Goal: Task Accomplishment & Management: Use online tool/utility

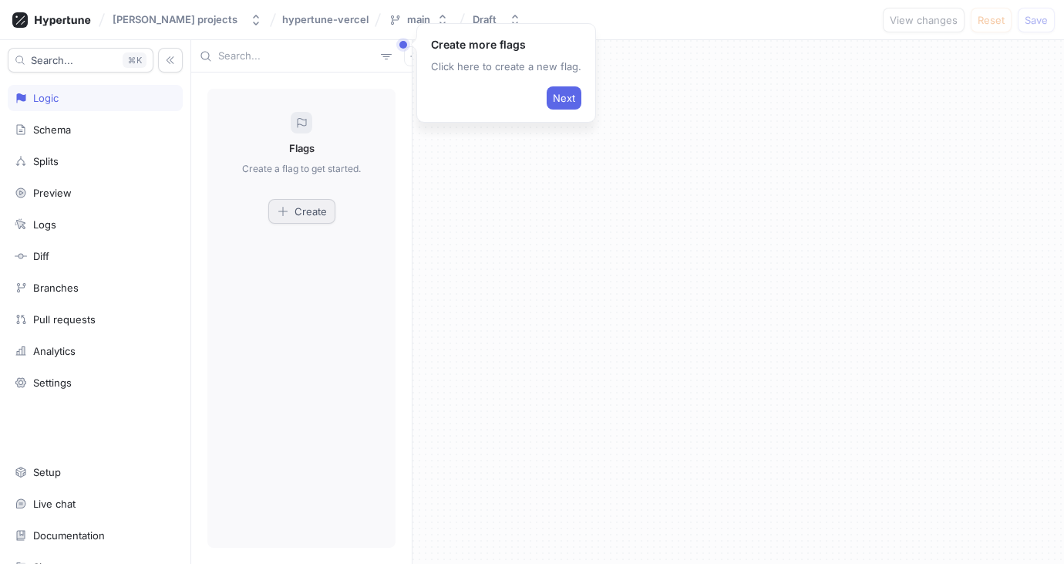
click at [298, 208] on span "Create" at bounding box center [311, 211] width 32 height 9
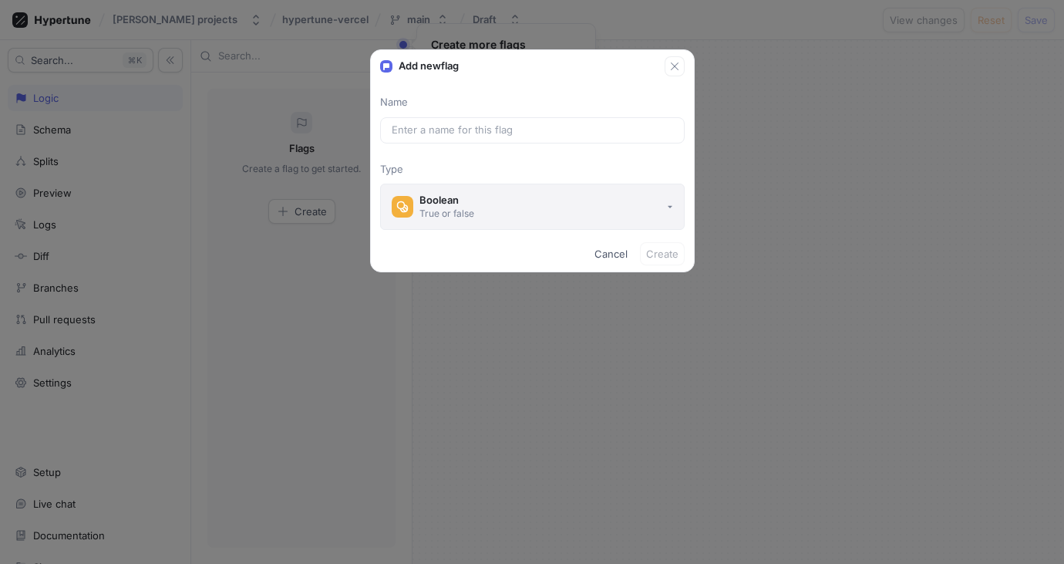
click at [475, 216] on button "Boolean True or false" at bounding box center [532, 206] width 305 height 46
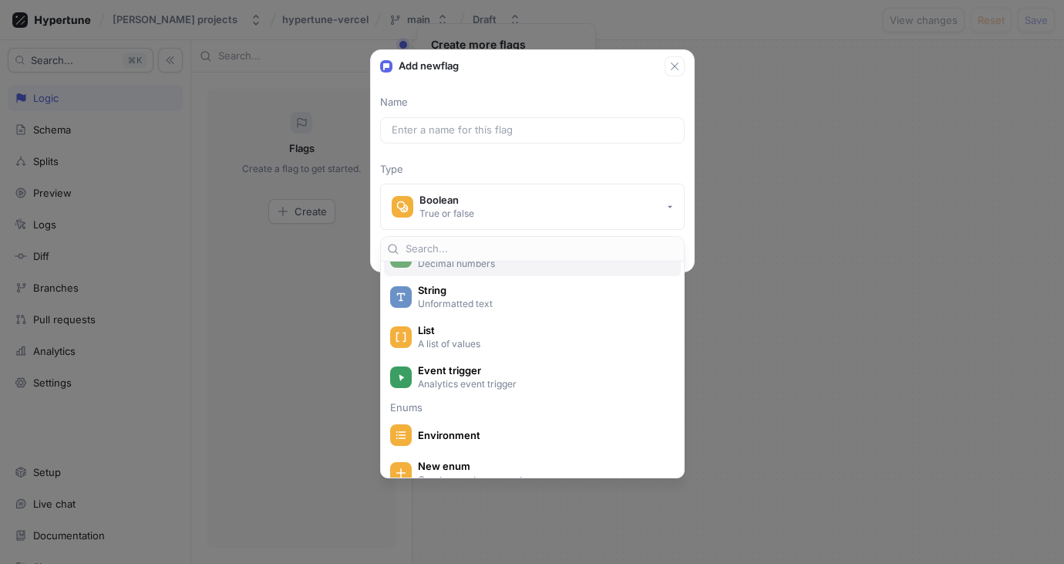
scroll to position [257, 0]
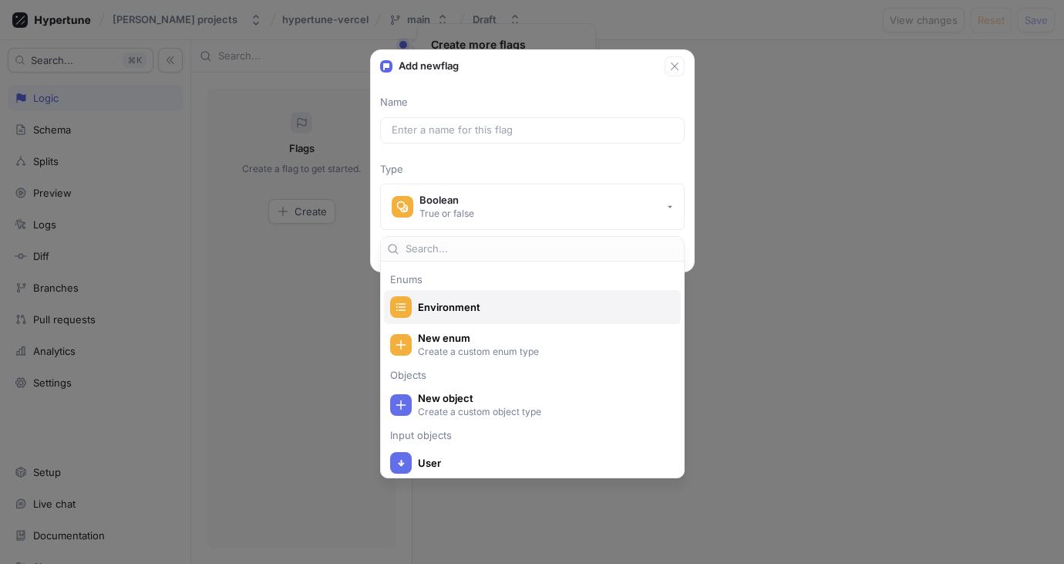
click at [481, 305] on span "Environment" at bounding box center [542, 307] width 249 height 13
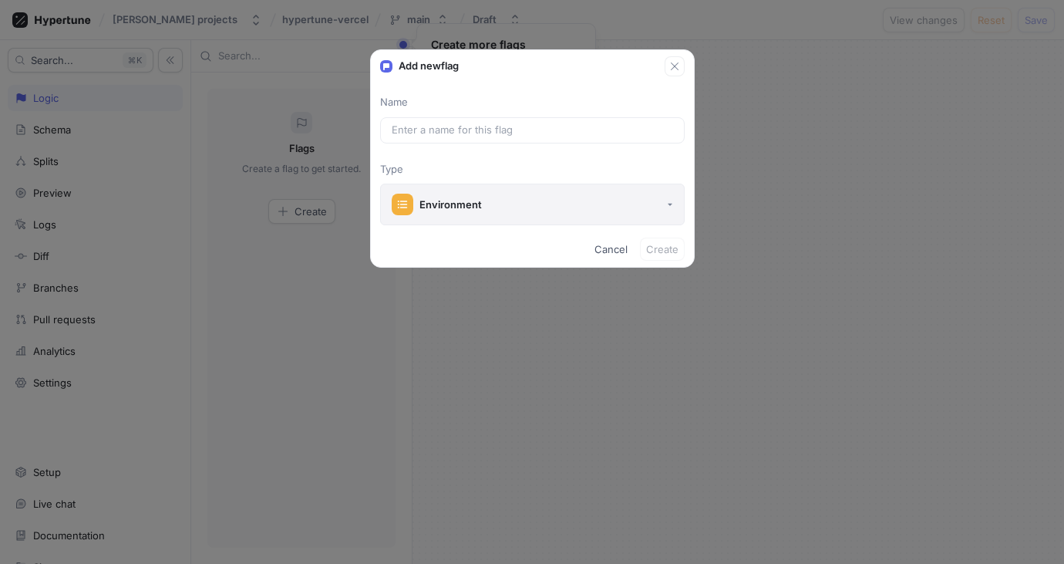
click at [651, 207] on button "Environment" at bounding box center [532, 204] width 305 height 42
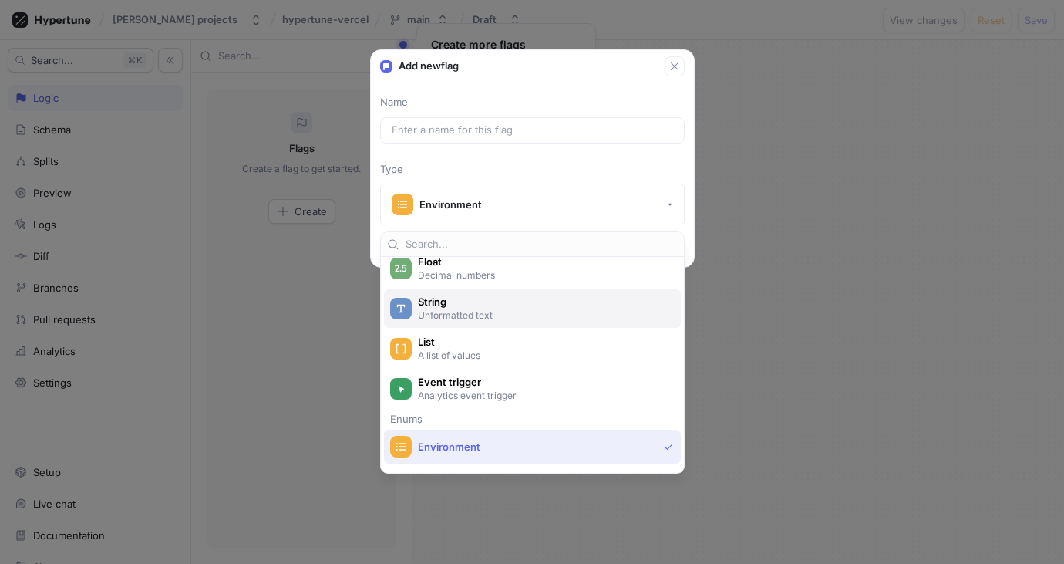
scroll to position [129, 0]
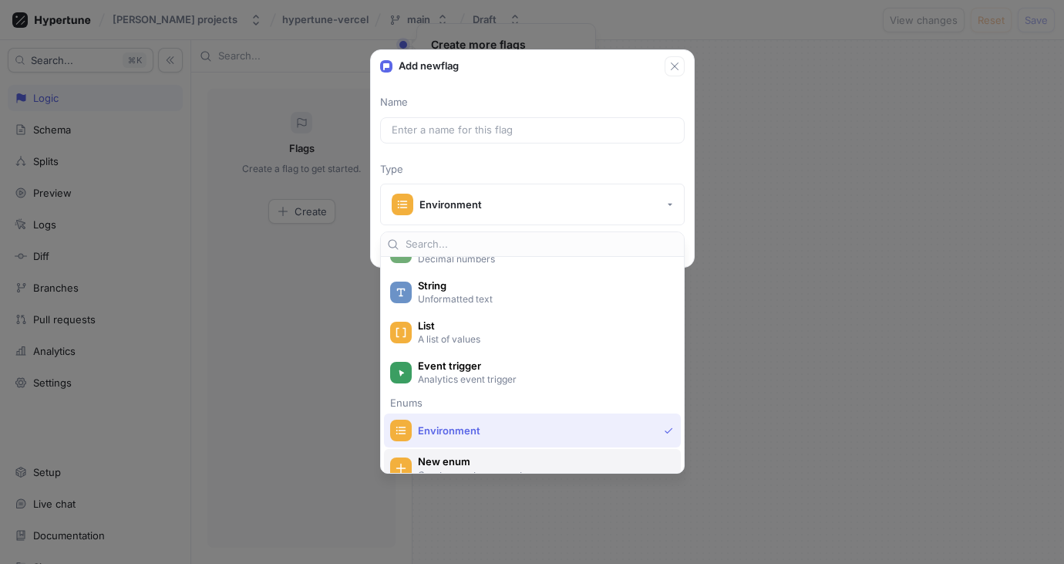
click at [448, 456] on span "New enum" at bounding box center [542, 461] width 249 height 13
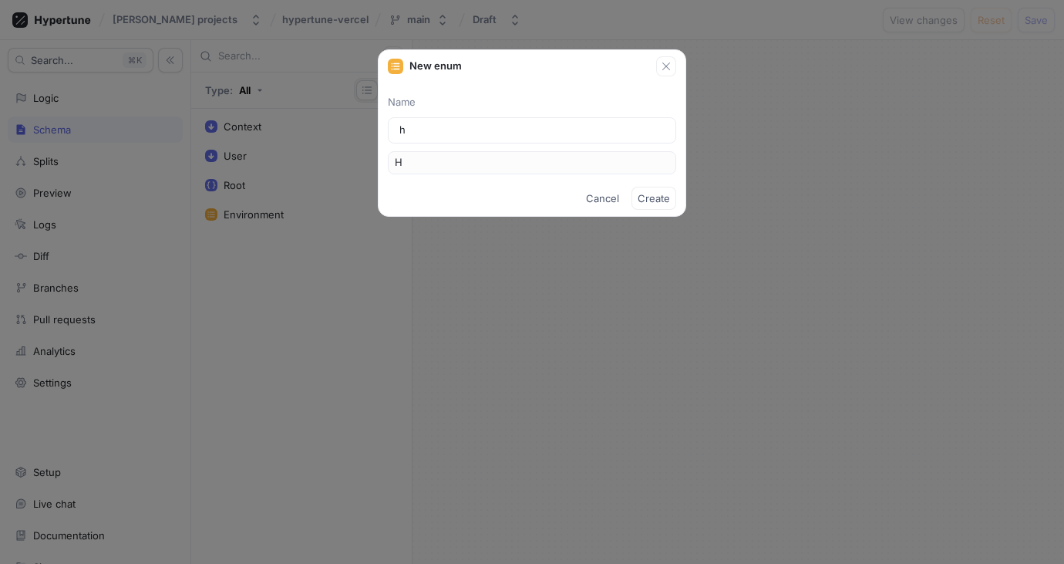
type input "hy"
type input "Hy"
type input "hyp"
type input "Hyp"
type input "hype"
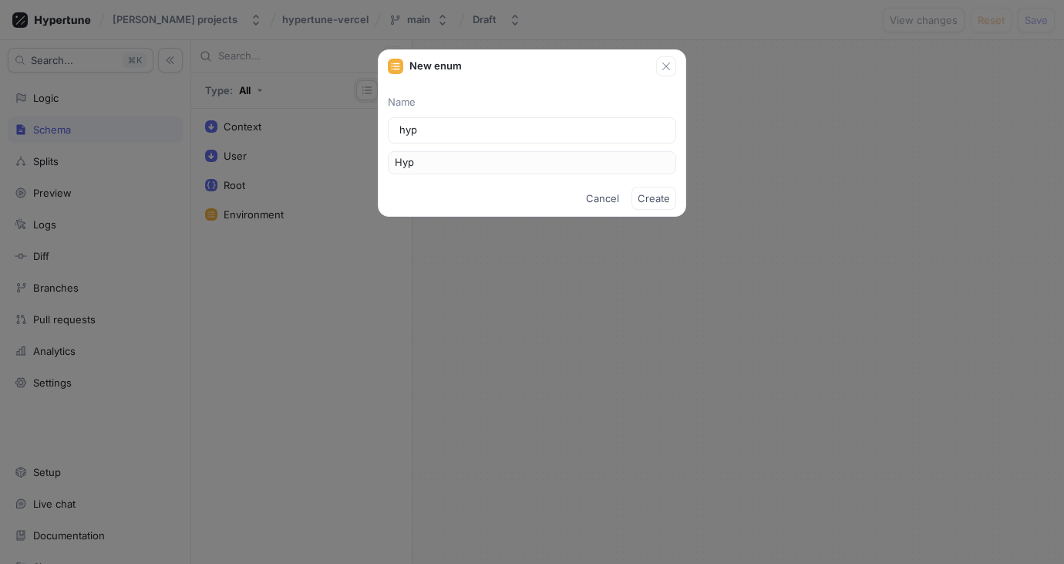
type input "Hype"
type input "hyper"
type input "Hyper"
type input "hypert"
type input "Hypert"
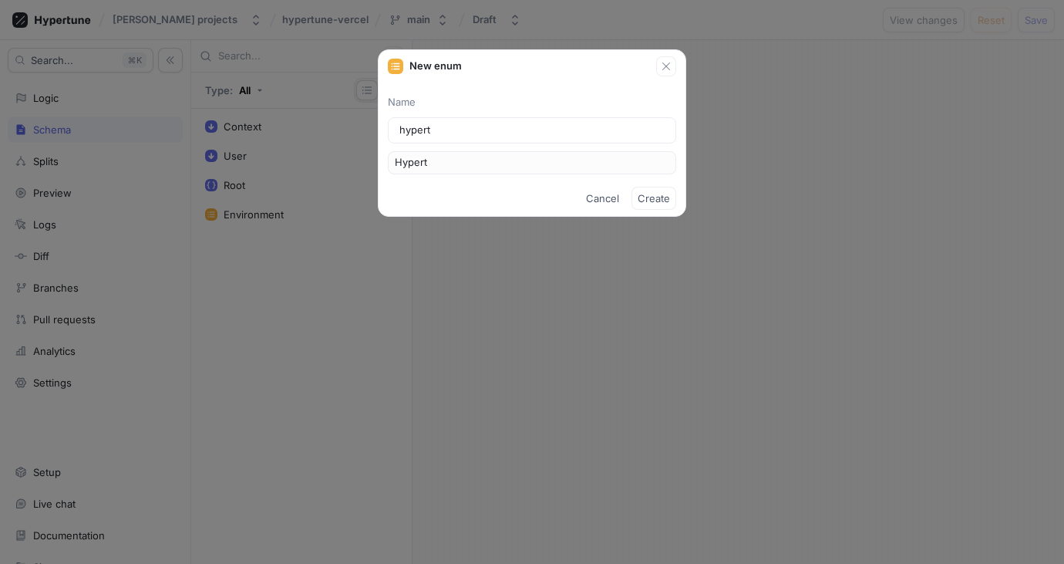
type input "hypertu"
type input "Hypertu"
type input "hypertun"
type input "Hypertun"
type input "hypertune"
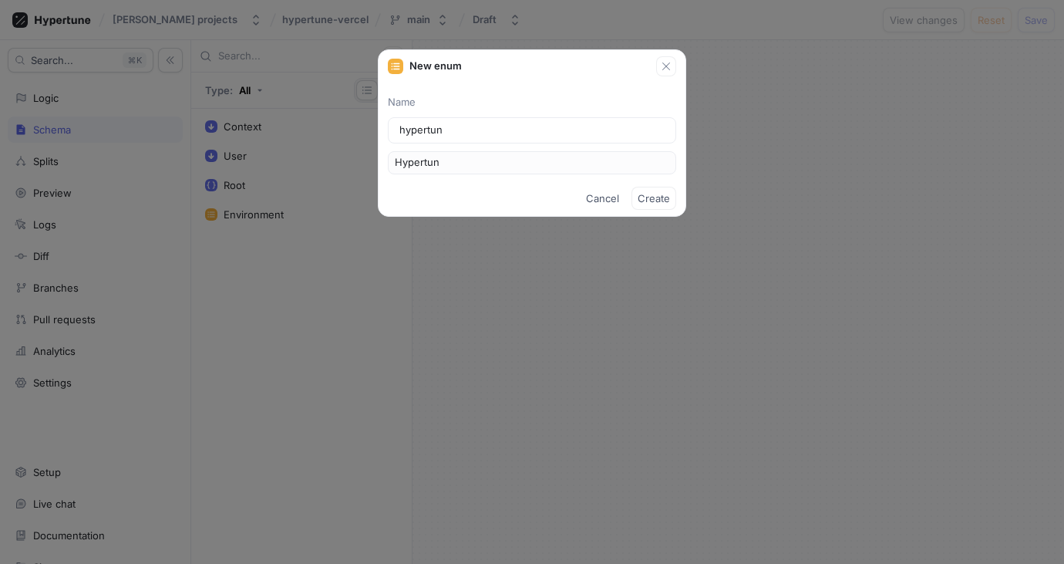
type input "Hypertune"
type input "hypertune-v"
type input "HypertuneV"
type input "hypertune-ve"
type input "HypertuneVe"
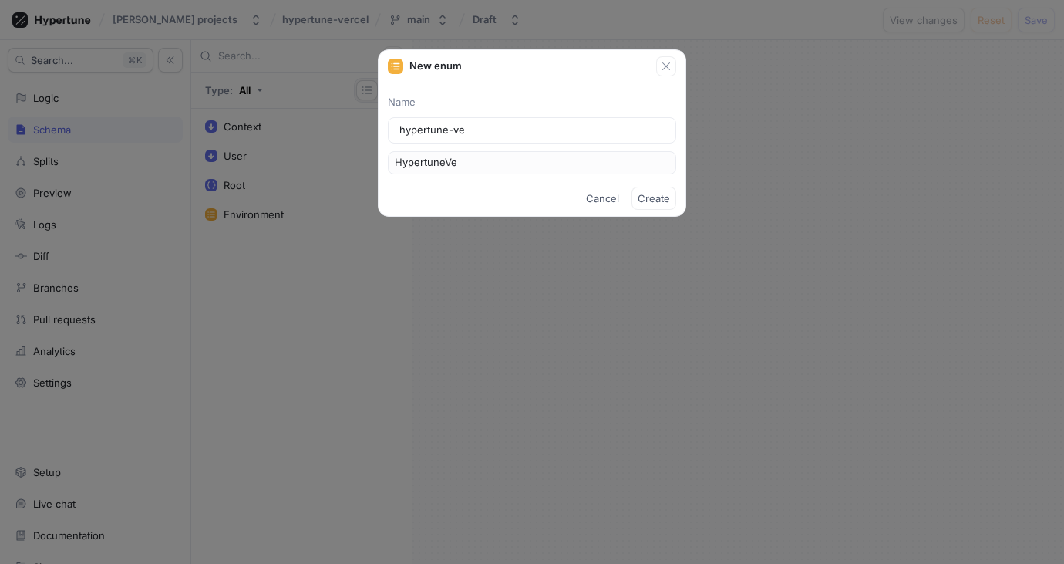
type input "hypertune-ver"
type input "HypertuneVer"
type input "hypertune-verc"
type input "HypertuneVerc"
type input "hypertune-verce"
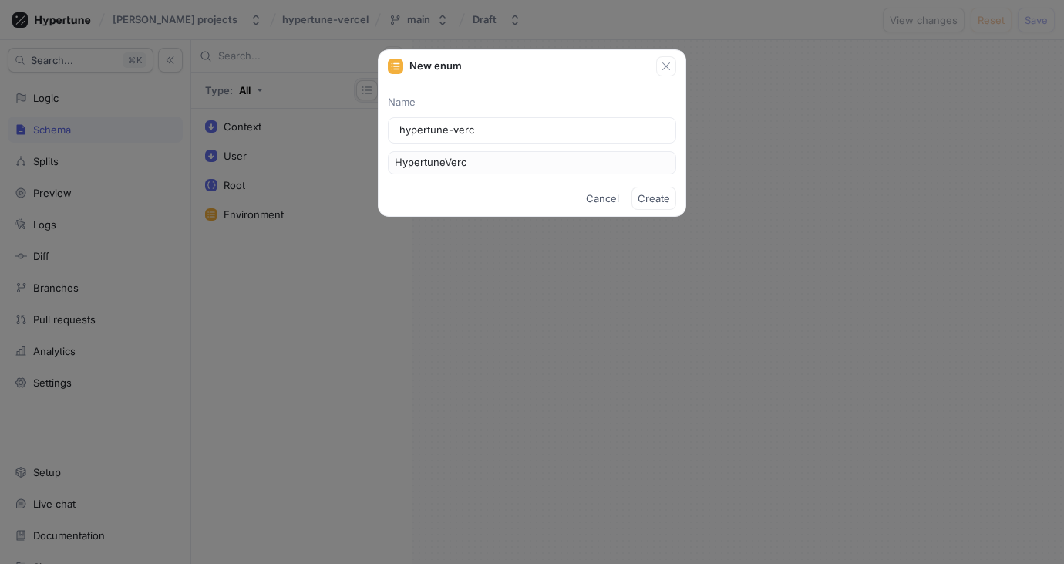
type input "HypertuneVerce"
type input "hypertune-vercel"
type input "HypertuneVercel"
type input "hypertune-vercel-n"
type input "HypertuneVercelN"
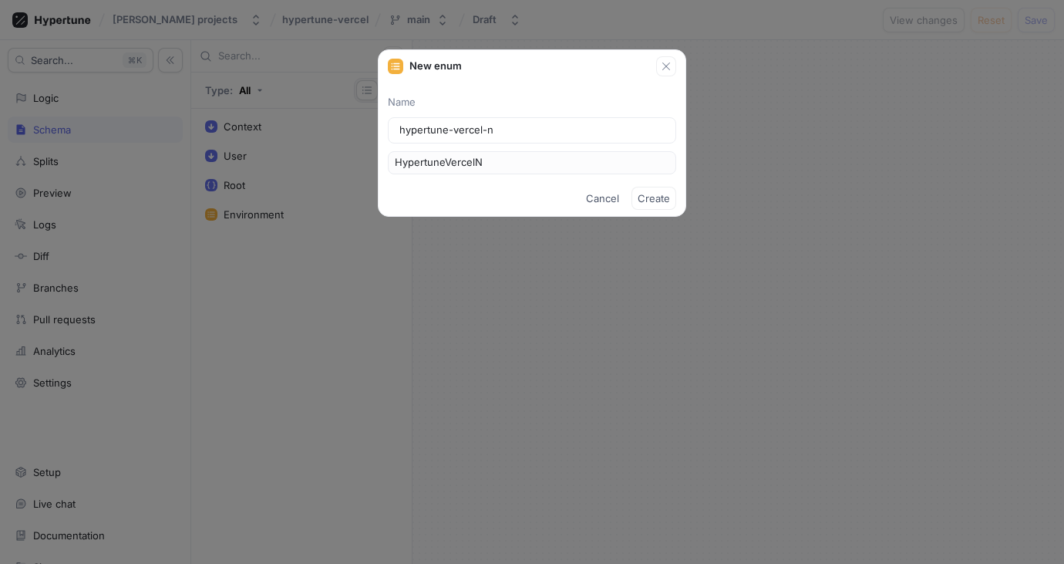
type input "hypertune-vercel-na"
type input "HypertuneVercelNa"
type input "hypertune-vercel-nav"
type input "HypertuneVercelNav"
type input "hypertune-vercel-navr"
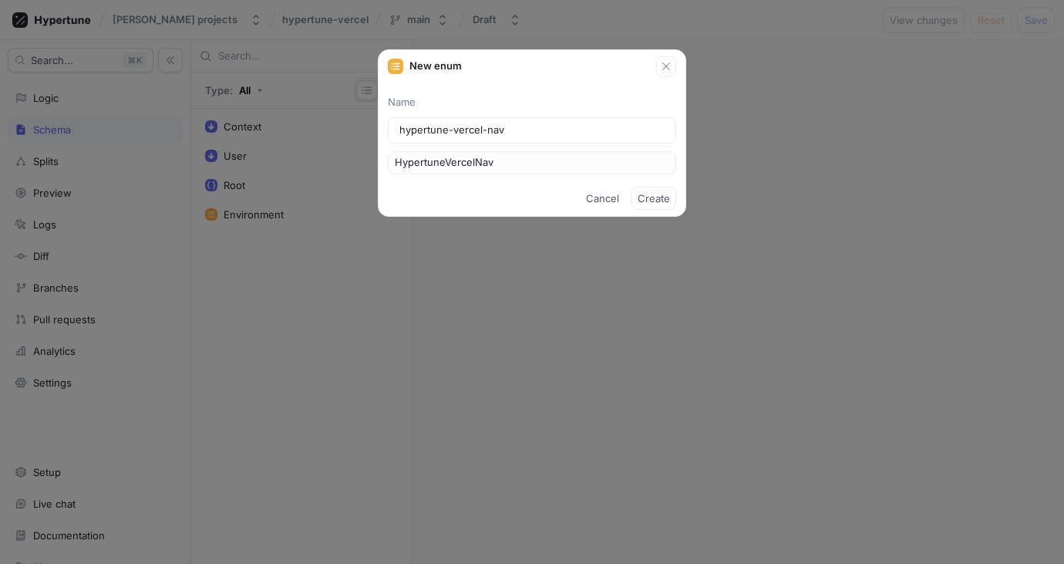
type input "HypertuneVercelNavr"
type input "hypertune-vercel-navrh"
type input "HypertuneVercelNavrh"
type input "hypertune-vercel-navrho"
type input "HypertuneVercelNavrho"
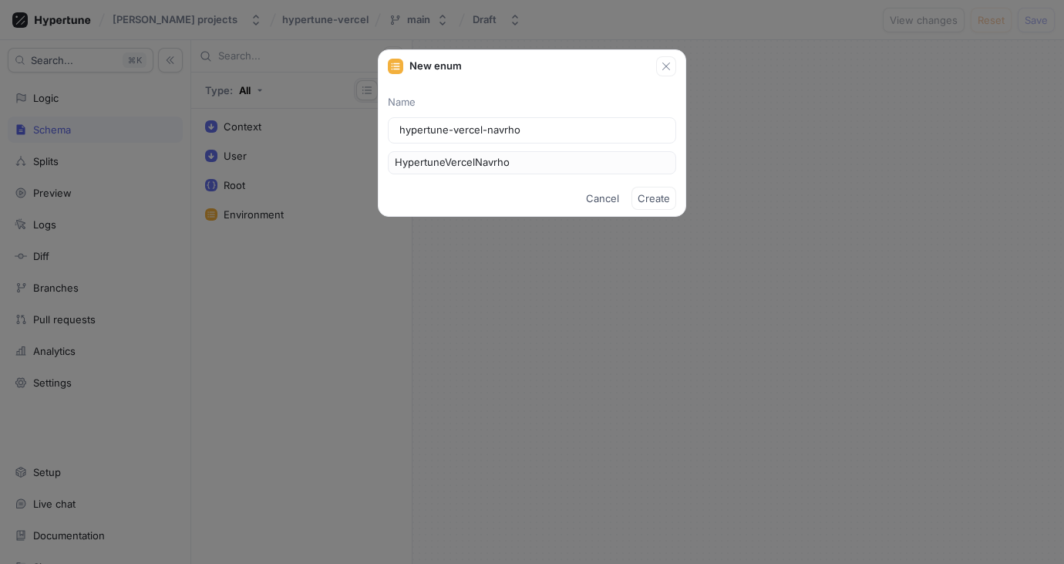
type input "hypertune-vercel-navrhov"
type input "HypertuneVercelNavrhov"
type input "hypertune-vercel-navrhova"
type input "HypertuneVercelNavrhova"
type input "hypertune-vercel-navrhovac"
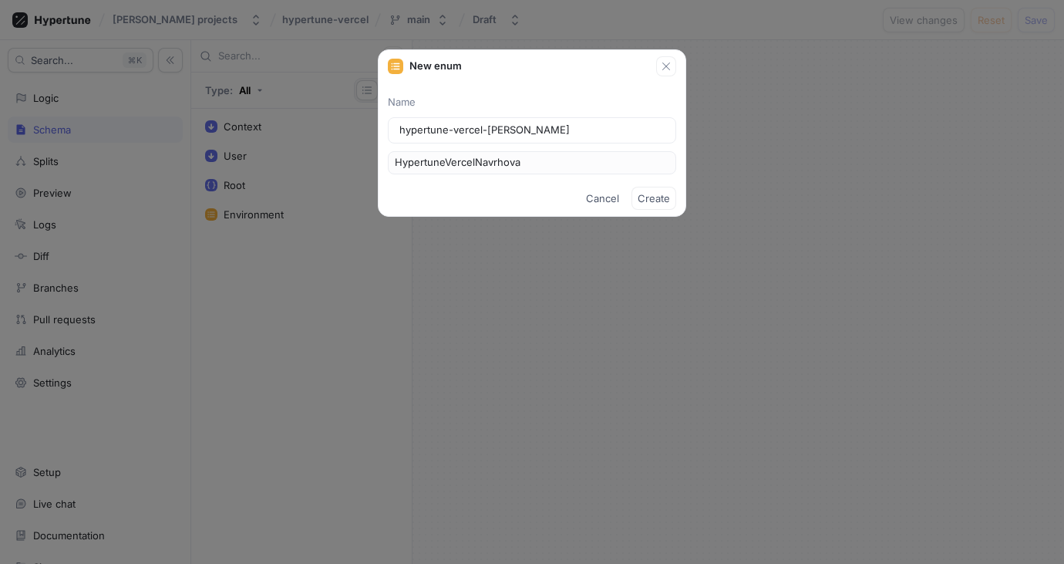
type input "HypertuneVercelNavrhovac"
type input "hypertune-vercel-navrhovac"
drag, startPoint x: 655, startPoint y: 199, endPoint x: 547, endPoint y: 138, distance: 123.9
click at [655, 200] on span "Create" at bounding box center [654, 198] width 32 height 9
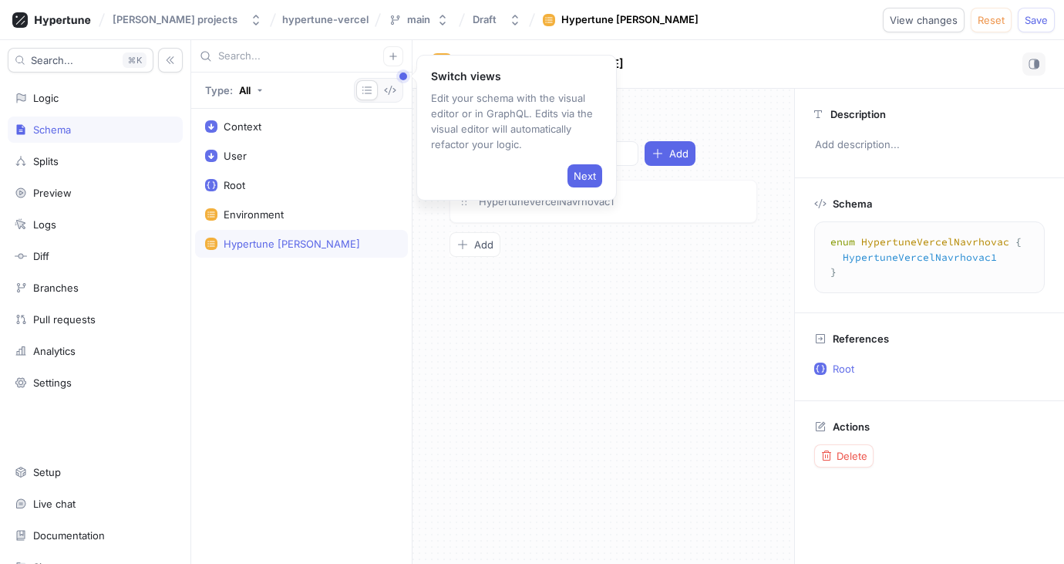
click at [264, 246] on div "Hypertune Vercel Navrhovac" at bounding box center [292, 243] width 136 height 12
drag, startPoint x: 264, startPoint y: 245, endPoint x: 215, endPoint y: 251, distance: 48.9
click at [213, 252] on div "Hypertune Vercel Navrhovac" at bounding box center [301, 244] width 213 height 28
click at [217, 247] on div at bounding box center [211, 243] width 12 height 12
click at [241, 210] on div "Environment" at bounding box center [254, 214] width 60 height 12
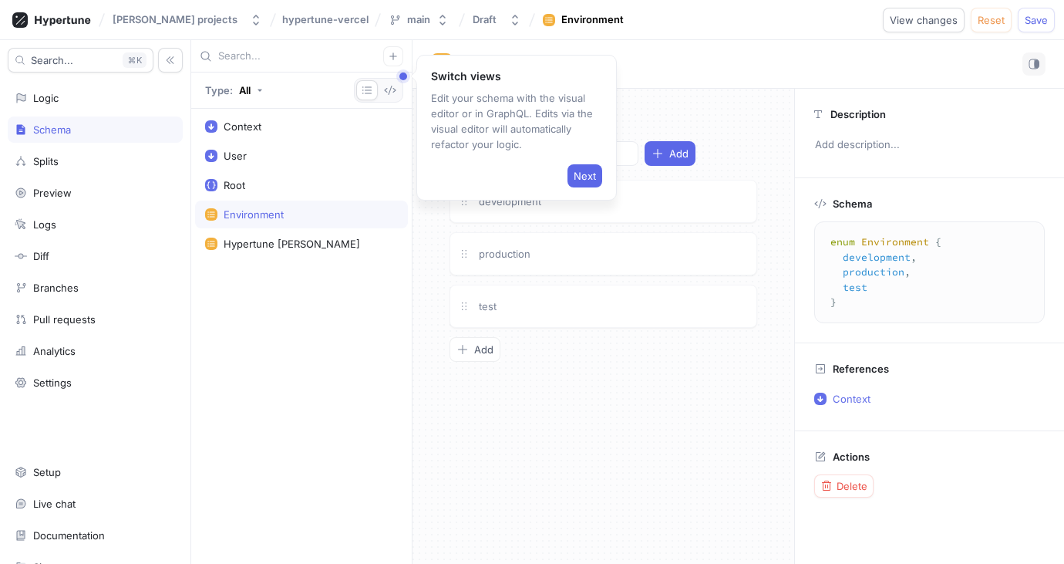
click at [593, 161] on div "Next" at bounding box center [516, 172] width 171 height 29
click at [589, 171] on span "Next" at bounding box center [585, 175] width 22 height 9
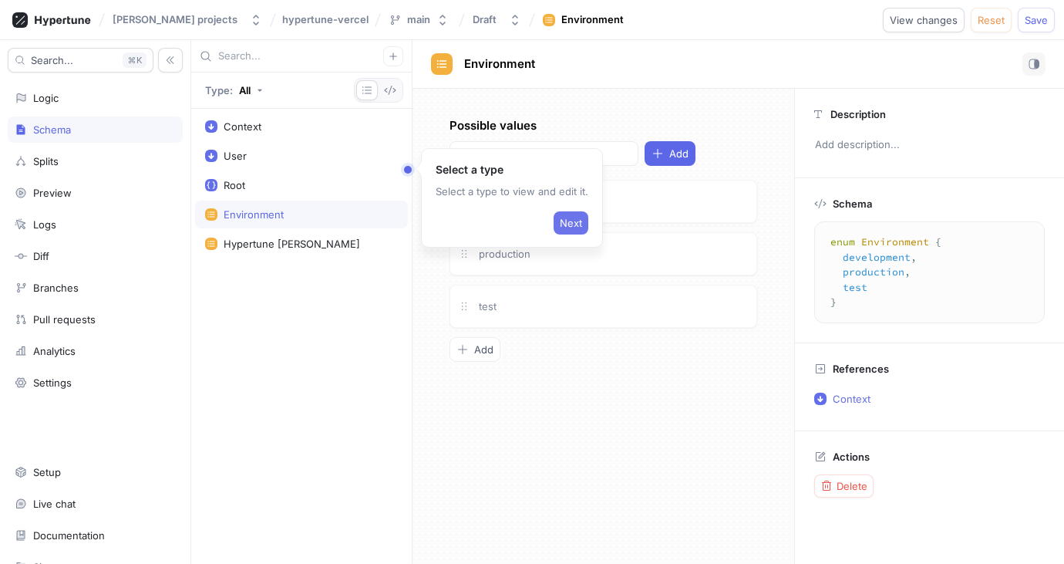
click at [569, 220] on span "Next" at bounding box center [571, 222] width 22 height 9
type textarea "type Root { hypertuneVercelNavrhovac: HypertuneVercelNavrhovac! }"
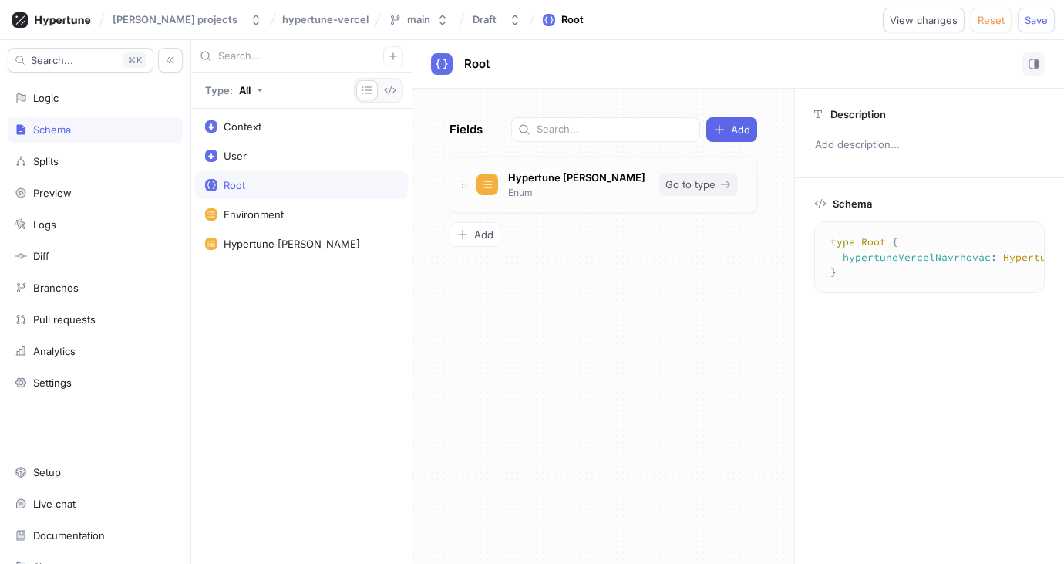
click at [720, 191] on button "Go to type" at bounding box center [698, 184] width 79 height 23
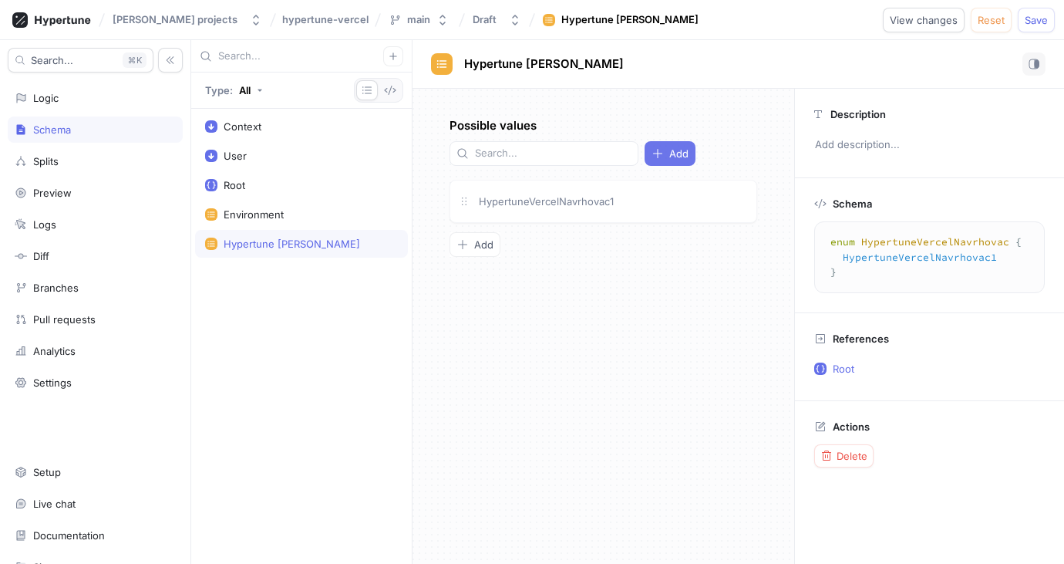
click at [669, 155] on span "Add" at bounding box center [678, 153] width 19 height 9
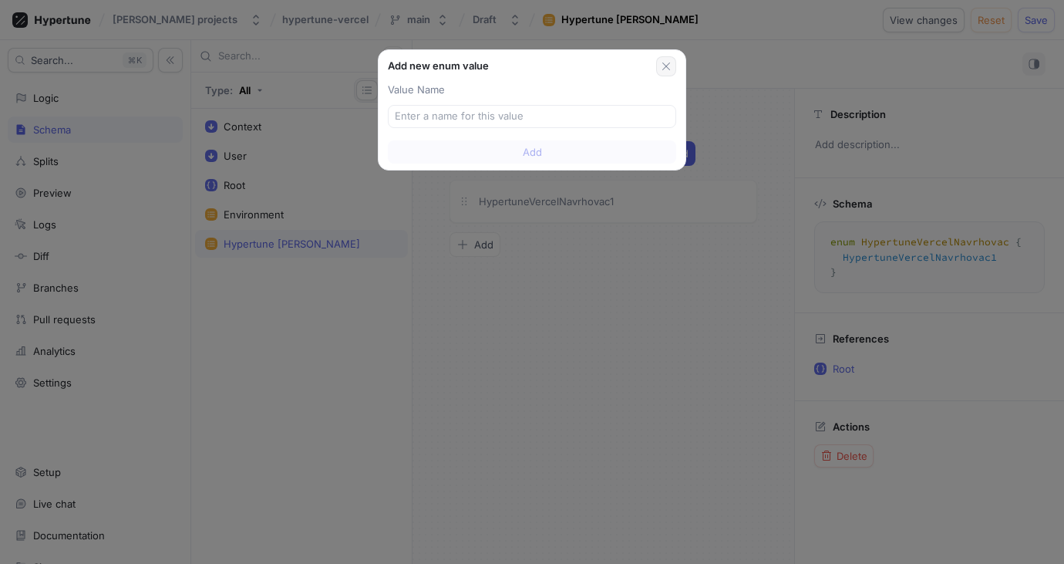
click at [671, 61] on icon "button" at bounding box center [666, 66] width 12 height 12
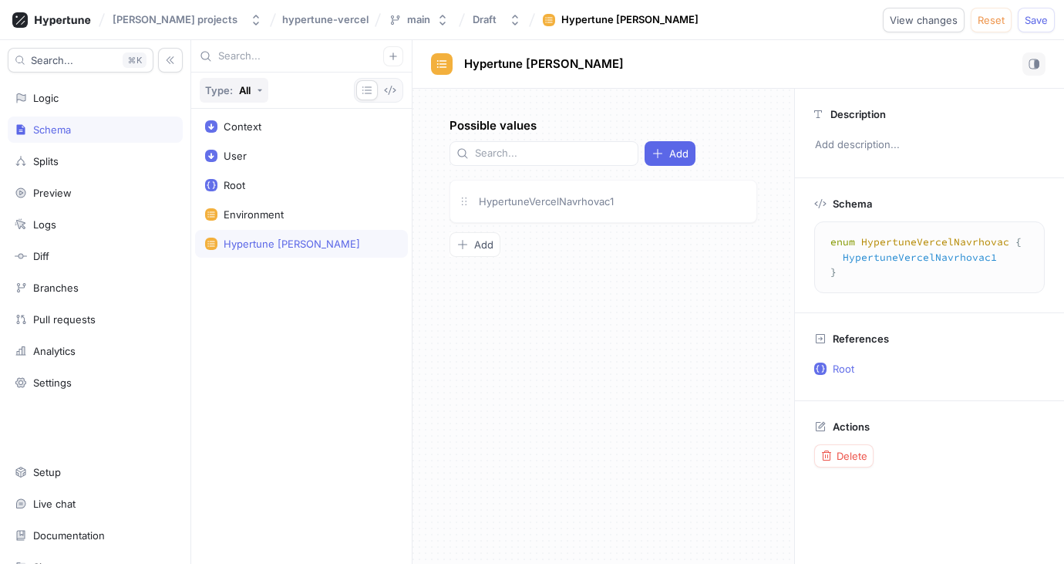
click at [260, 92] on icon "button" at bounding box center [260, 90] width 6 height 6
click at [369, 94] on icon "button" at bounding box center [367, 90] width 12 height 12
click at [244, 190] on div "Root" at bounding box center [235, 185] width 22 height 12
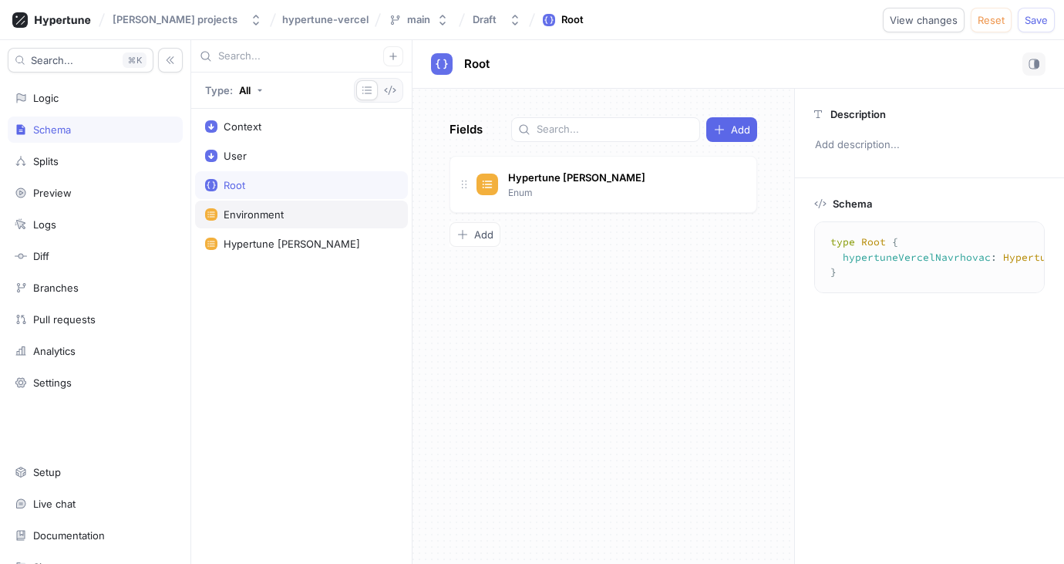
click at [252, 221] on div "Environment" at bounding box center [301, 214] width 213 height 28
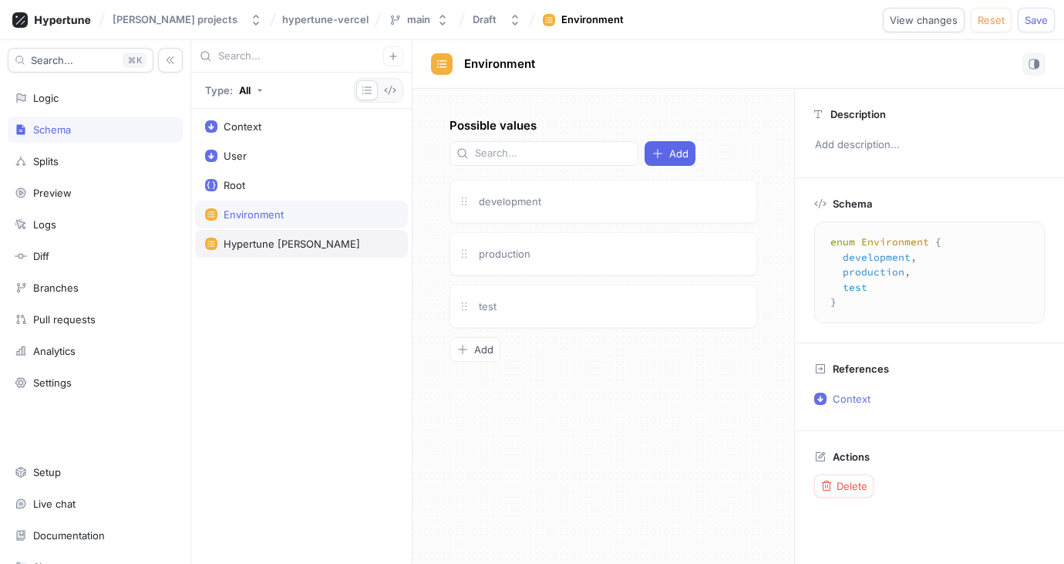
click at [264, 241] on div "Hypertune Vercel Navrhovac" at bounding box center [292, 243] width 136 height 12
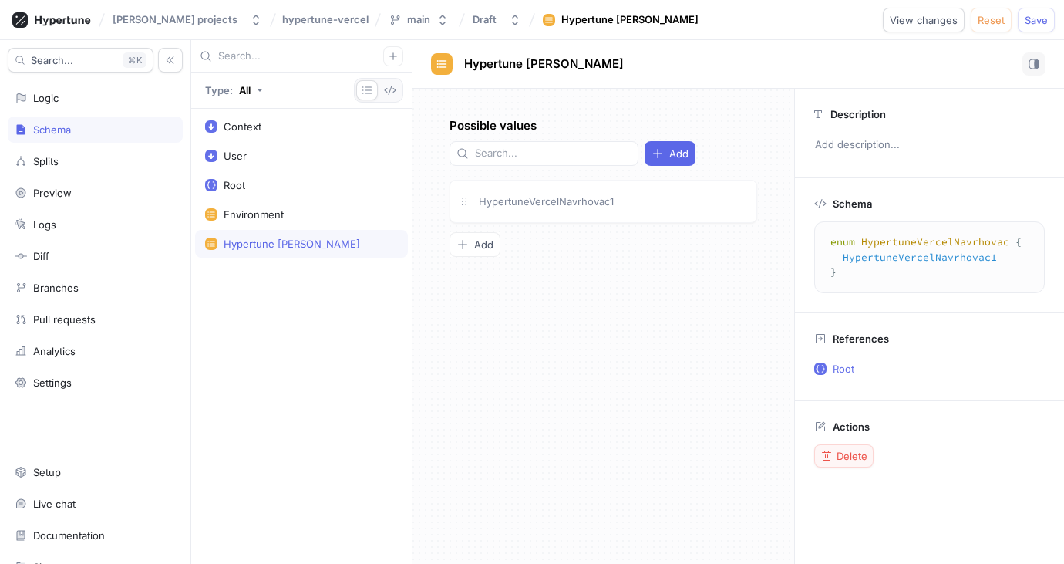
click at [840, 455] on span "Delete" at bounding box center [852, 455] width 31 height 9
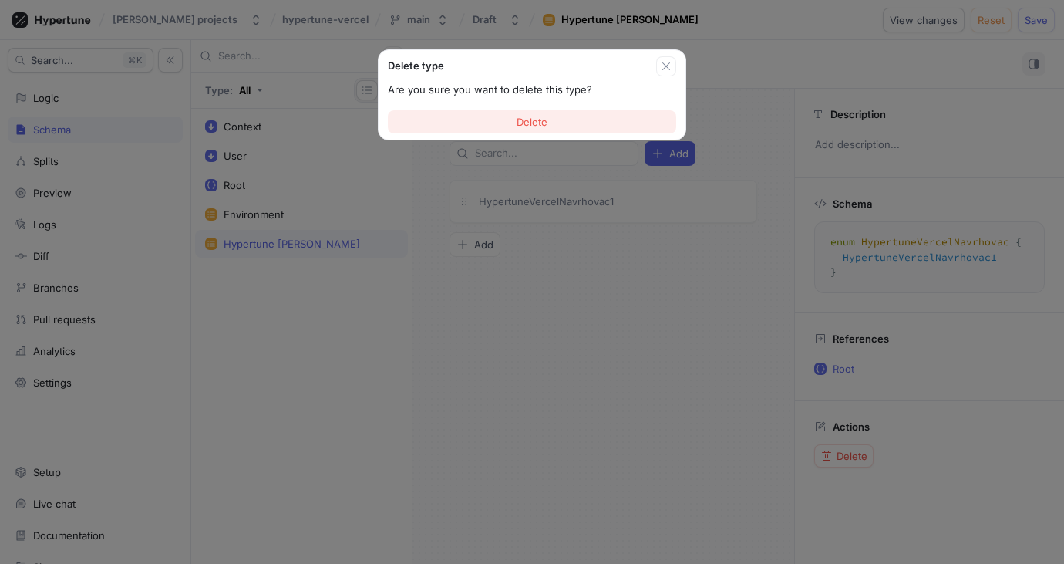
click at [525, 117] on span "Delete" at bounding box center [532, 121] width 31 height 9
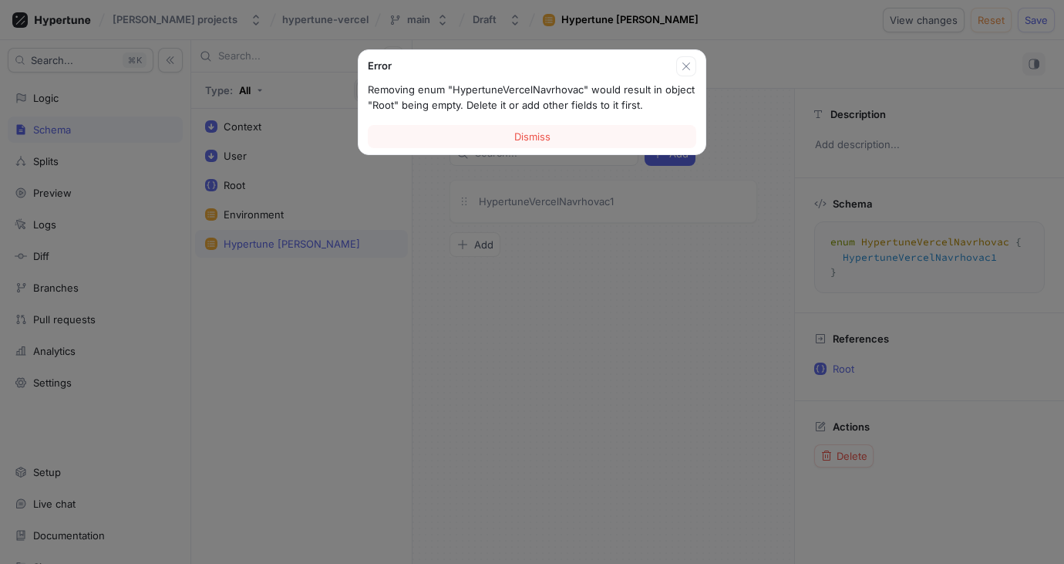
click at [520, 132] on span "Dismiss" at bounding box center [532, 136] width 36 height 9
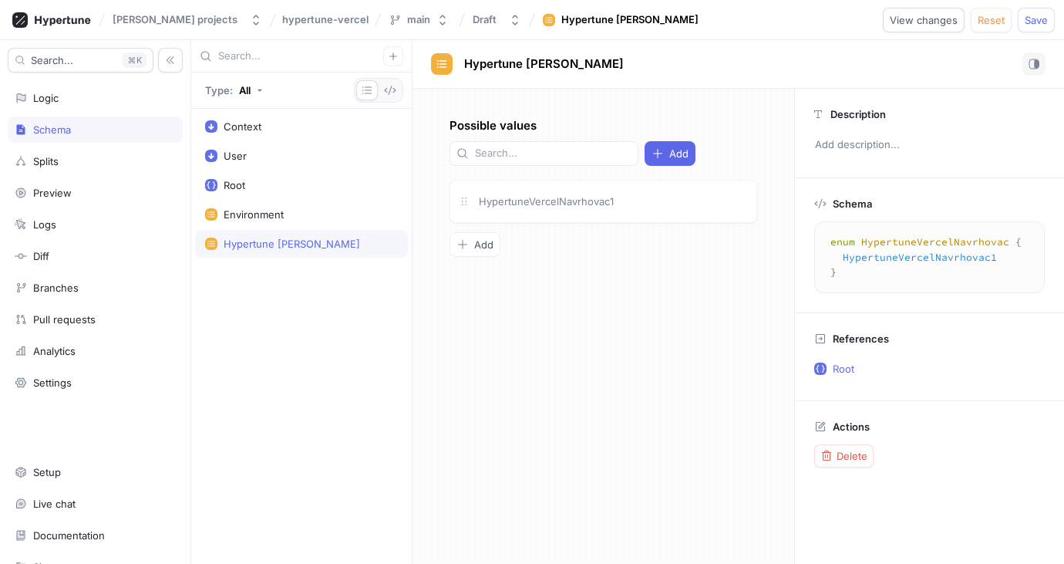
click at [303, 235] on div "Hypertune Vercel Navrhovac" at bounding box center [301, 244] width 213 height 28
click at [272, 210] on div "Environment" at bounding box center [254, 214] width 60 height 12
type textarea "enum Environment { development, production, test }"
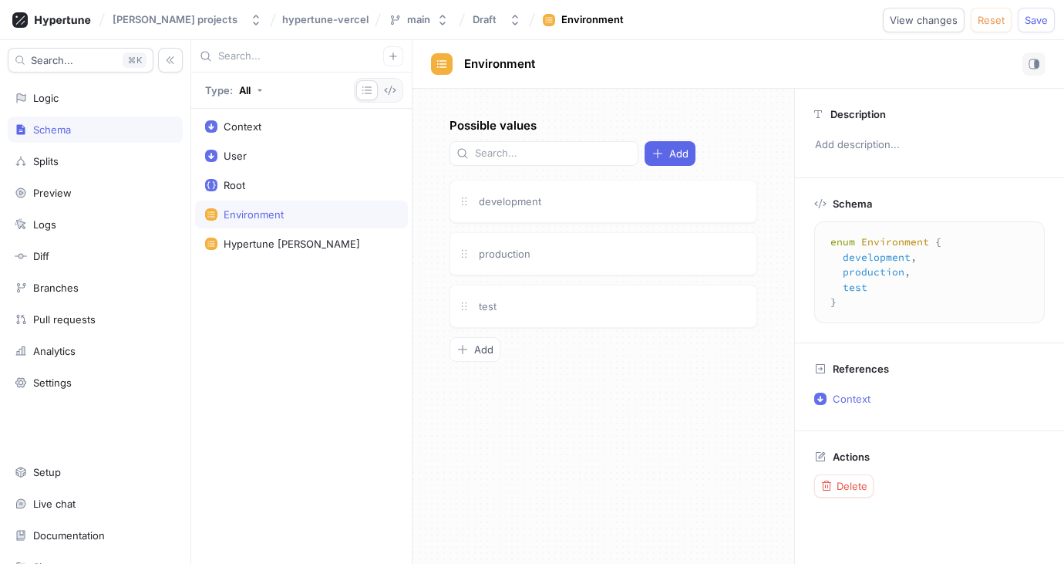
click at [843, 498] on div "Actions Delete" at bounding box center [929, 474] width 269 height 86
click at [837, 485] on span "Delete" at bounding box center [852, 485] width 31 height 9
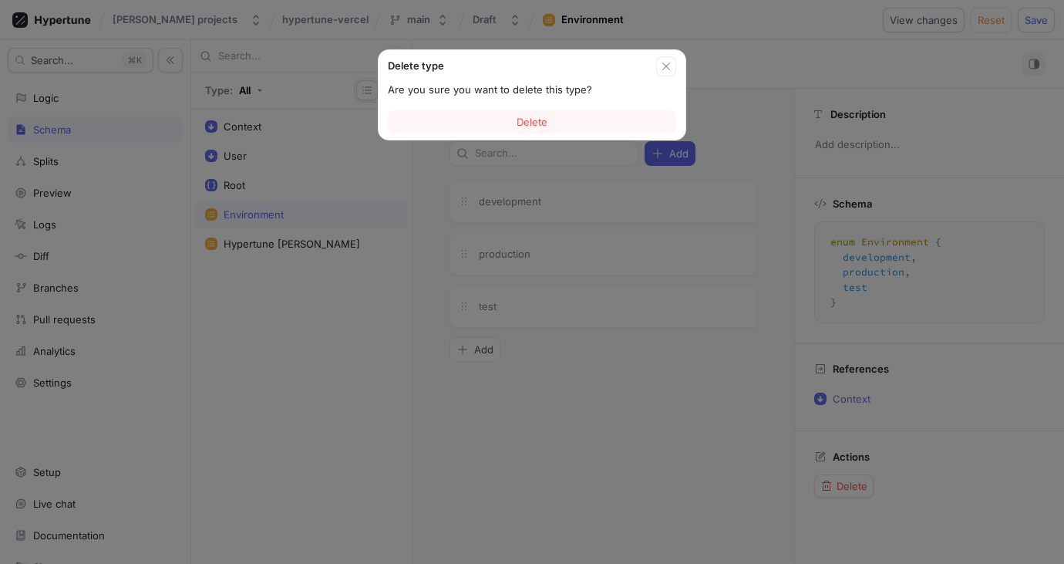
click at [518, 120] on span "Delete" at bounding box center [532, 121] width 31 height 9
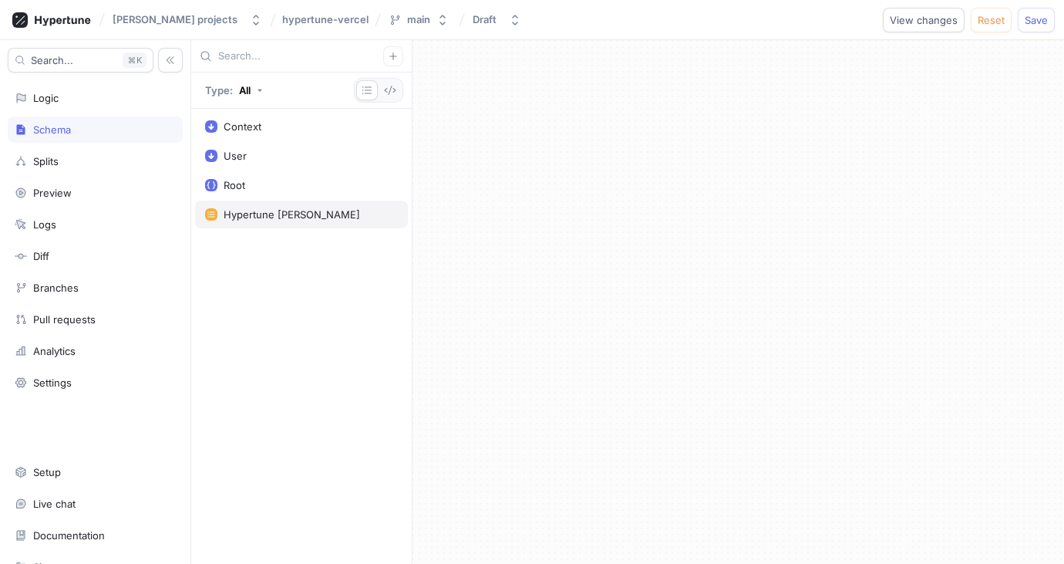
click at [329, 209] on div "Hypertune Vercel Navrhovac" at bounding box center [292, 214] width 136 height 12
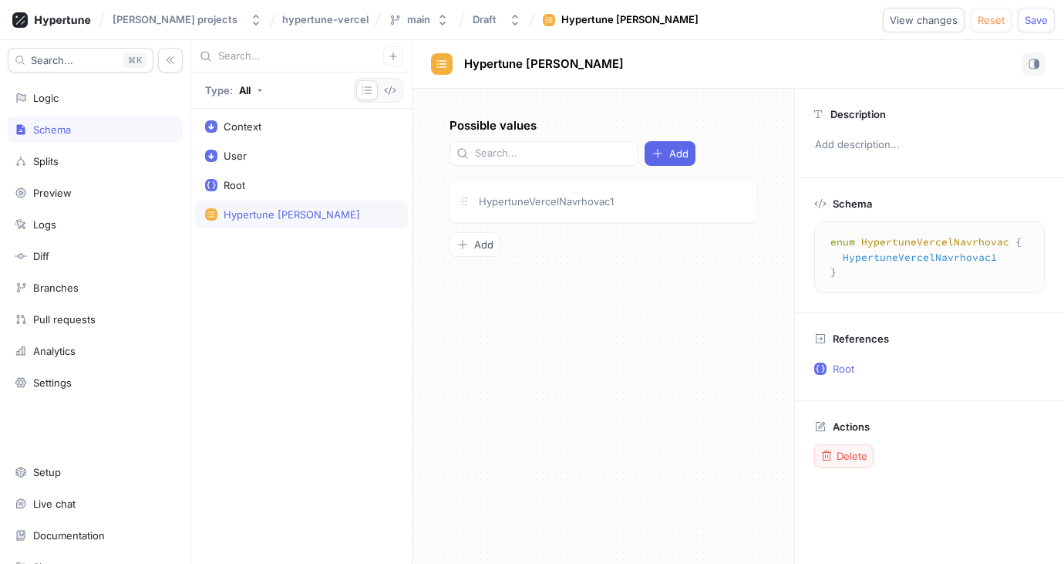
click at [847, 456] on span "Delete" at bounding box center [852, 455] width 31 height 9
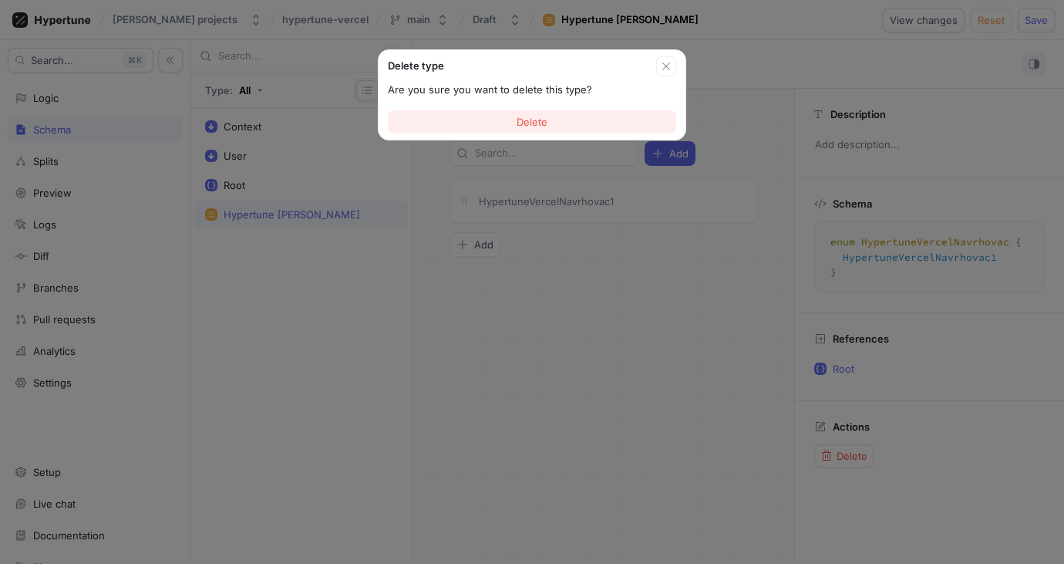
click at [534, 128] on button "Delete" at bounding box center [532, 121] width 288 height 23
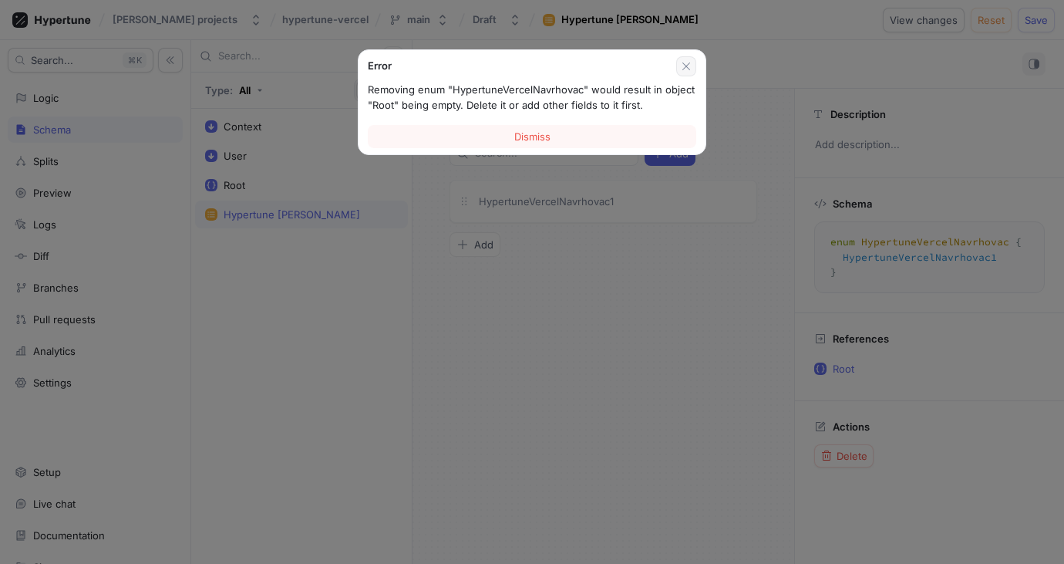
click at [691, 64] on icon "button" at bounding box center [686, 66] width 12 height 12
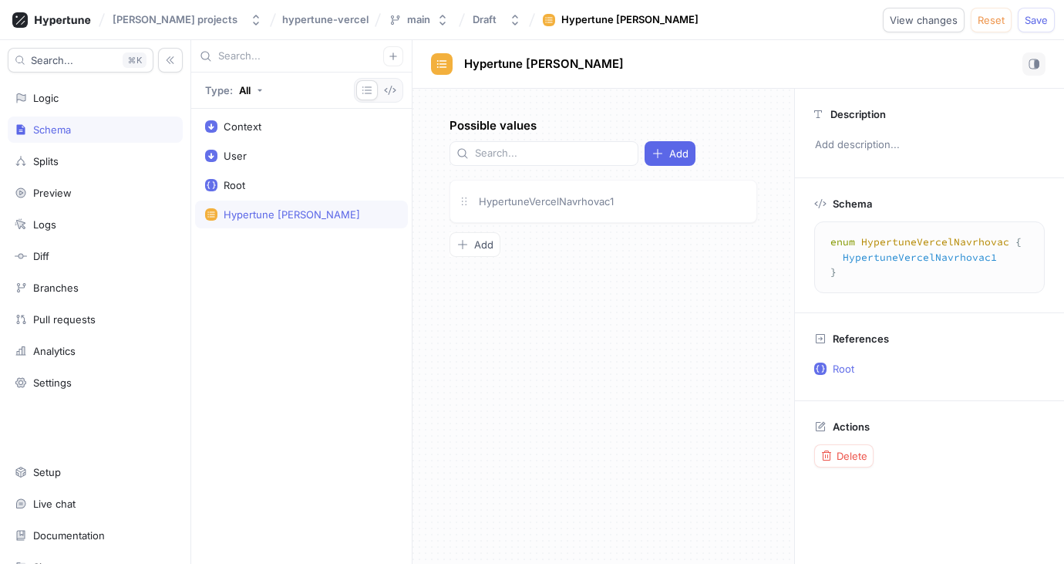
click at [336, 214] on div "Hypertune Vercel Navrhovac" at bounding box center [292, 214] width 136 height 12
click at [286, 214] on div "Hypertune Vercel Navrhovac" at bounding box center [292, 214] width 136 height 12
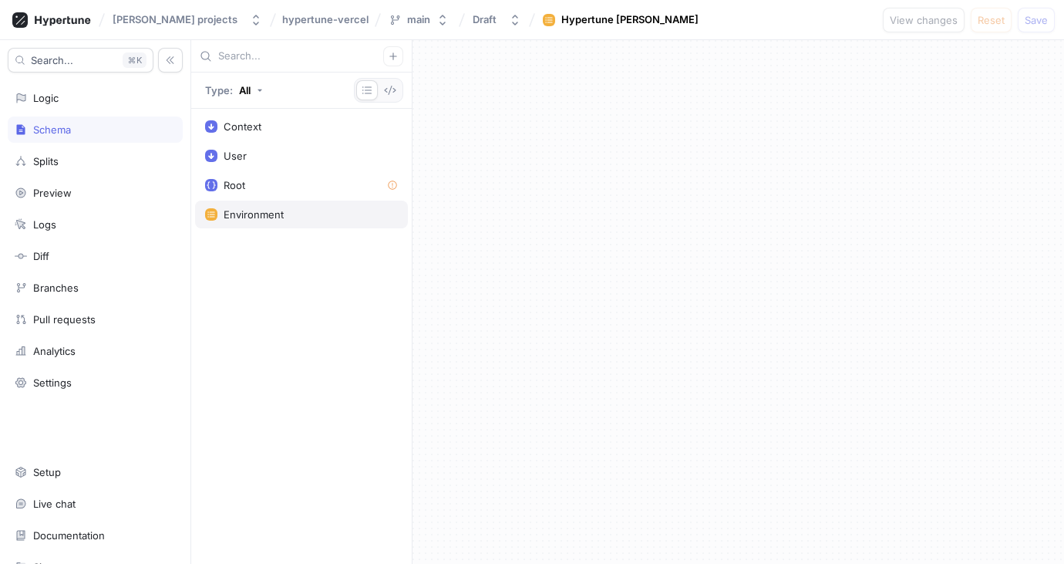
click at [259, 215] on div "Environment" at bounding box center [254, 214] width 60 height 12
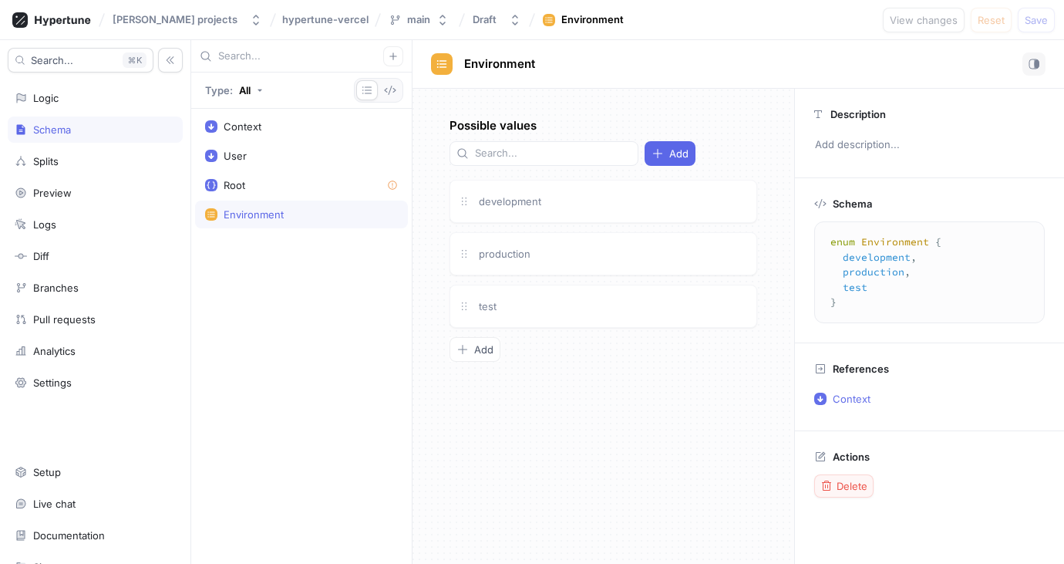
click at [839, 485] on span "Delete" at bounding box center [852, 485] width 31 height 9
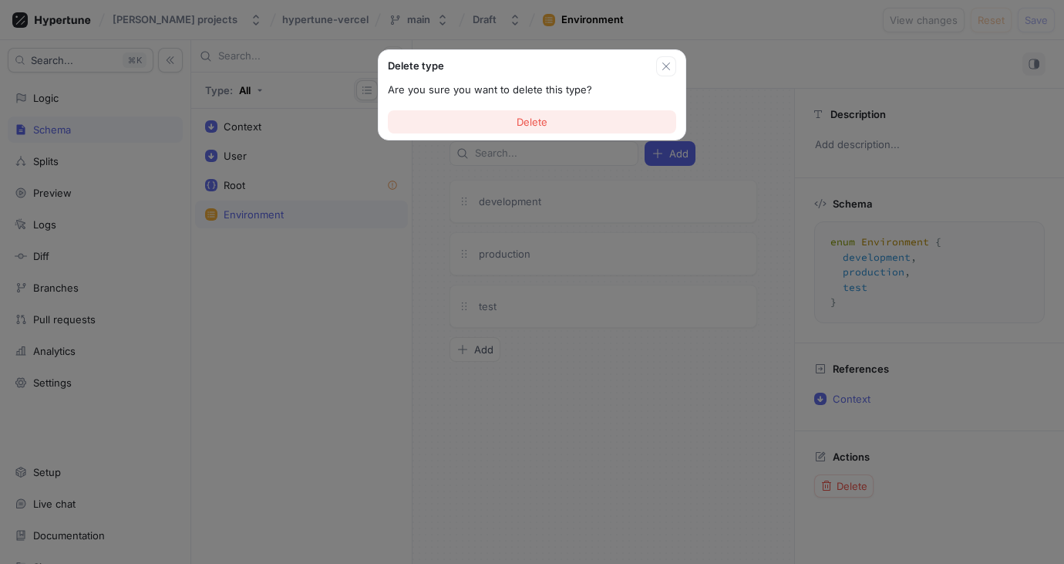
click at [524, 117] on span "Delete" at bounding box center [532, 121] width 31 height 9
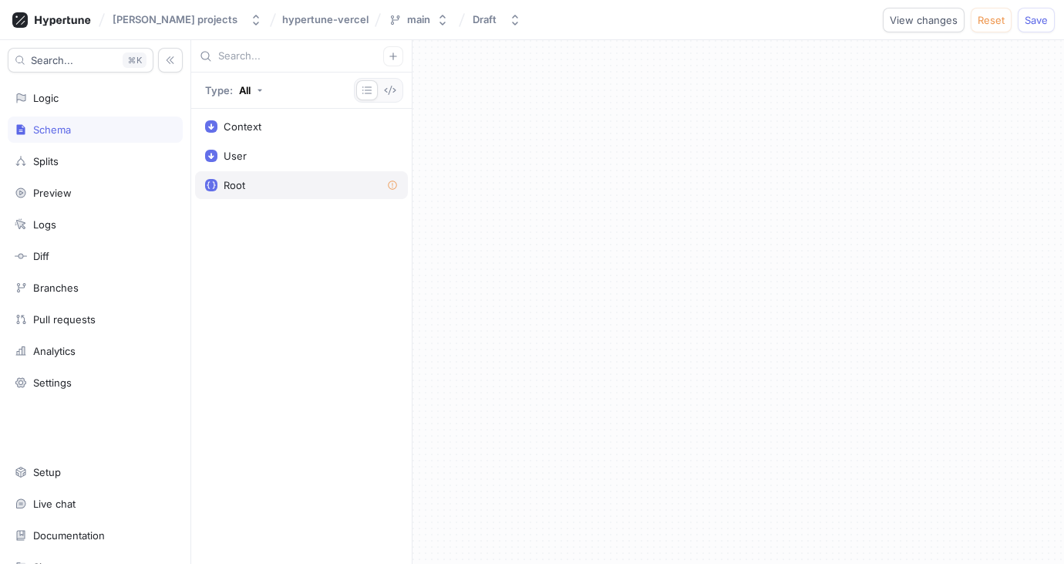
click at [395, 187] on icon at bounding box center [393, 186] width 12 height 12
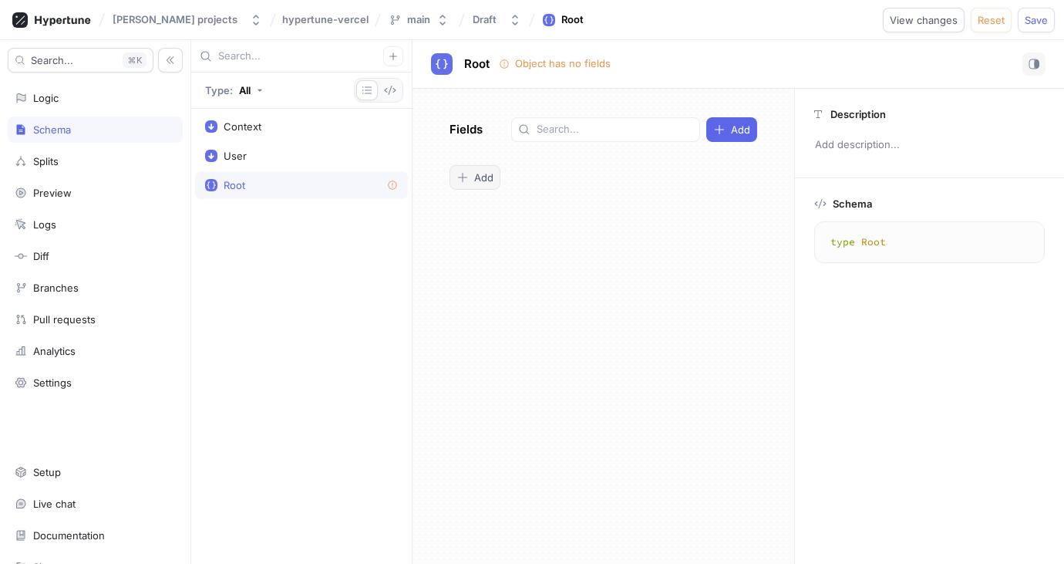
click at [473, 177] on div "Add" at bounding box center [474, 177] width 37 height 12
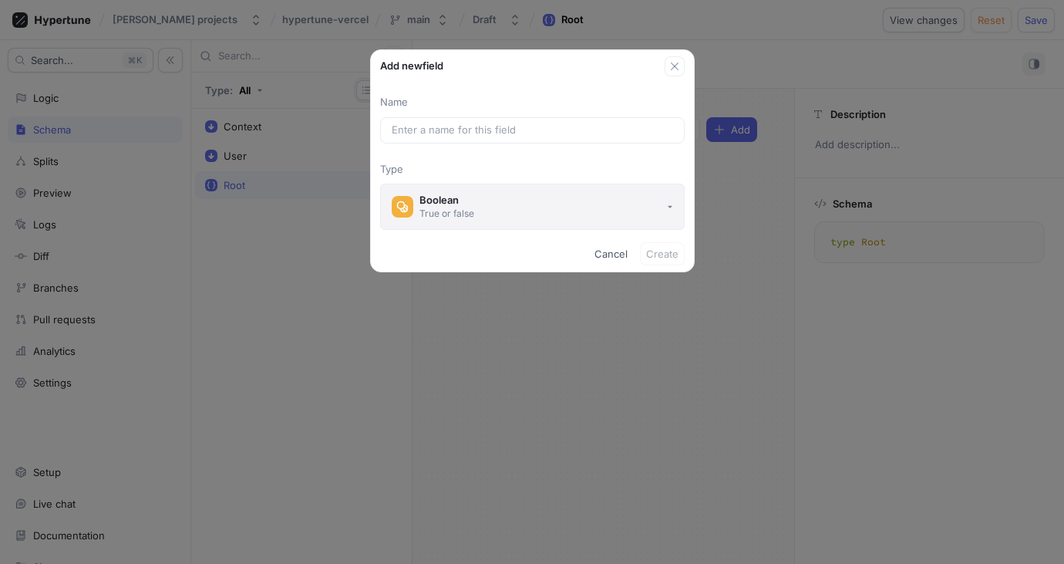
click at [453, 206] on div "Boolean True or false" at bounding box center [446, 207] width 55 height 26
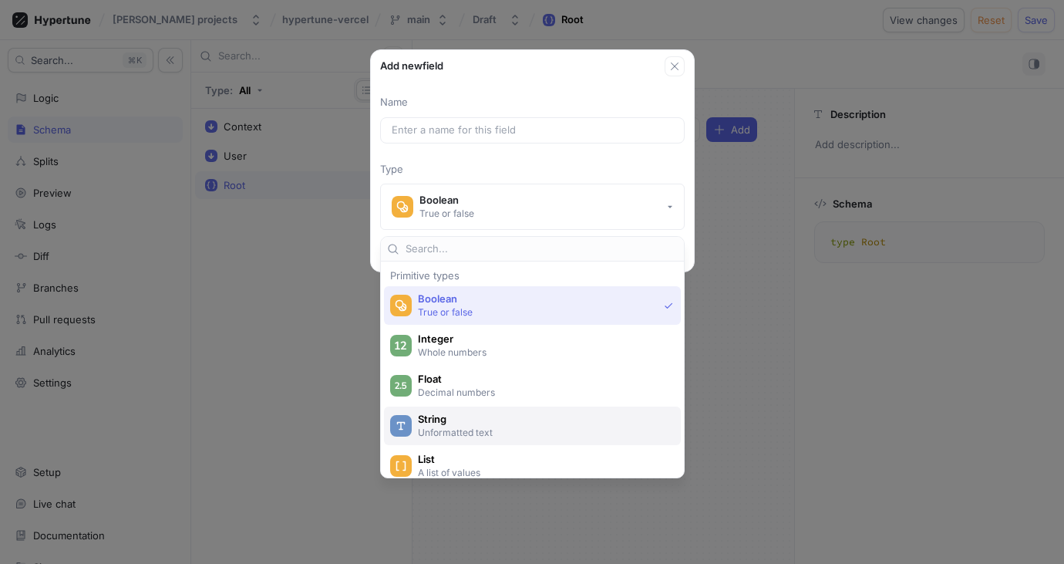
scroll to position [129, 0]
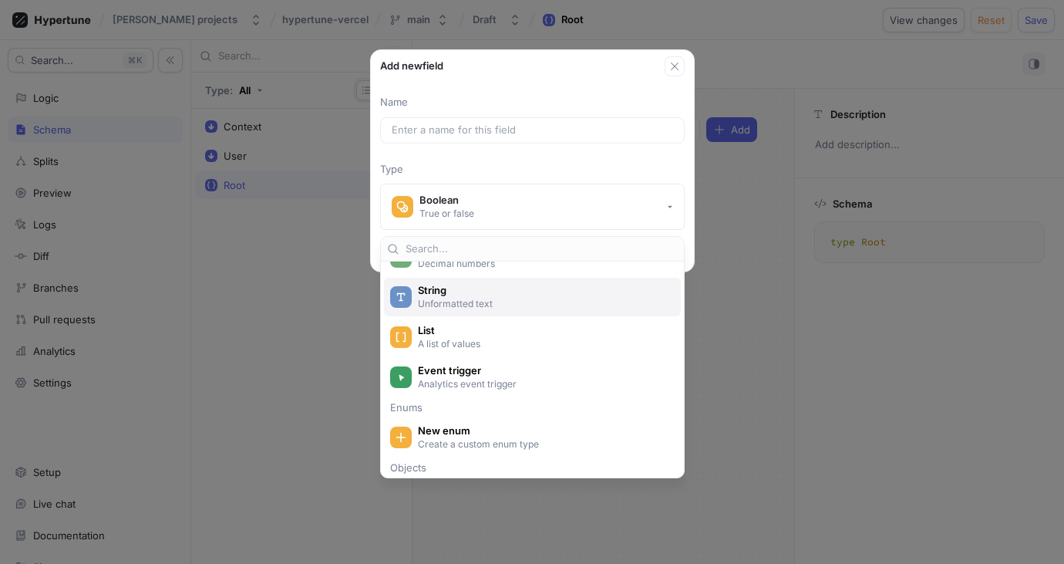
click at [478, 294] on span "String" at bounding box center [542, 290] width 249 height 13
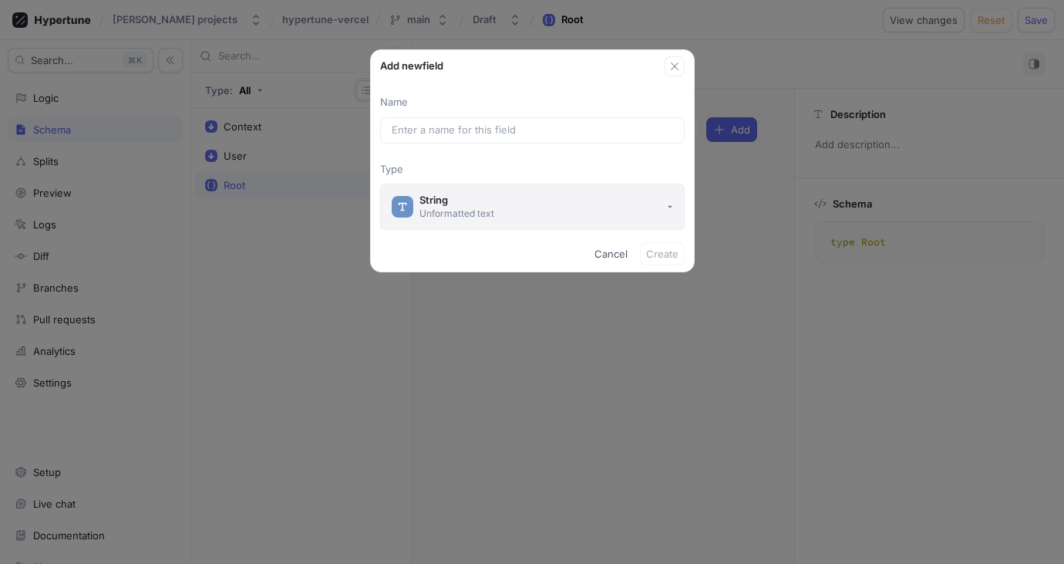
click at [676, 200] on button "String Unformatted text" at bounding box center [532, 206] width 305 height 46
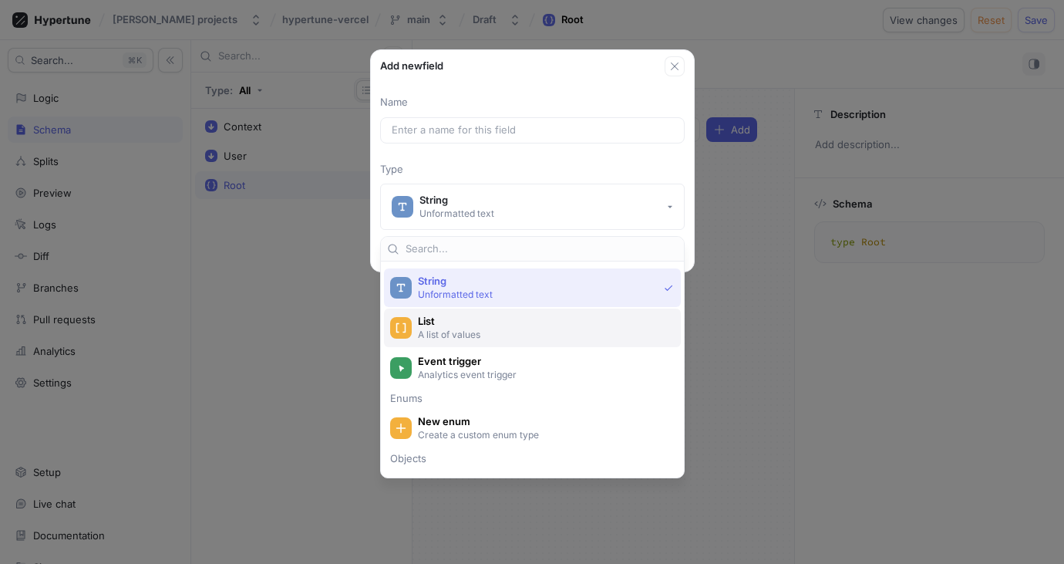
scroll to position [267, 0]
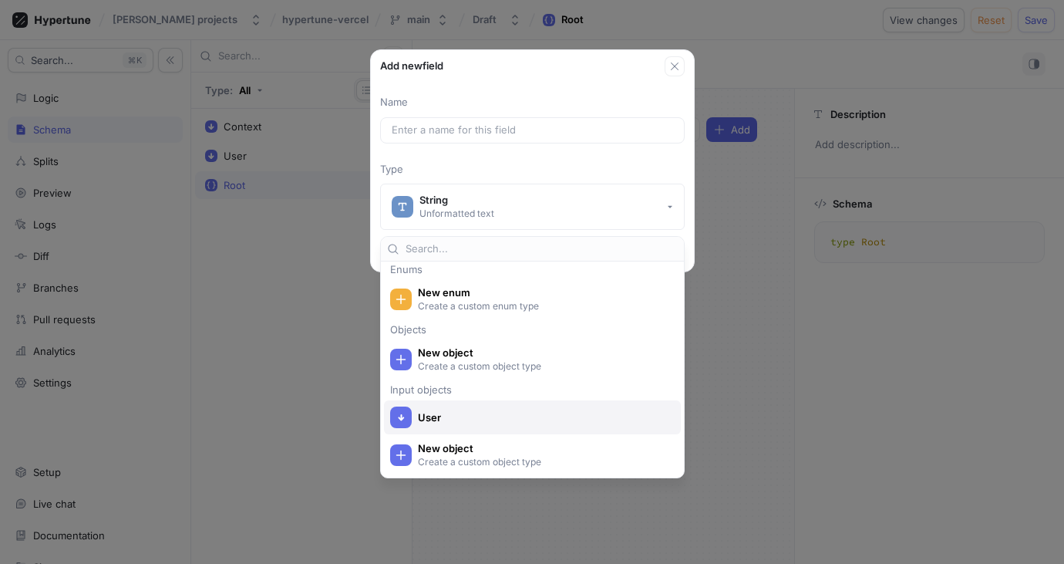
click at [460, 416] on span "User" at bounding box center [542, 417] width 249 height 13
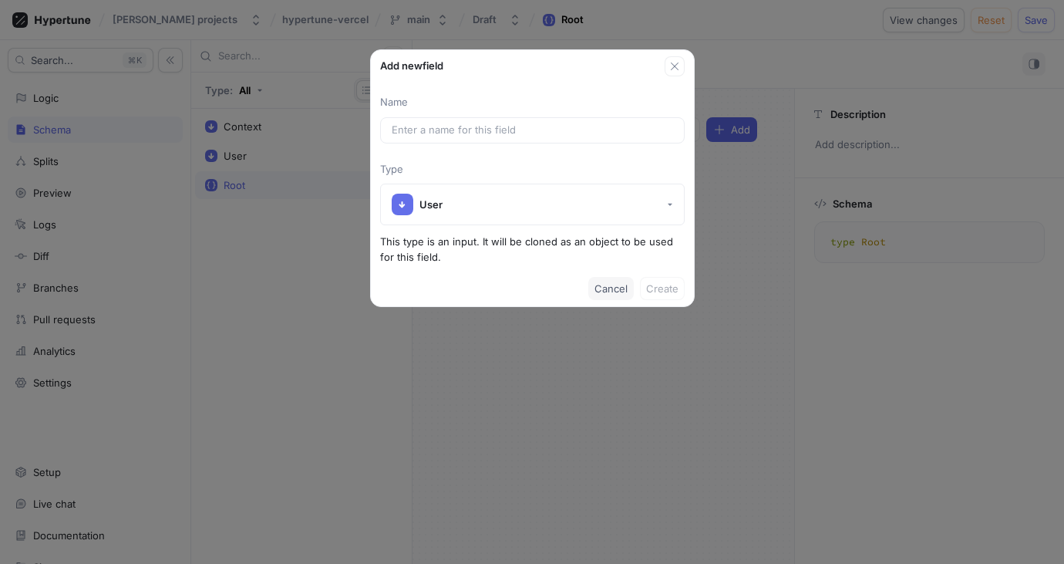
click at [607, 291] on span "Cancel" at bounding box center [610, 288] width 33 height 9
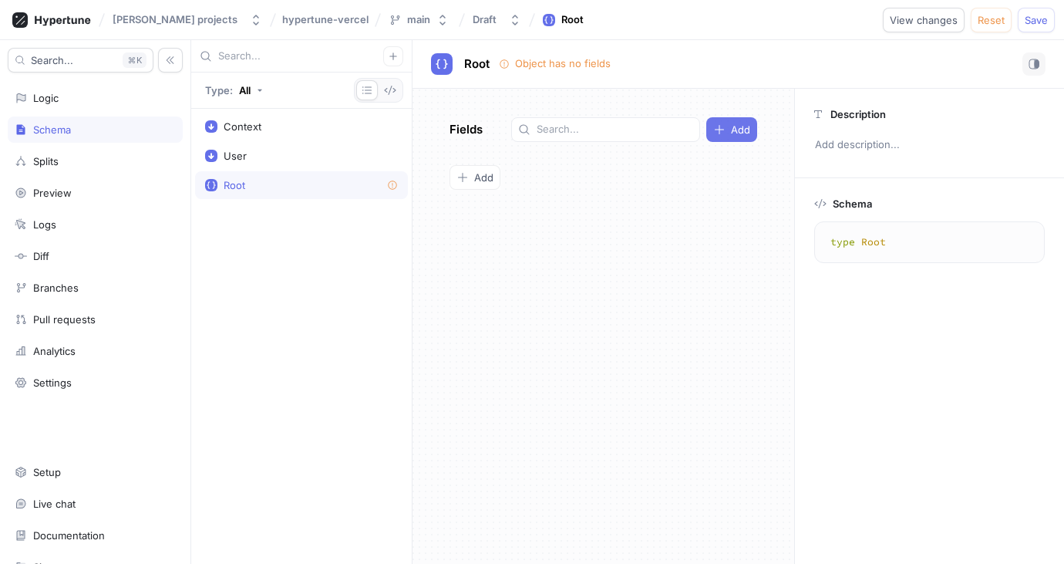
click at [720, 133] on icon "button" at bounding box center [719, 129] width 12 height 12
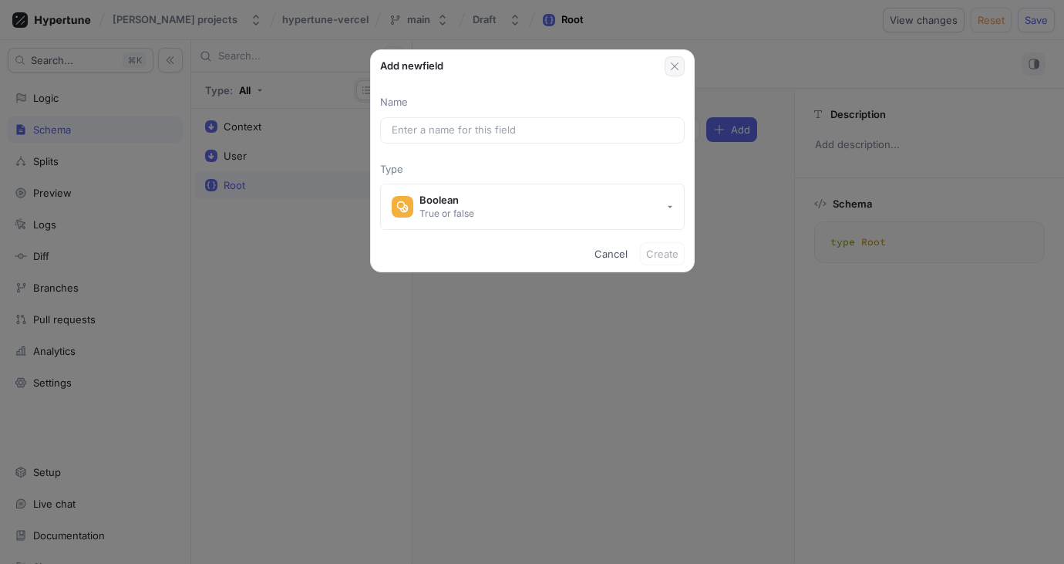
click at [673, 64] on icon "button" at bounding box center [674, 66] width 12 height 12
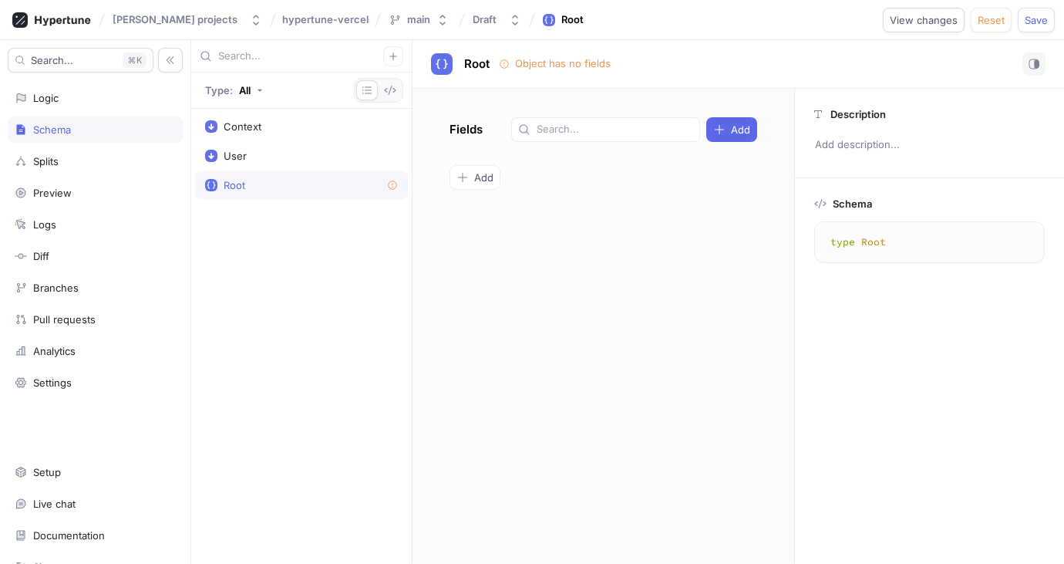
click at [507, 63] on icon at bounding box center [505, 65] width 12 height 12
click at [1033, 63] on icon "button" at bounding box center [1034, 64] width 11 height 11
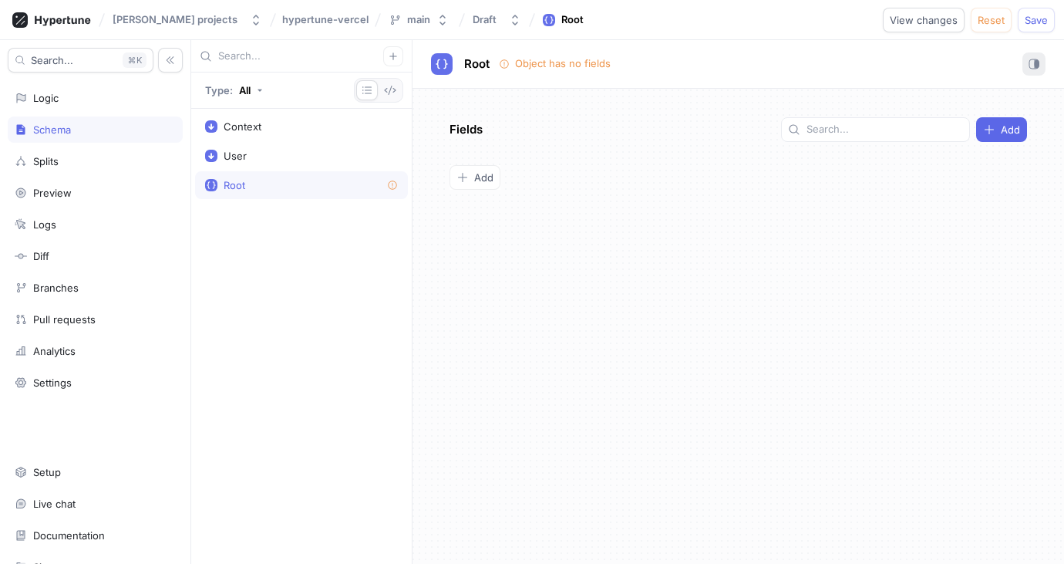
click at [1033, 63] on icon "button" at bounding box center [1034, 64] width 11 height 11
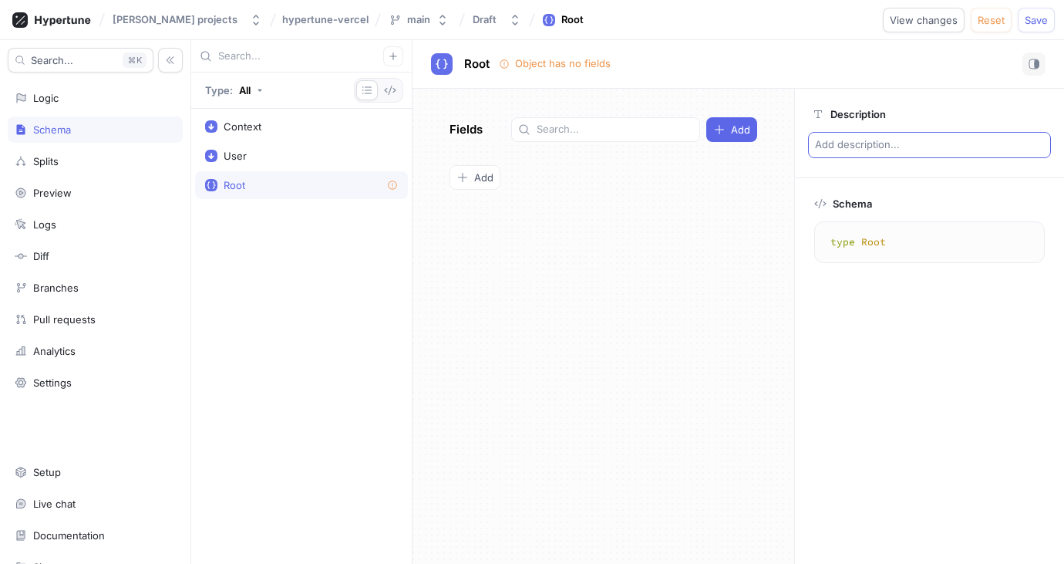
click at [847, 150] on p "Add description..." at bounding box center [929, 145] width 243 height 26
click at [52, 163] on div "Splits" at bounding box center [45, 161] width 25 height 12
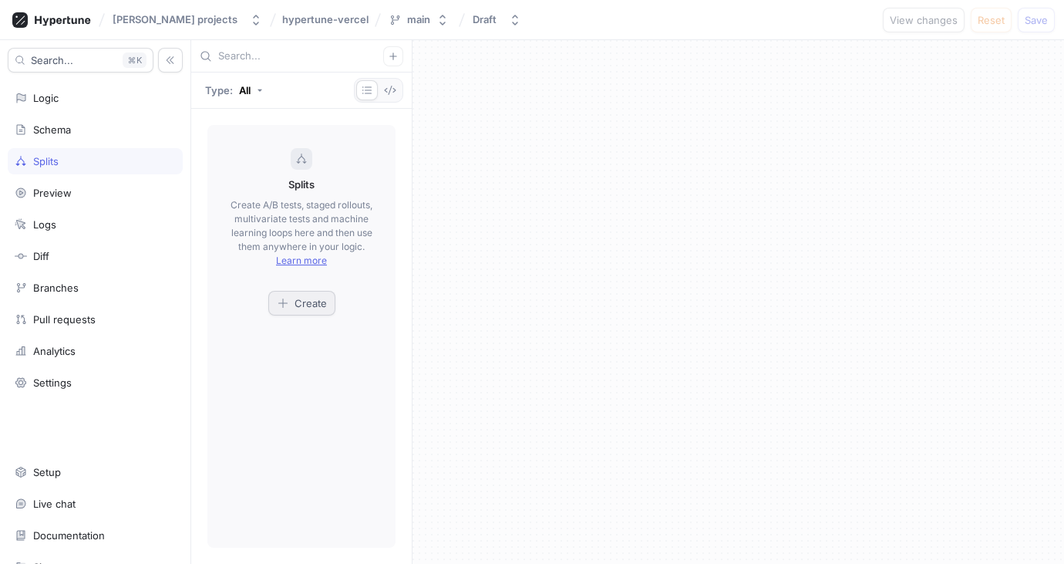
click at [298, 308] on span "Create" at bounding box center [311, 302] width 32 height 9
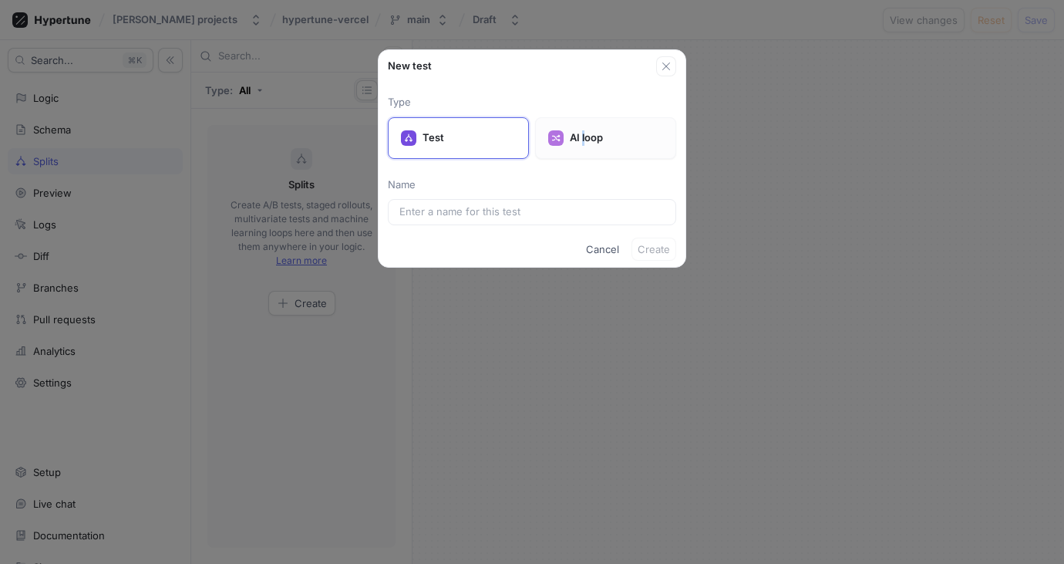
click at [586, 139] on p "AI loop" at bounding box center [616, 137] width 93 height 15
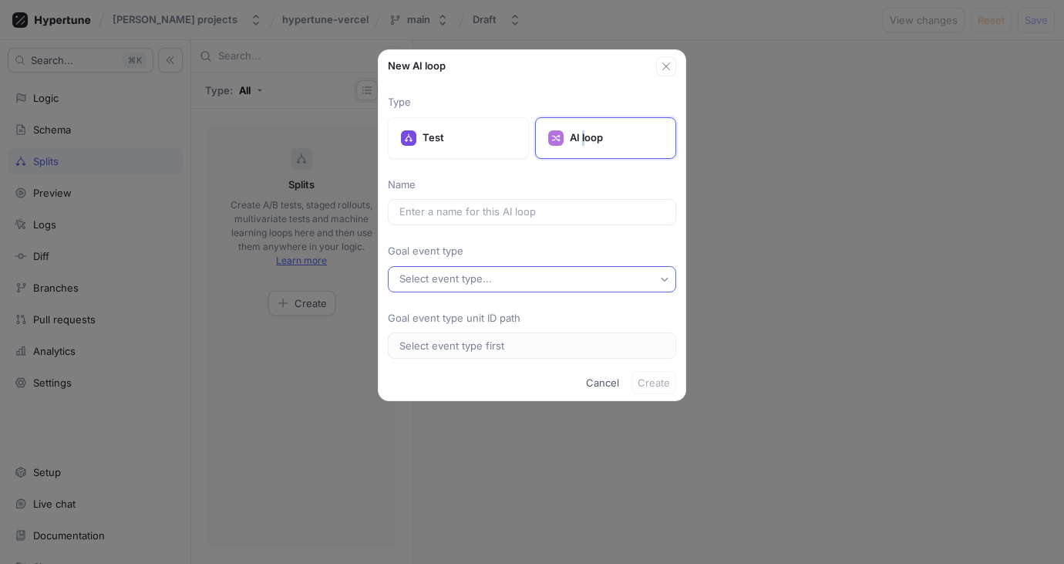
click at [618, 274] on button "Select event type..." at bounding box center [532, 279] width 288 height 26
click at [616, 270] on button "Select event type..." at bounding box center [532, 279] width 288 height 26
click at [415, 137] on div at bounding box center [408, 137] width 15 height 15
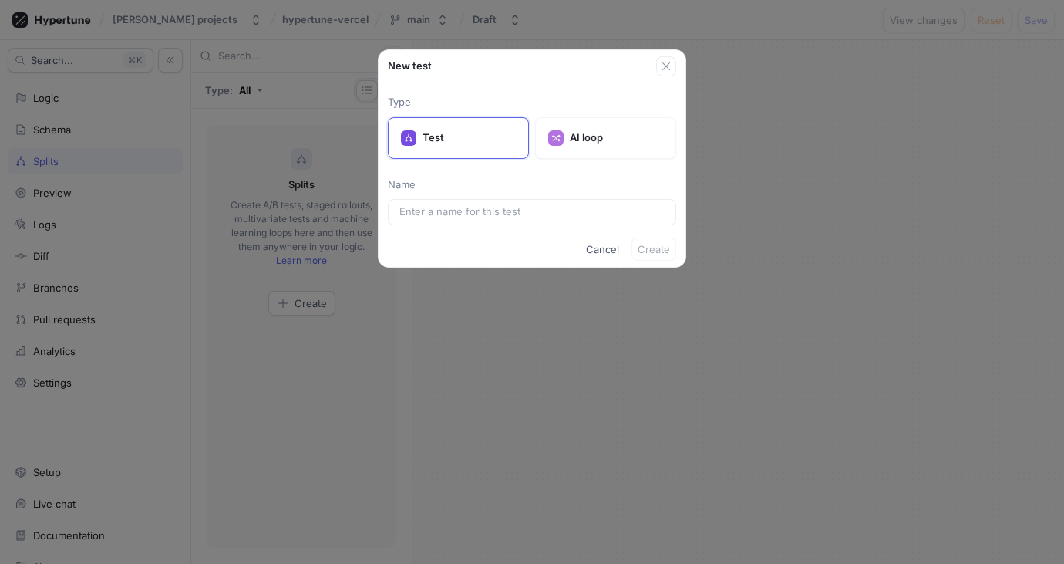
drag, startPoint x: 602, startPoint y: 251, endPoint x: 587, endPoint y: 247, distance: 15.4
click at [592, 249] on span "Cancel" at bounding box center [602, 248] width 33 height 9
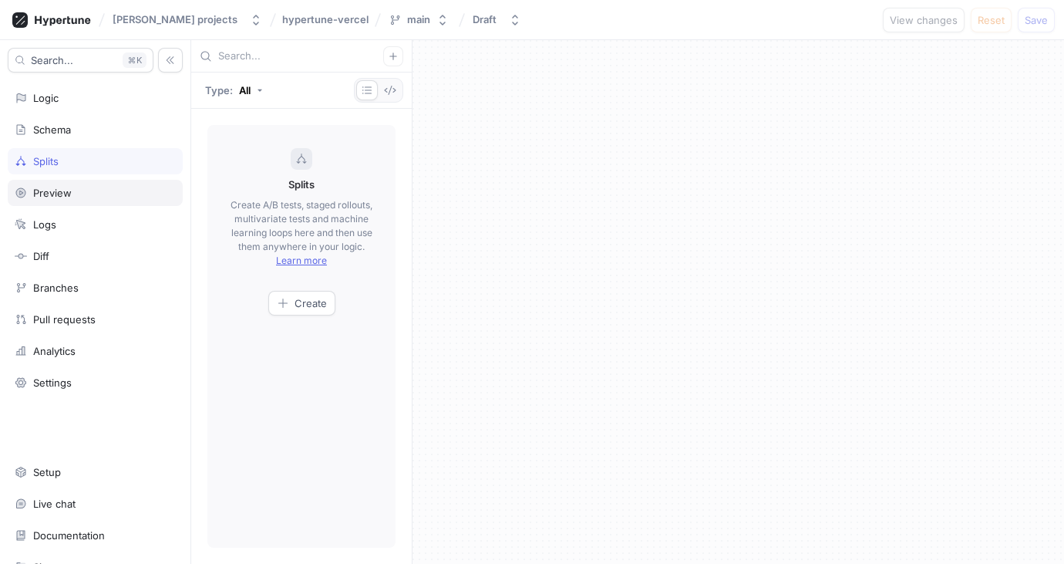
click at [60, 187] on div "Preview" at bounding box center [52, 193] width 39 height 12
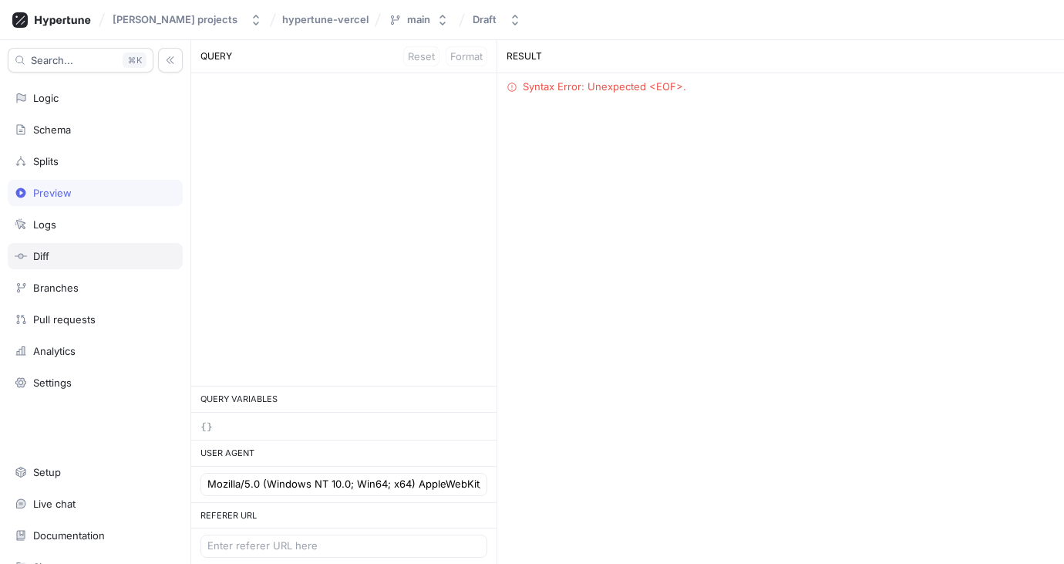
click at [59, 260] on div "Diff" at bounding box center [95, 256] width 161 height 12
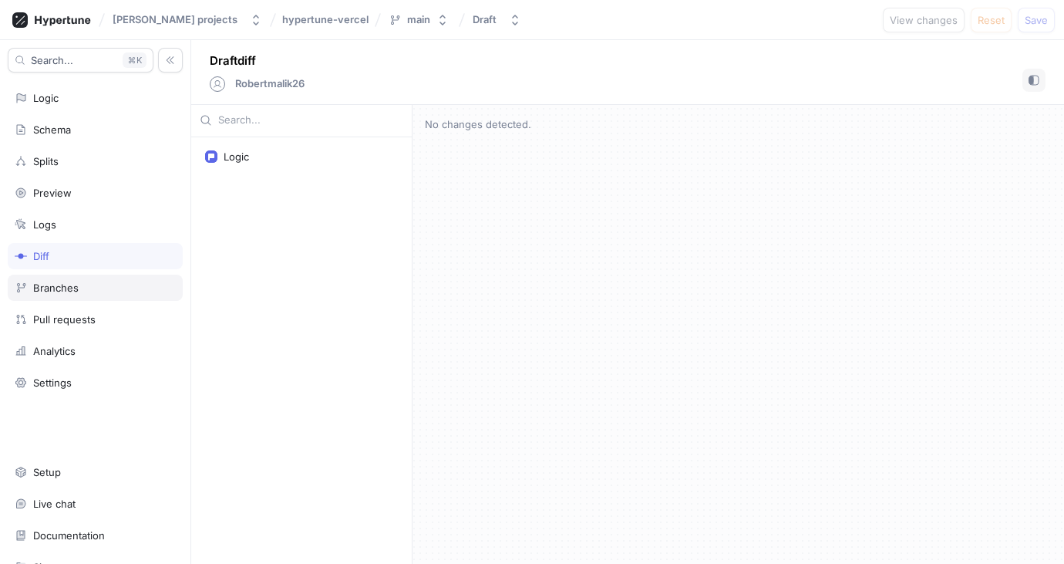
click at [77, 285] on div "Branches" at bounding box center [55, 287] width 45 height 12
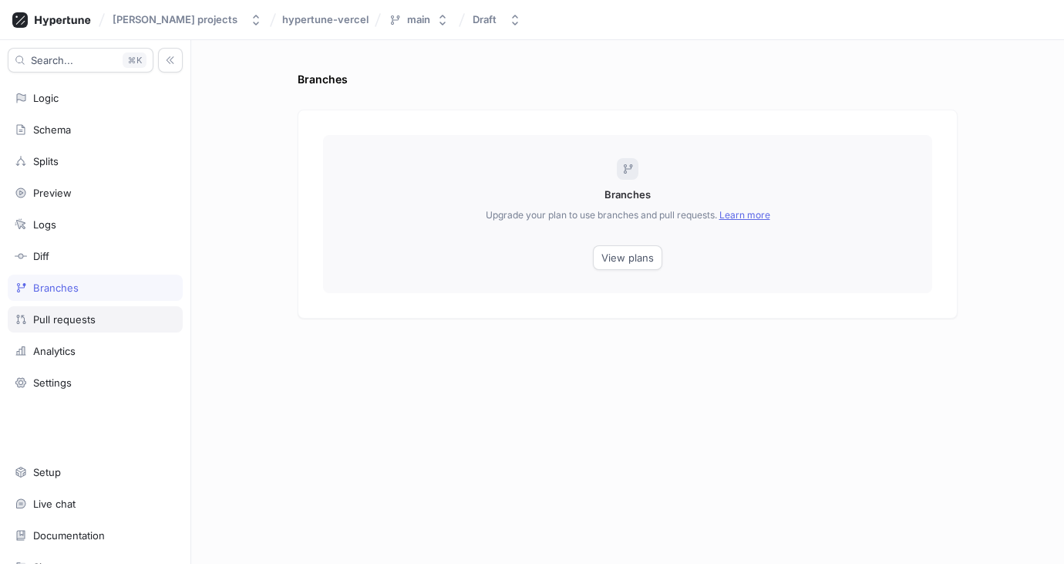
click at [90, 326] on div "Pull requests" at bounding box center [95, 319] width 175 height 26
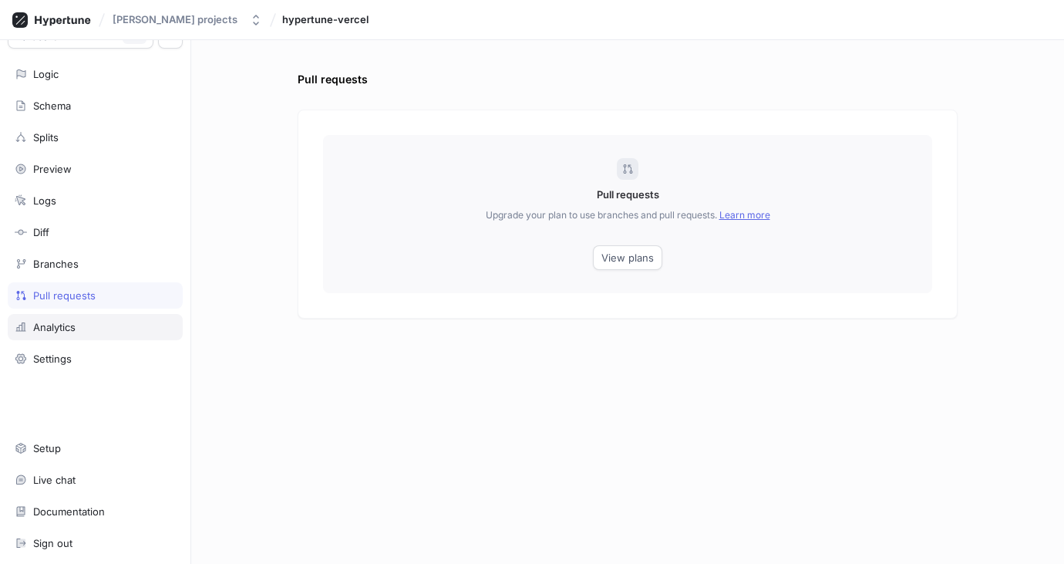
click at [79, 330] on div "Analytics" at bounding box center [95, 327] width 161 height 12
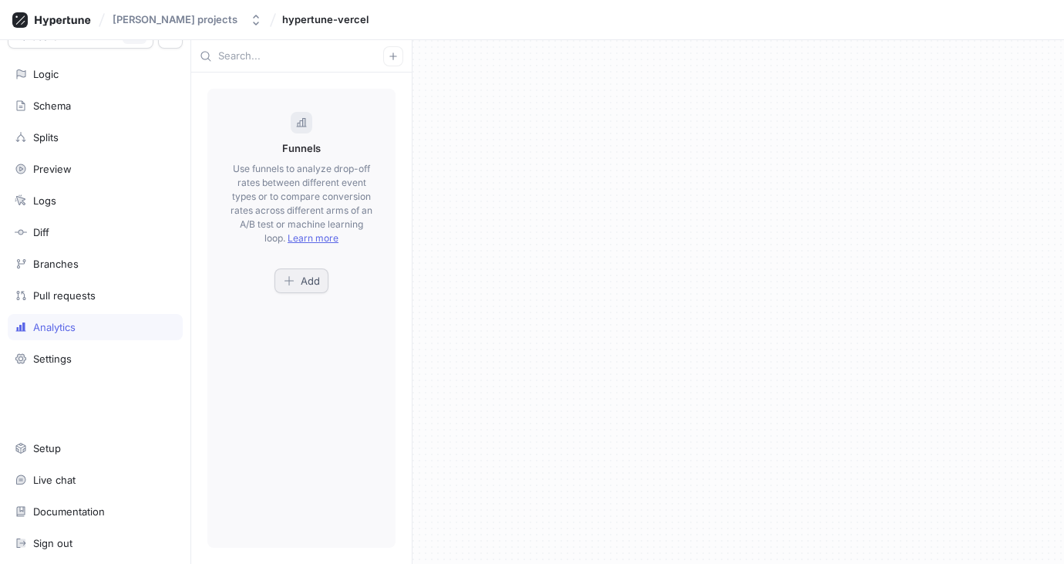
click at [307, 273] on button "Add" at bounding box center [301, 280] width 54 height 25
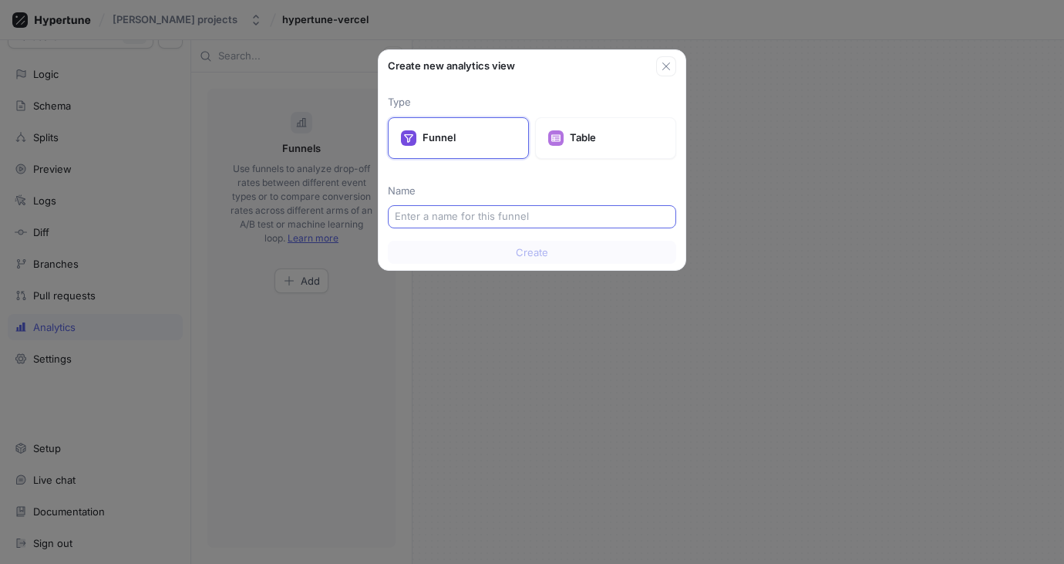
click at [438, 210] on input "text" at bounding box center [532, 216] width 274 height 15
click at [672, 62] on icon "button" at bounding box center [666, 66] width 12 height 12
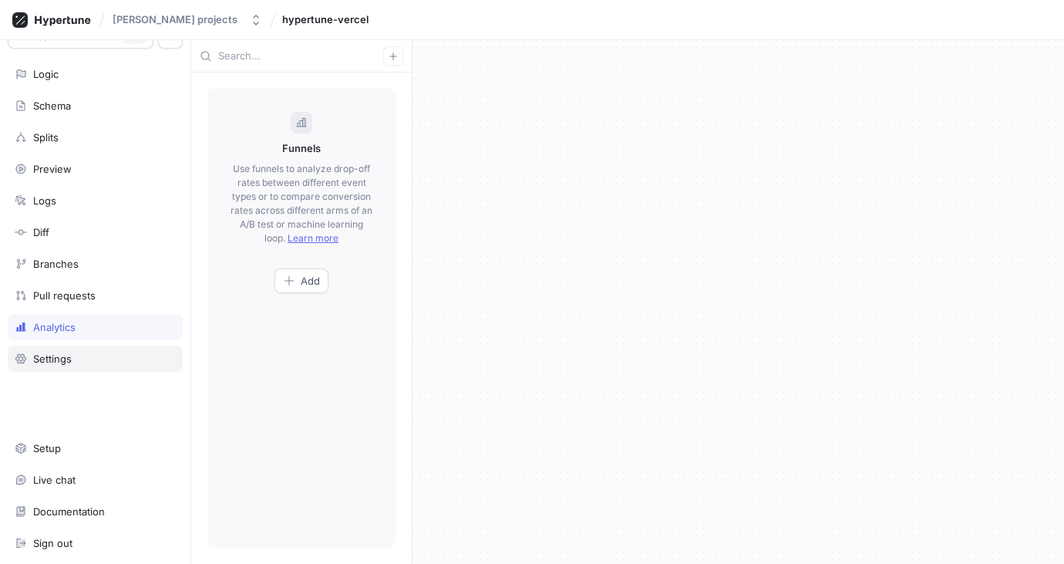
click at [70, 355] on div "Settings" at bounding box center [95, 358] width 161 height 12
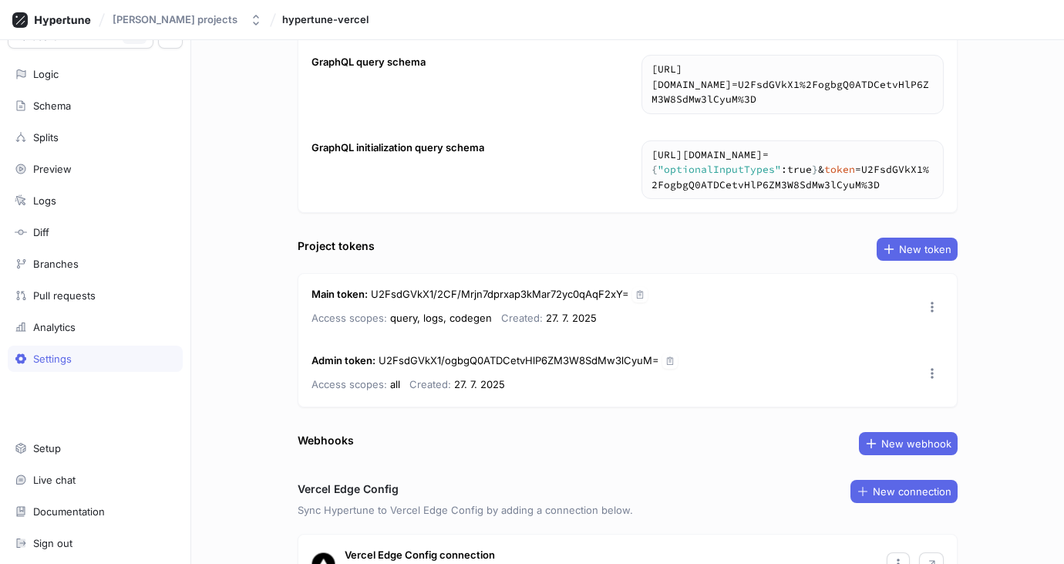
scroll to position [255, 0]
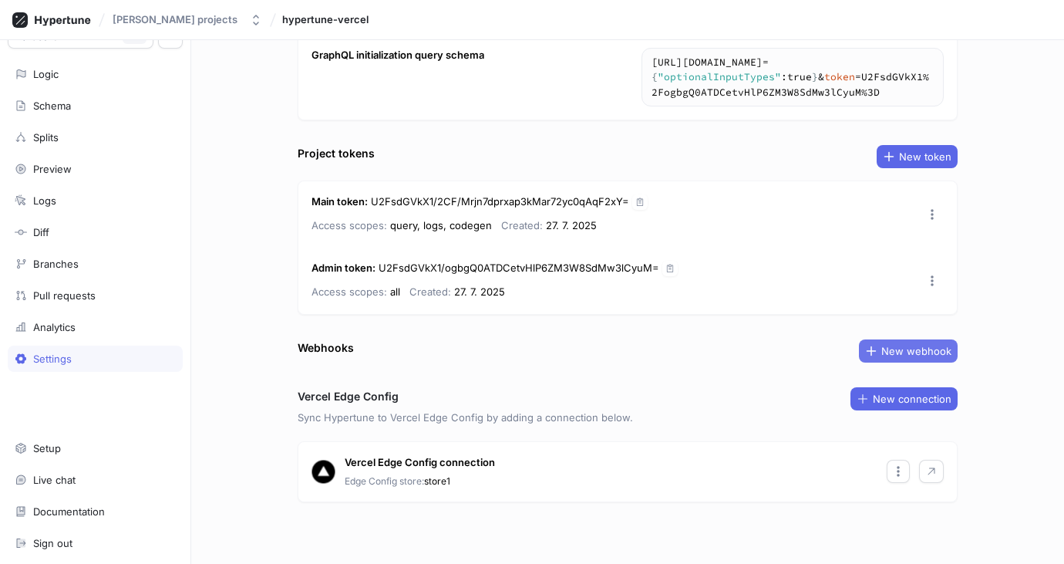
click at [887, 349] on span "New webhook" at bounding box center [916, 350] width 70 height 9
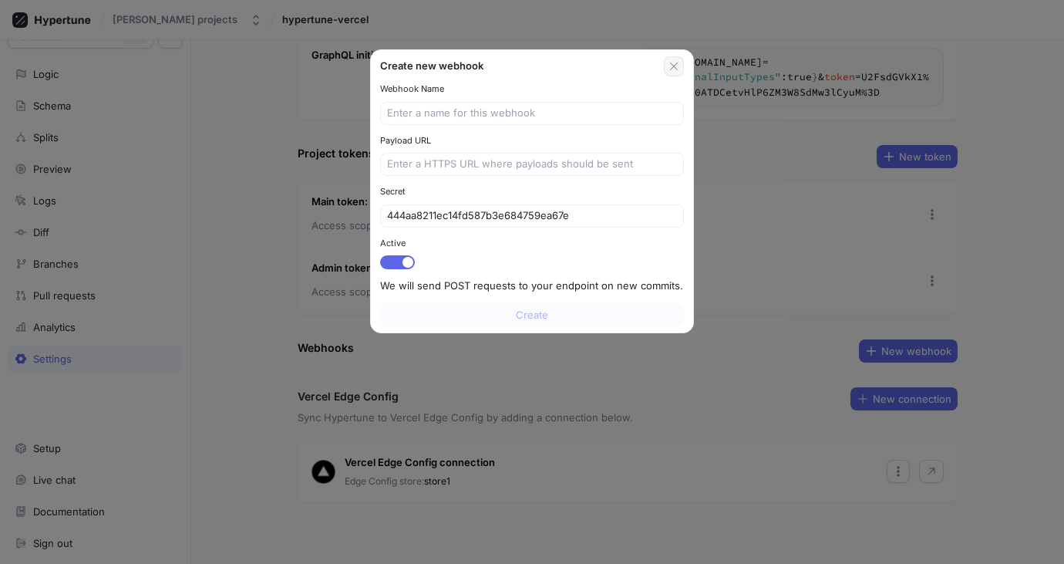
click at [675, 63] on icon "button" at bounding box center [674, 66] width 12 height 12
drag, startPoint x: 543, startPoint y: 436, endPoint x: 615, endPoint y: 88, distance: 355.9
click at [543, 435] on div "Create new webhook Webhook Name Payload URL Secret 444aa8211ec14fd587b3e684759e…" at bounding box center [532, 282] width 1064 height 564
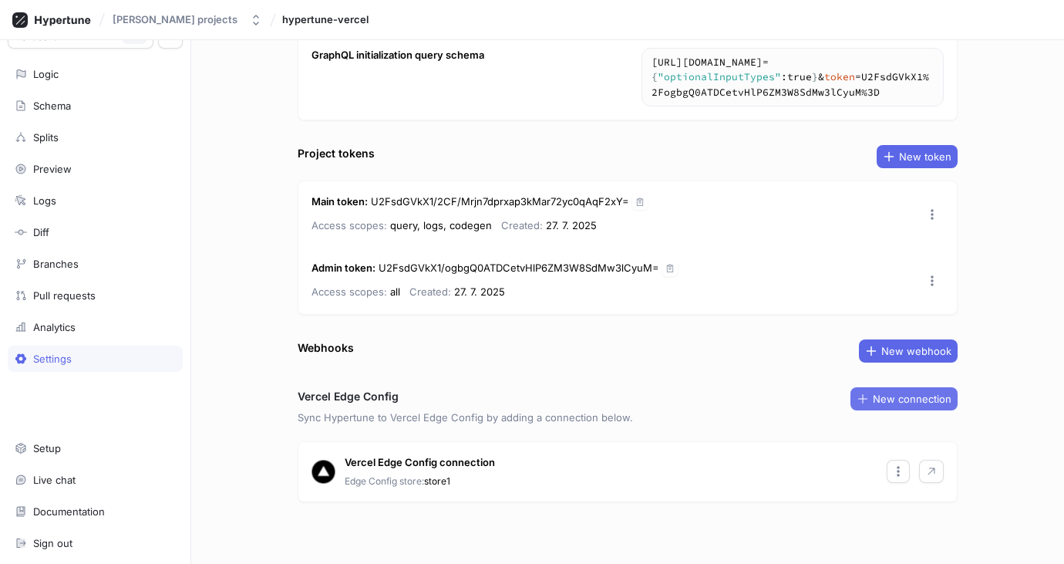
click at [873, 400] on span "New connection" at bounding box center [912, 398] width 79 height 9
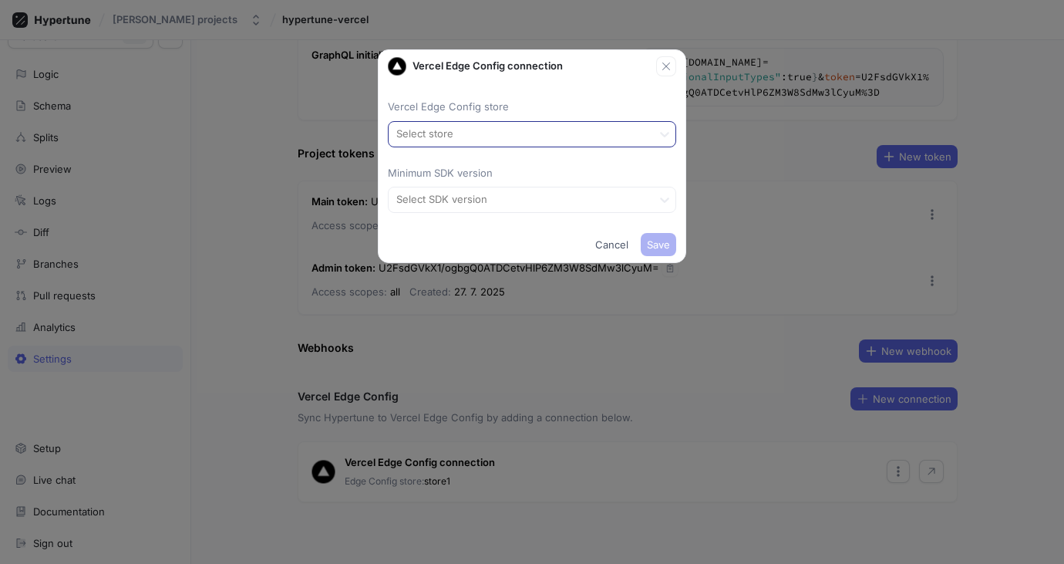
click at [452, 130] on div at bounding box center [520, 134] width 251 height 19
click at [433, 168] on div "store1" at bounding box center [532, 166] width 287 height 25
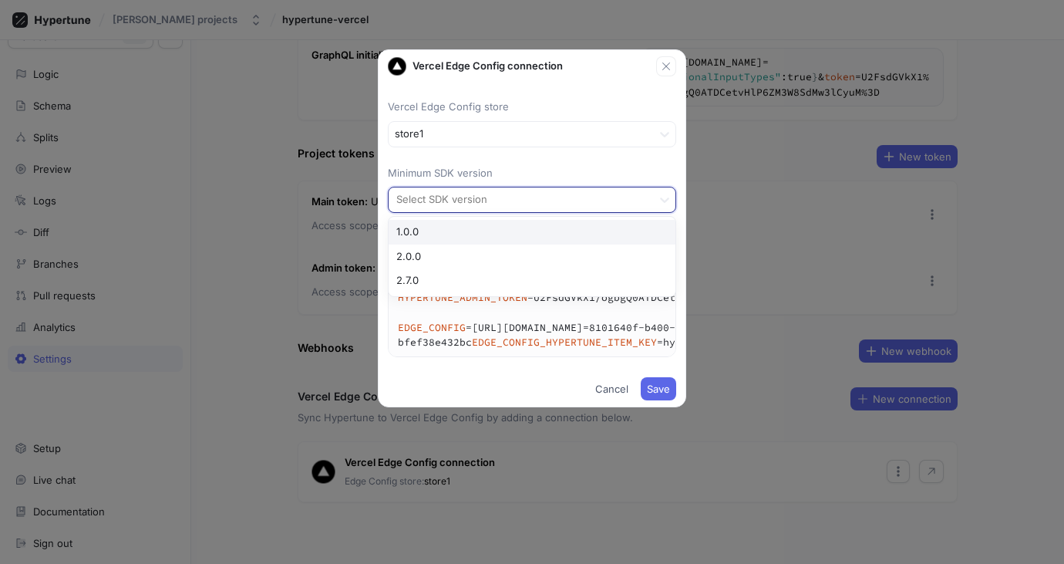
click at [476, 203] on div at bounding box center [520, 200] width 251 height 19
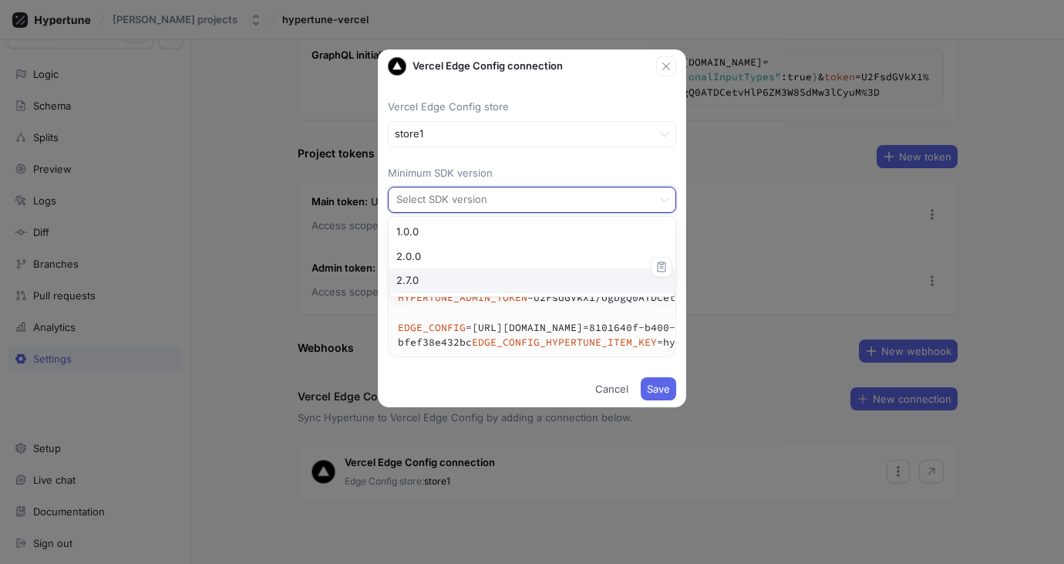
click at [437, 274] on div "2.7.0" at bounding box center [532, 280] width 287 height 25
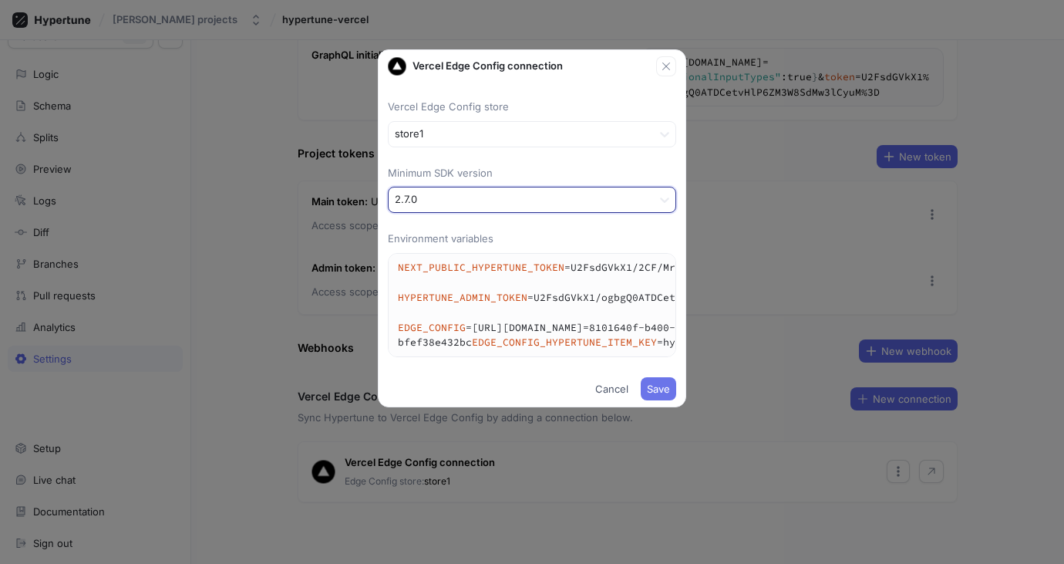
click at [660, 393] on span "Save" at bounding box center [658, 388] width 23 height 9
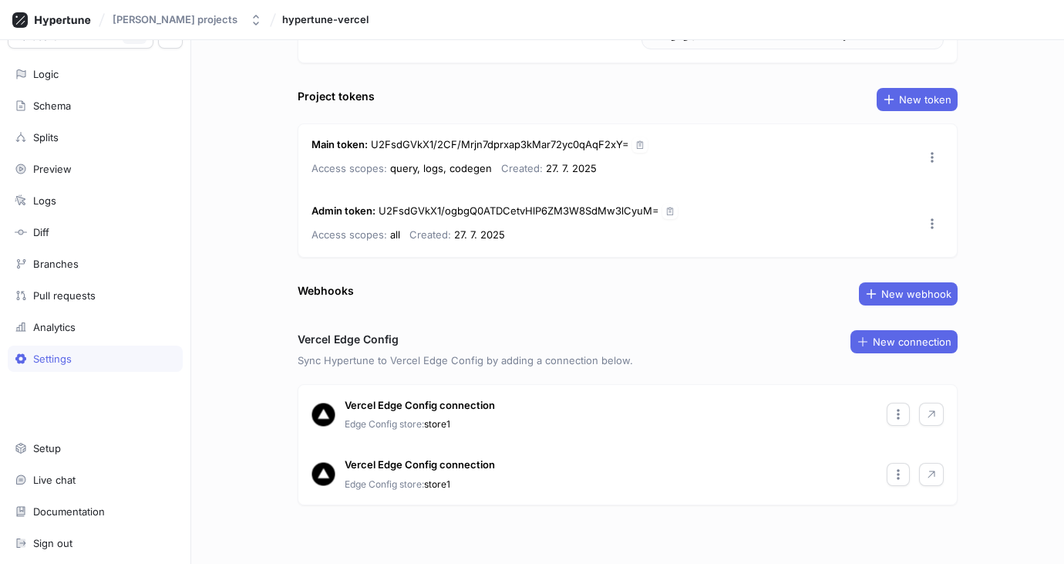
scroll to position [315, 0]
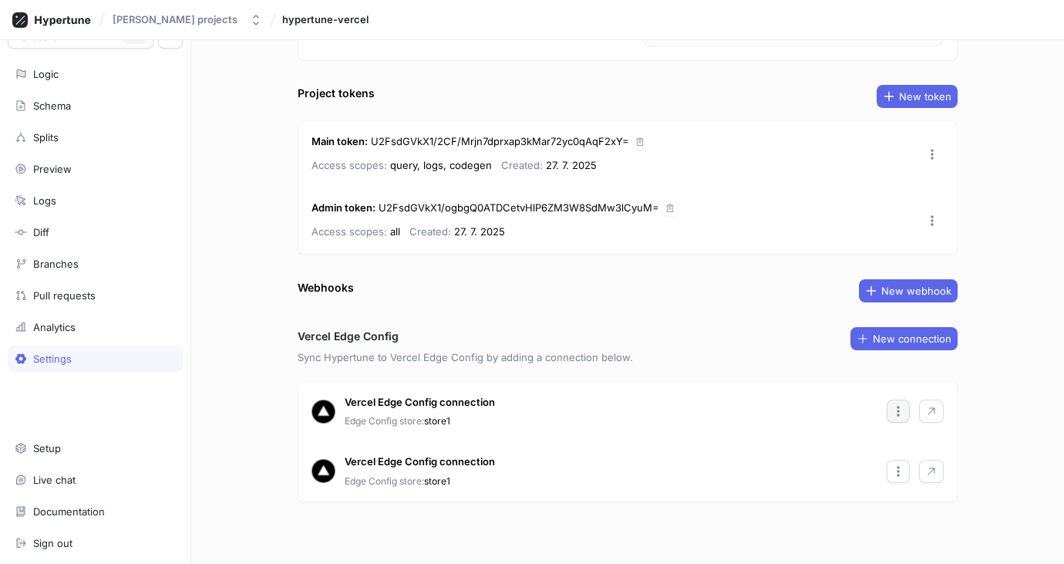
click at [897, 415] on icon "button" at bounding box center [898, 411] width 12 height 12
click at [935, 490] on p "Remove" at bounding box center [926, 493] width 39 height 15
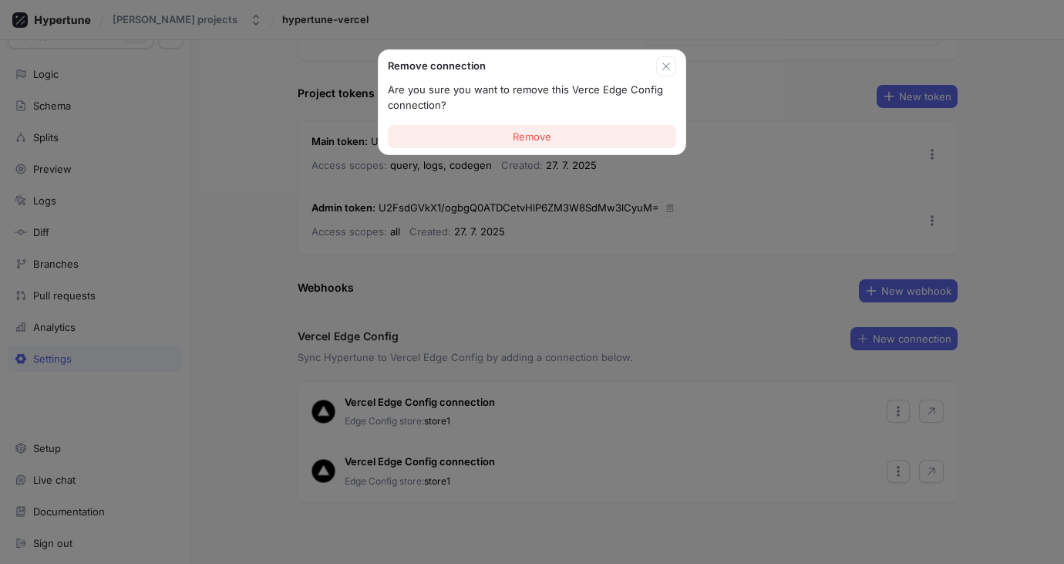
click at [524, 136] on span "Remove" at bounding box center [532, 136] width 39 height 9
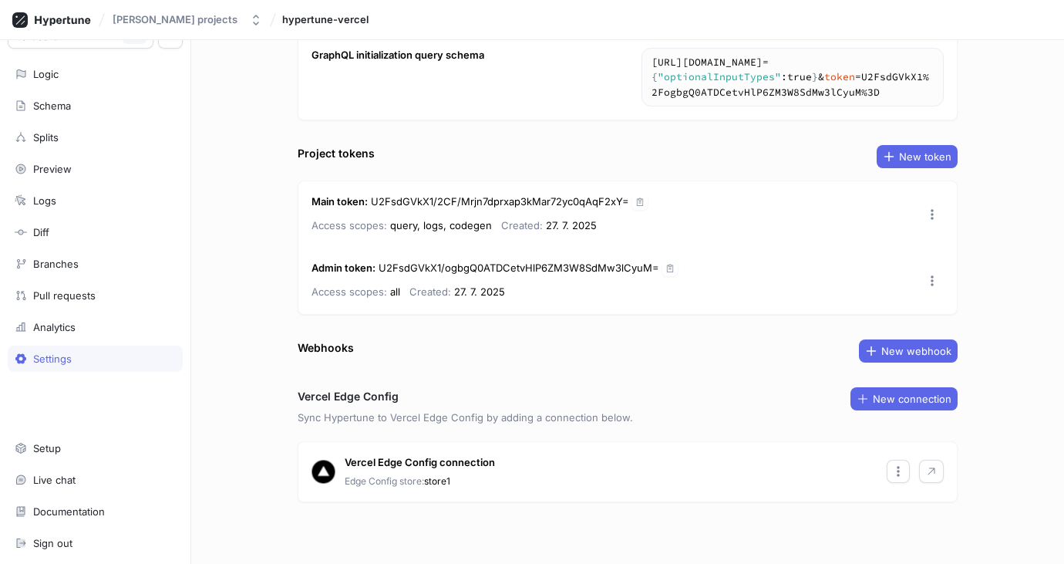
scroll to position [255, 0]
drag, startPoint x: 891, startPoint y: 478, endPoint x: 885, endPoint y: 473, distance: 8.2
click at [890, 476] on button "button" at bounding box center [898, 471] width 23 height 23
click at [920, 389] on p "Edit" at bounding box center [916, 394] width 18 height 15
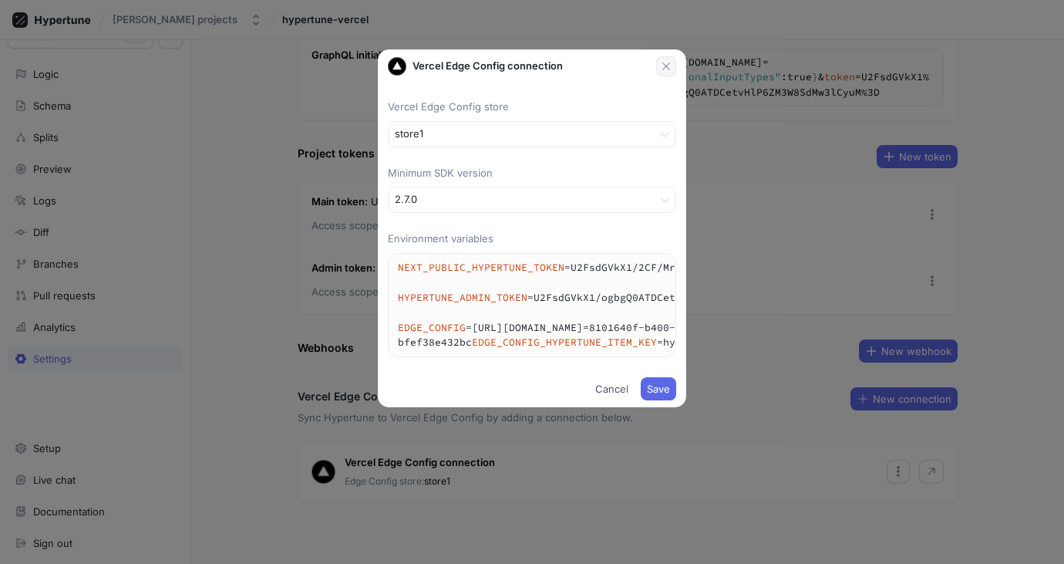
click at [663, 62] on icon "button" at bounding box center [666, 66] width 12 height 12
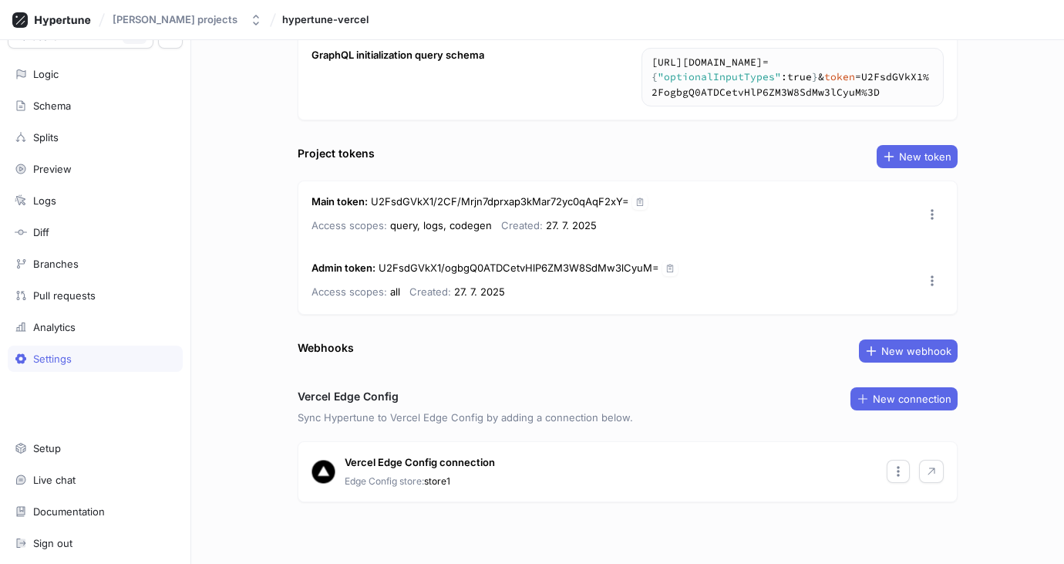
click at [926, 227] on div "Main token : U2FsdGVkX1/2CF/Mrjn7dprxap3kMar72yc0qAqF2xY= Access scopes: query,…" at bounding box center [627, 214] width 658 height 66
click at [928, 213] on icon "button" at bounding box center [932, 214] width 12 height 12
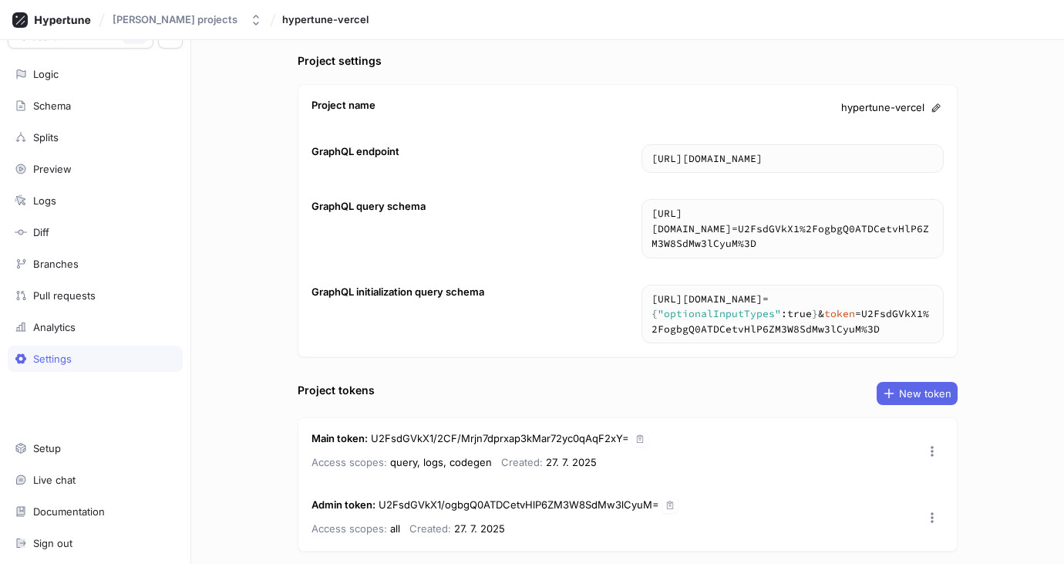
scroll to position [0, 0]
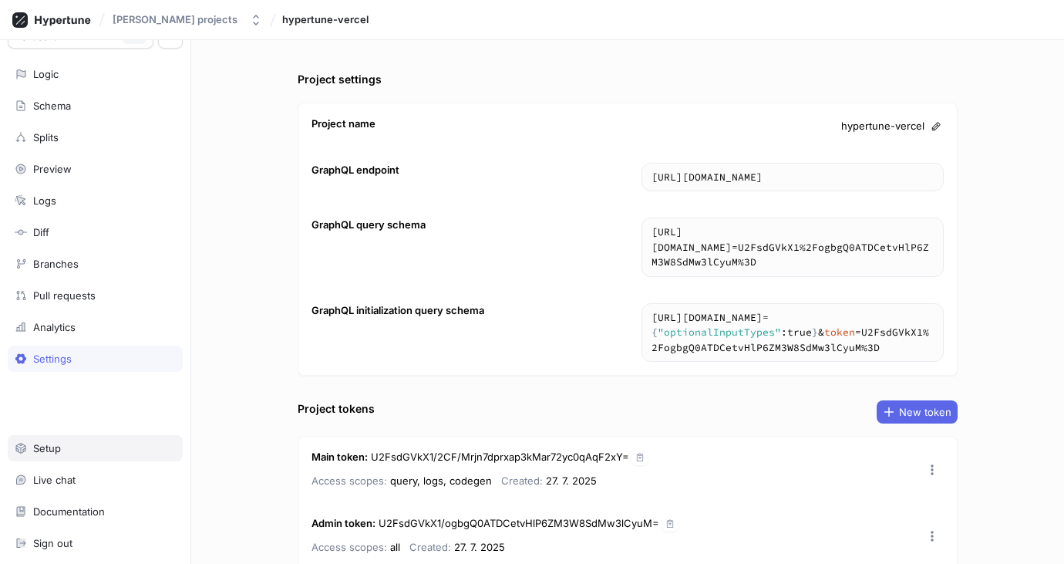
click at [50, 443] on div "Setup" at bounding box center [47, 448] width 28 height 12
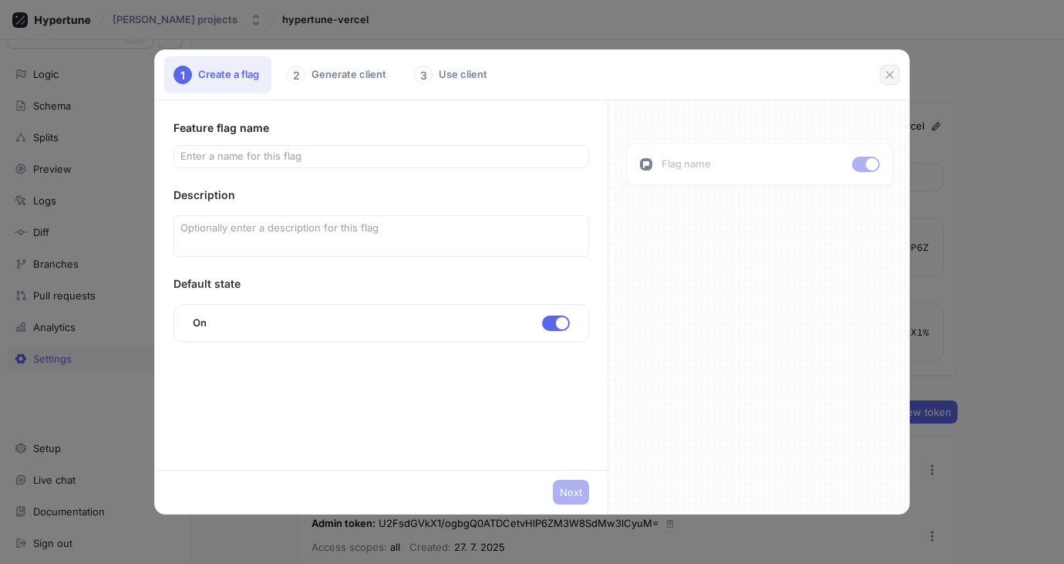
click at [896, 76] on button "button" at bounding box center [890, 75] width 20 height 20
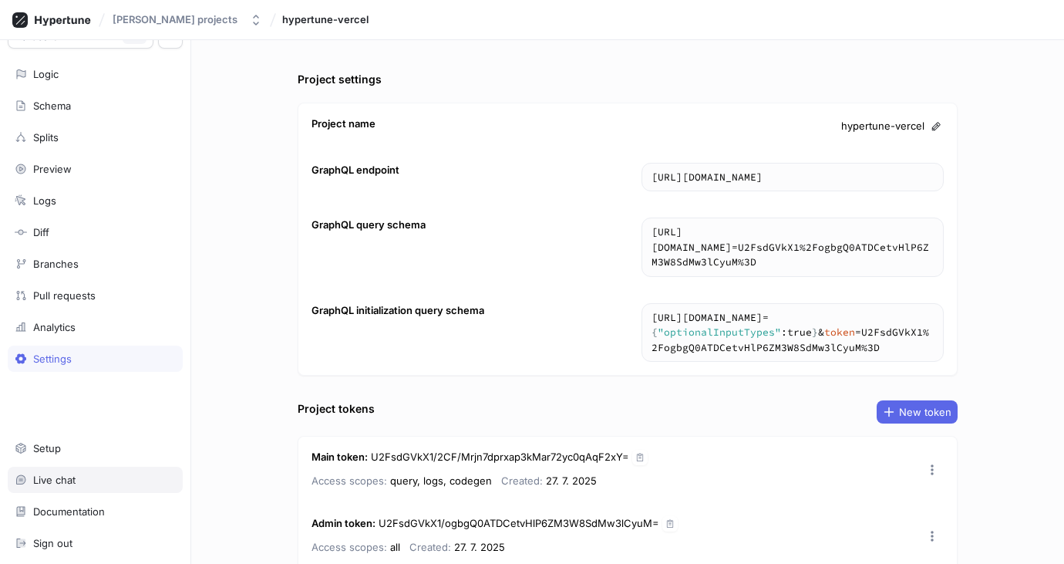
click at [69, 482] on div "Live chat" at bounding box center [54, 479] width 42 height 12
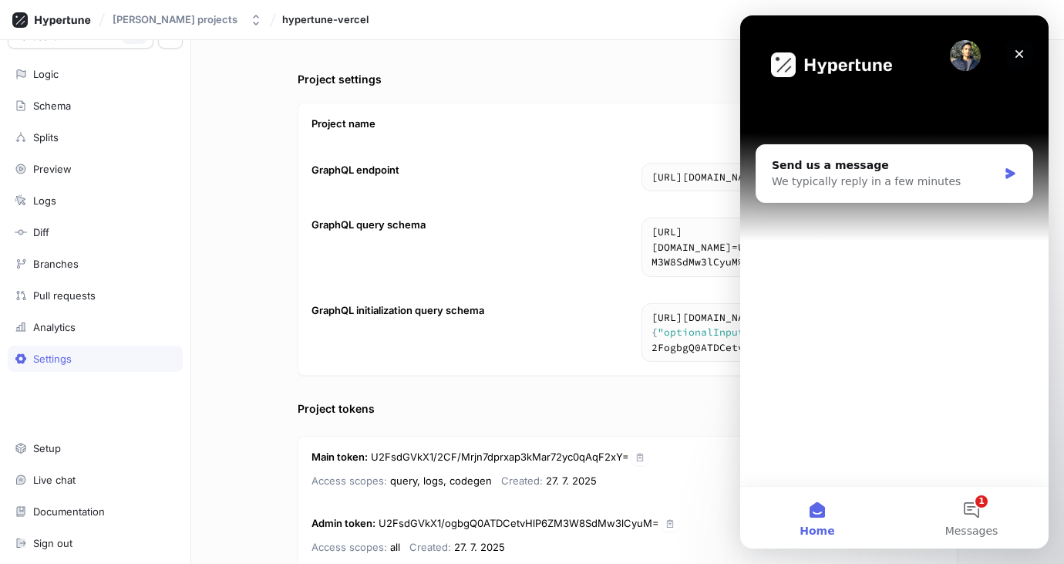
click at [1015, 56] on icon "Close" at bounding box center [1019, 54] width 12 height 12
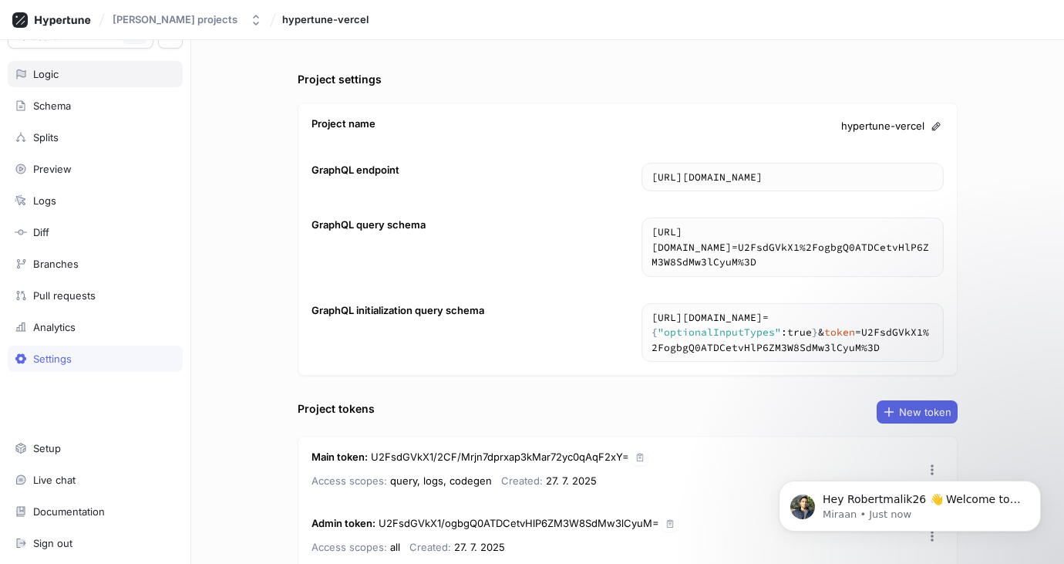
click at [51, 76] on div "Logic" at bounding box center [45, 74] width 25 height 12
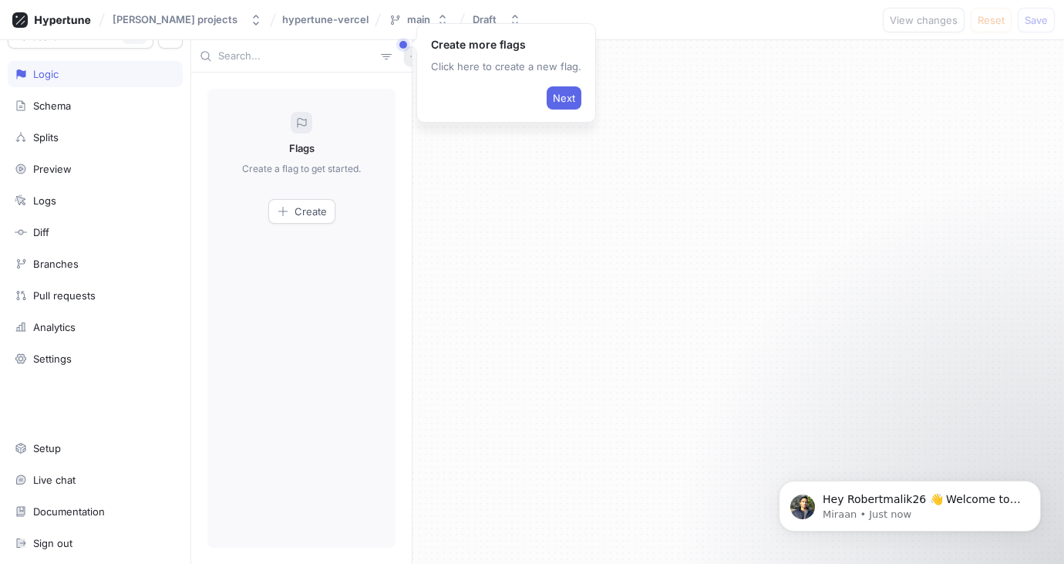
click at [409, 59] on icon "button" at bounding box center [413, 56] width 9 height 9
click at [404, 48] on button "button" at bounding box center [414, 56] width 20 height 20
click at [424, 109] on p "Variable" at bounding box center [425, 112] width 38 height 15
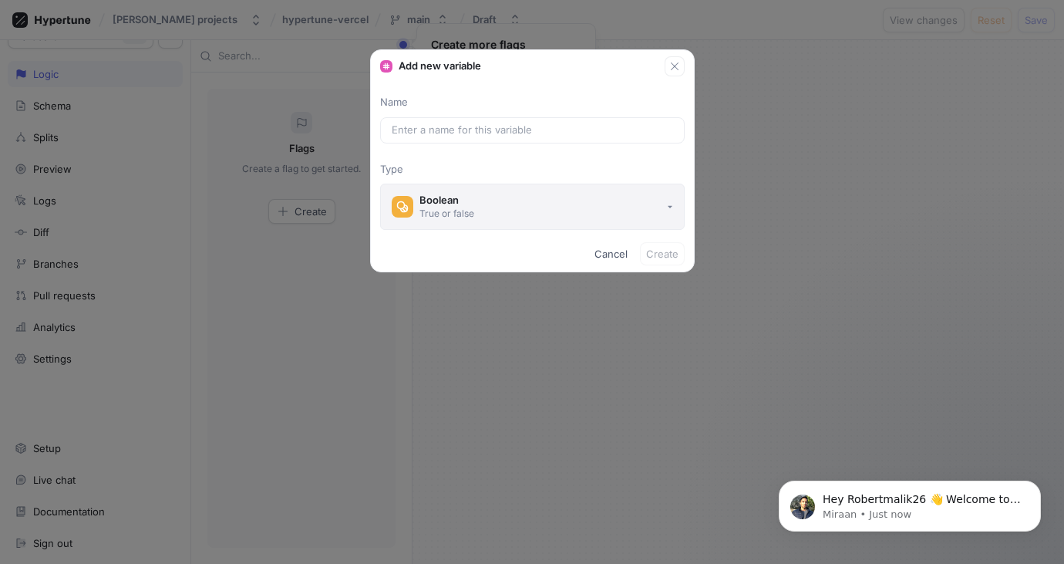
click at [404, 204] on icon "button" at bounding box center [402, 207] width 12 height 12
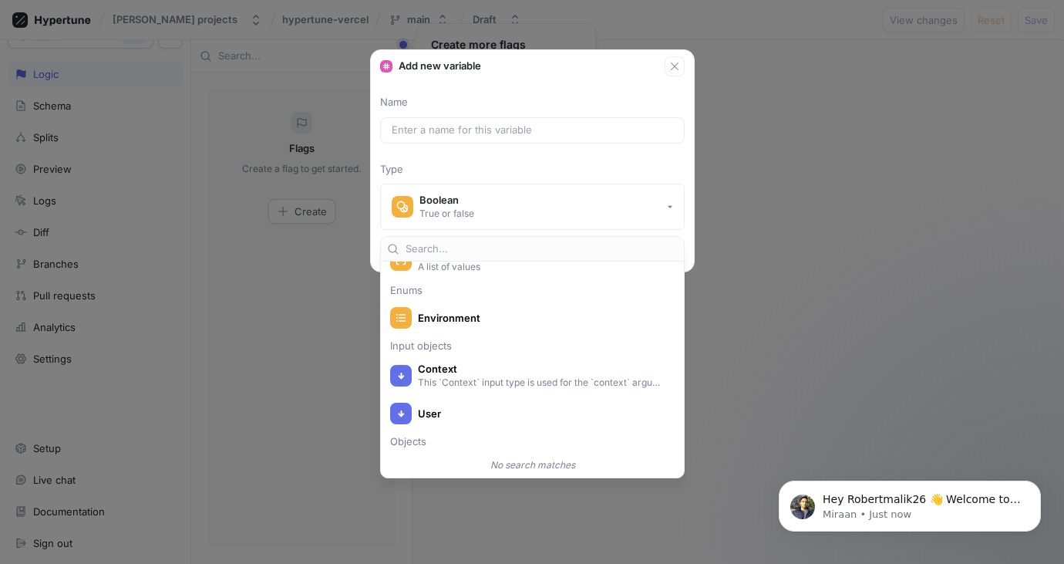
scroll to position [210, 0]
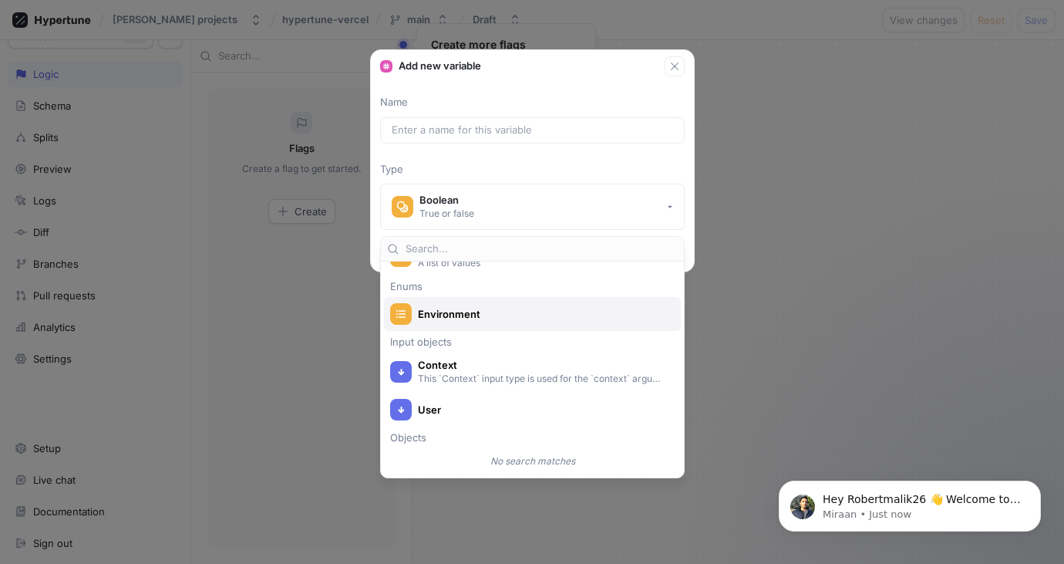
click at [463, 308] on span "Environment" at bounding box center [542, 314] width 249 height 13
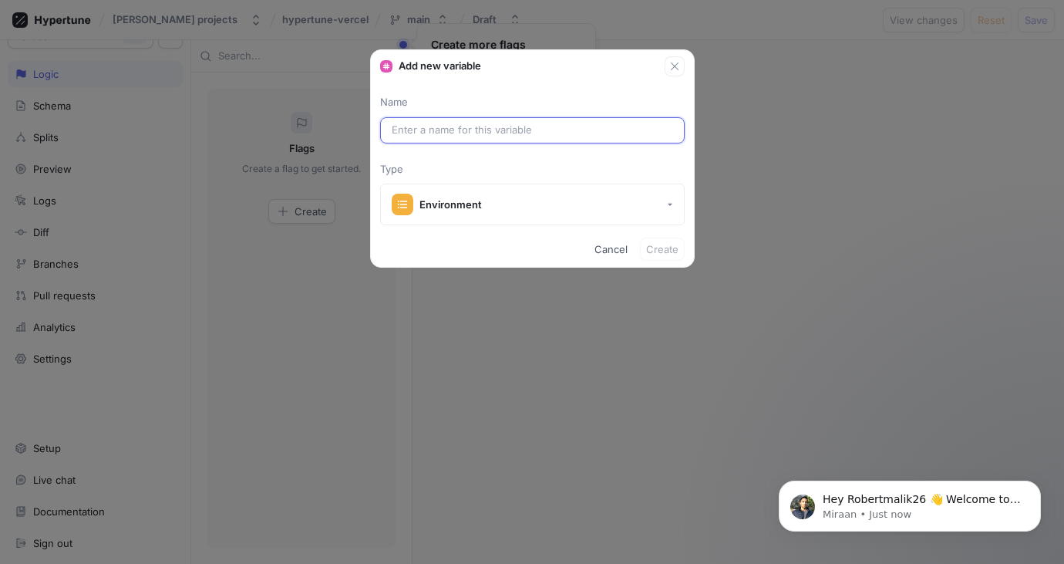
click at [498, 124] on input "text" at bounding box center [532, 130] width 281 height 15
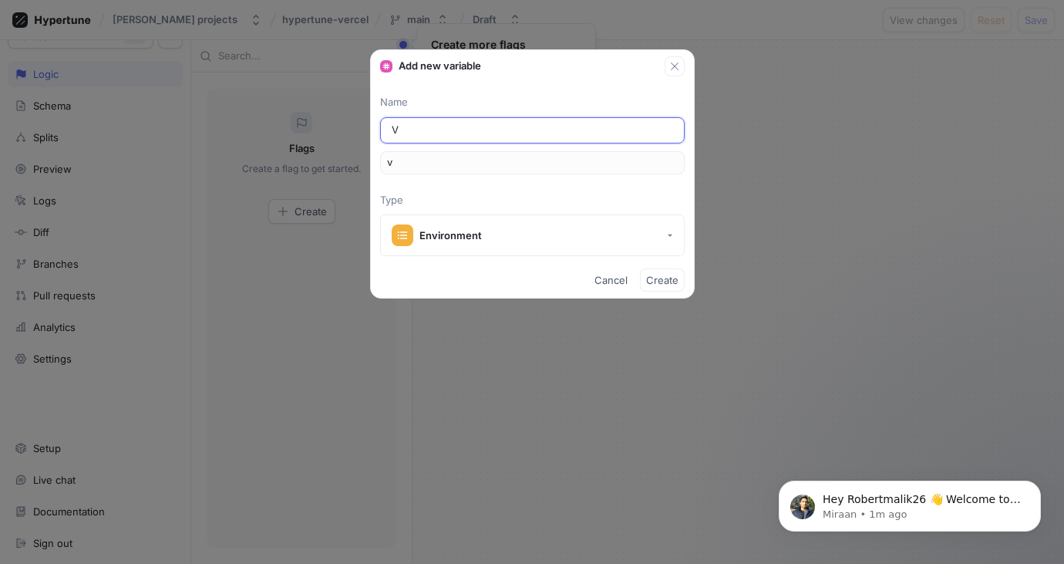
type input "VR"
type input "vr"
type input "VRE"
type input "vre"
type input "VREC"
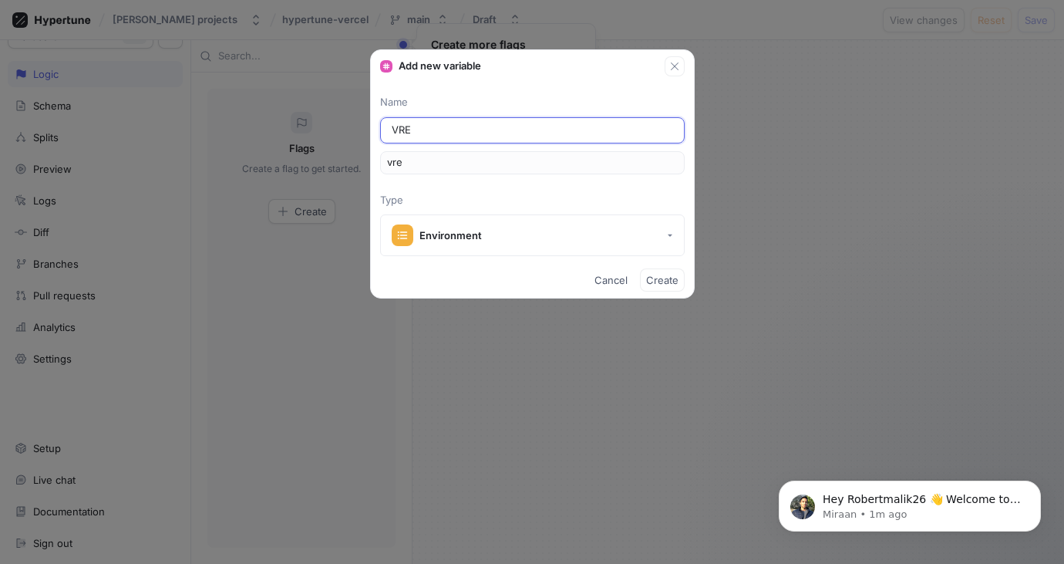
type input "vrec"
type input "VREC-H"
type input "vrecH"
type input "VREC-HY"
type input "vrecHY"
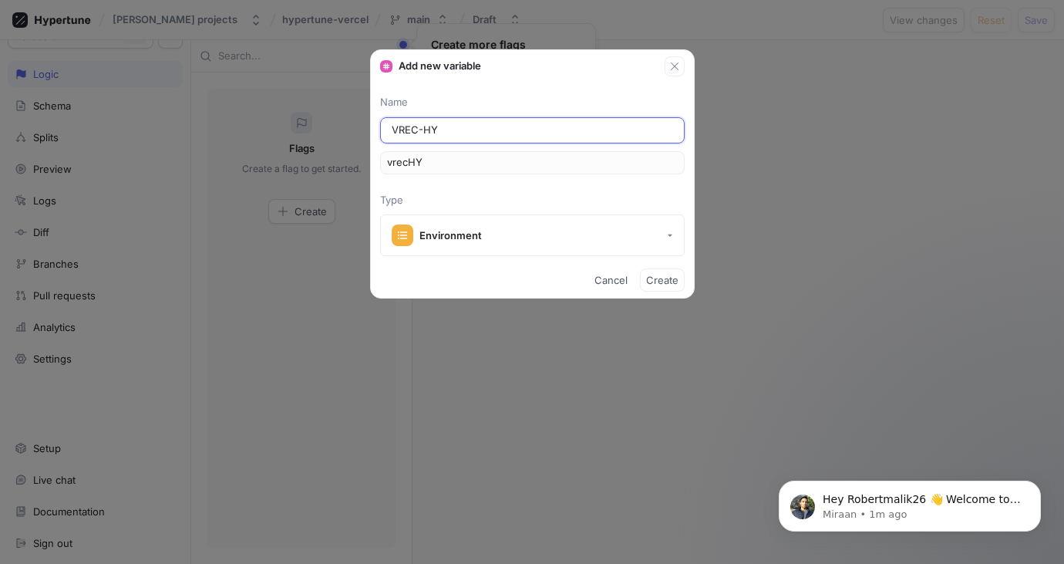
type input "VREC-HYP"
type input "vrecHYP"
type input "VREC-HYP0"
type input "vrecHYP0"
type input "VREC-HYP01"
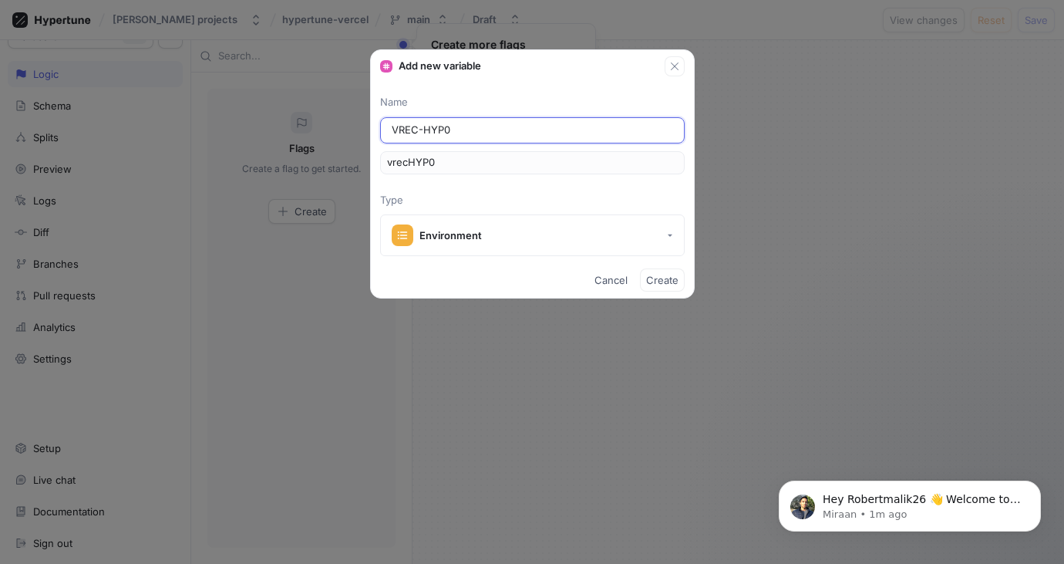
type input "vrecHYP01"
click at [412, 130] on input "VREC-HYP01" at bounding box center [532, 130] width 281 height 15
type input "VRC-HYP01"
type input "vrcHYP01"
type input "VC-HYP01"
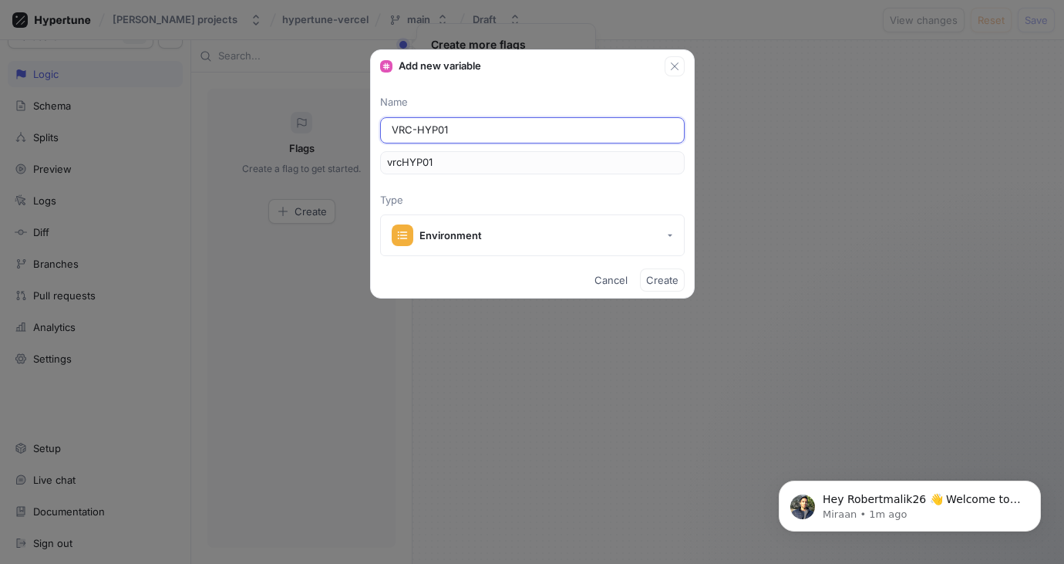
type input "vcHYP01"
type input "VEC-HYP01"
type input "vecHYP01"
type input "VERC-HYP01"
type input "vercHYP01"
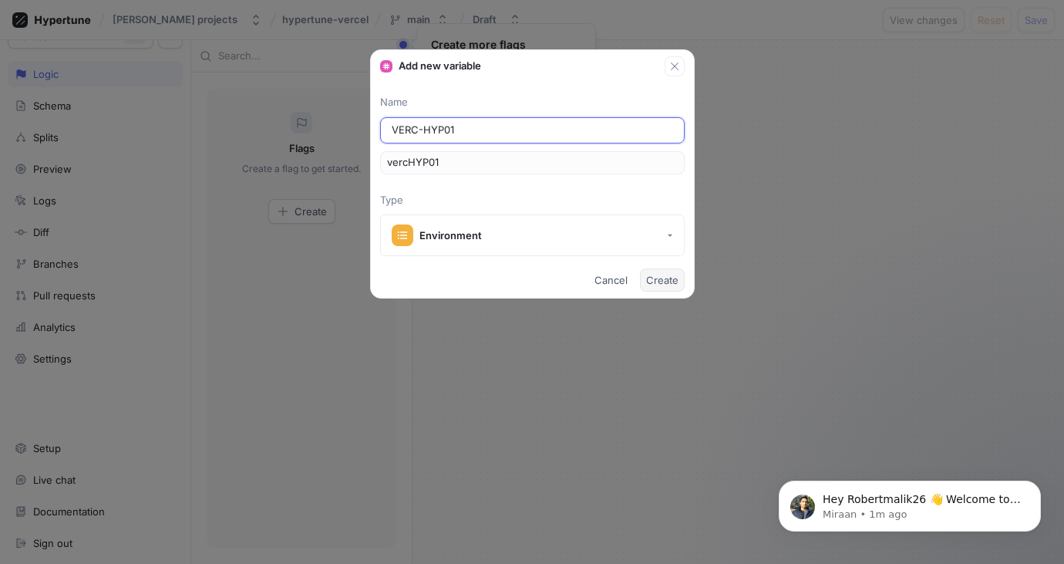
type input "VERC-HYP01"
click at [655, 280] on span "Create" at bounding box center [662, 279] width 32 height 9
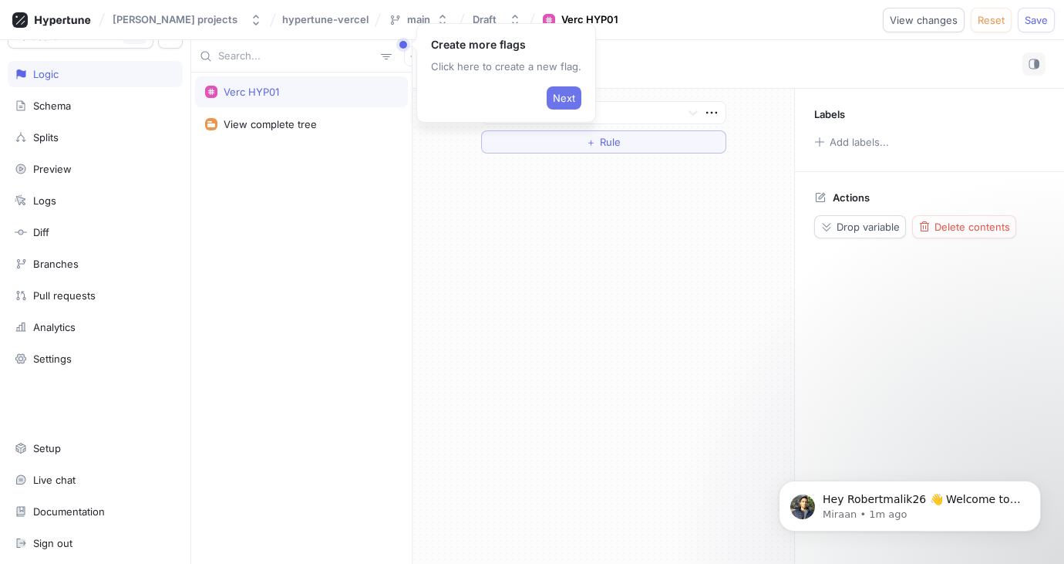
click at [562, 100] on span "Next" at bounding box center [564, 97] width 22 height 9
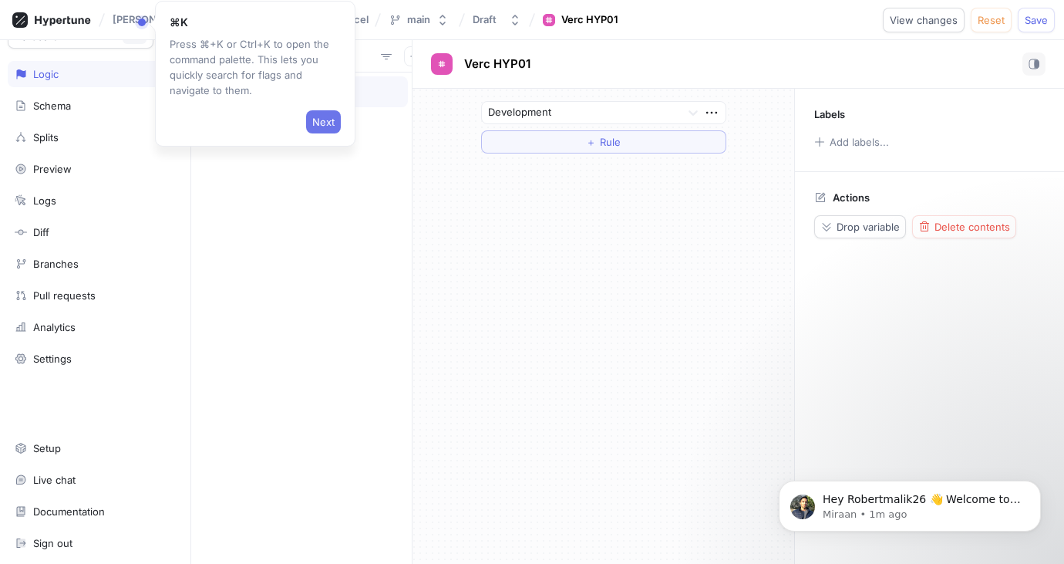
click at [319, 126] on span "Next" at bounding box center [323, 121] width 22 height 9
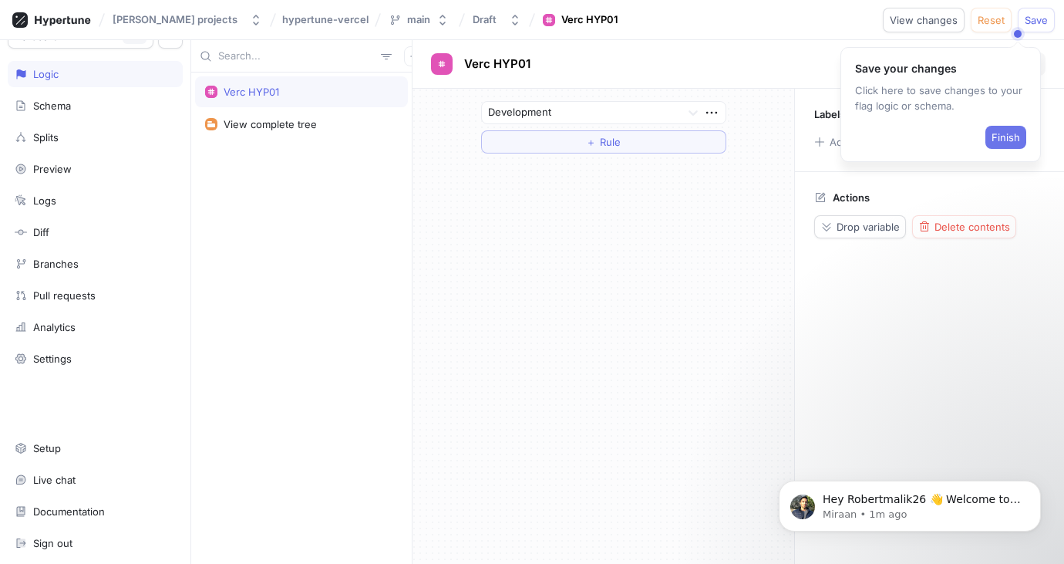
click at [1007, 137] on span "Finish" at bounding box center [1005, 137] width 29 height 9
click at [859, 224] on span "Drop variable" at bounding box center [868, 226] width 63 height 9
click at [859, 224] on div "Verc HYP01 Development ＋ Rule Labels Add labels... Actions Drop variable Delete…" at bounding box center [737, 302] width 651 height 524
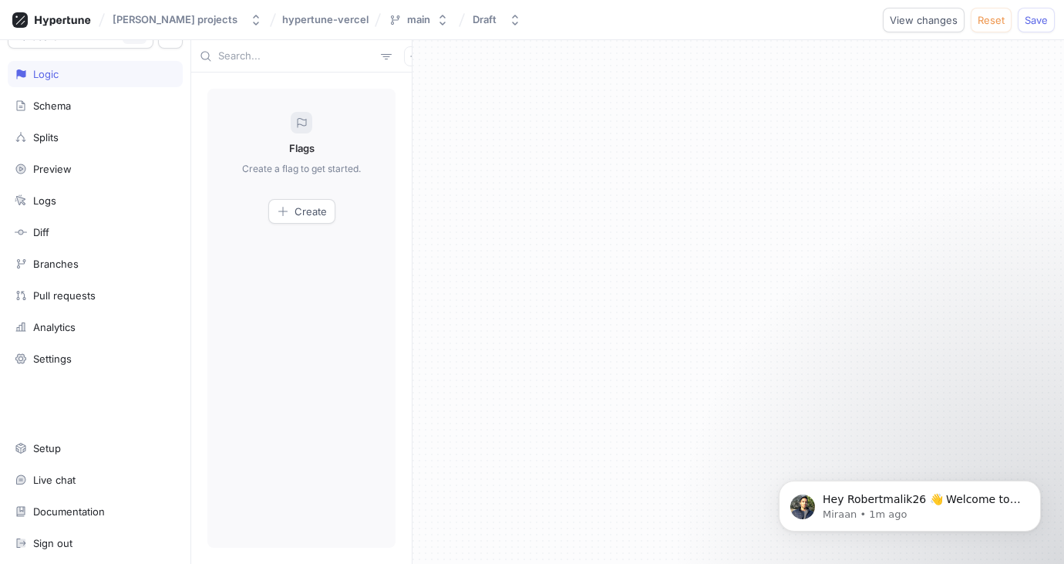
drag, startPoint x: 725, startPoint y: 77, endPoint x: 726, endPoint y: 69, distance: 7.9
click at [330, 210] on button "Create" at bounding box center [301, 211] width 67 height 25
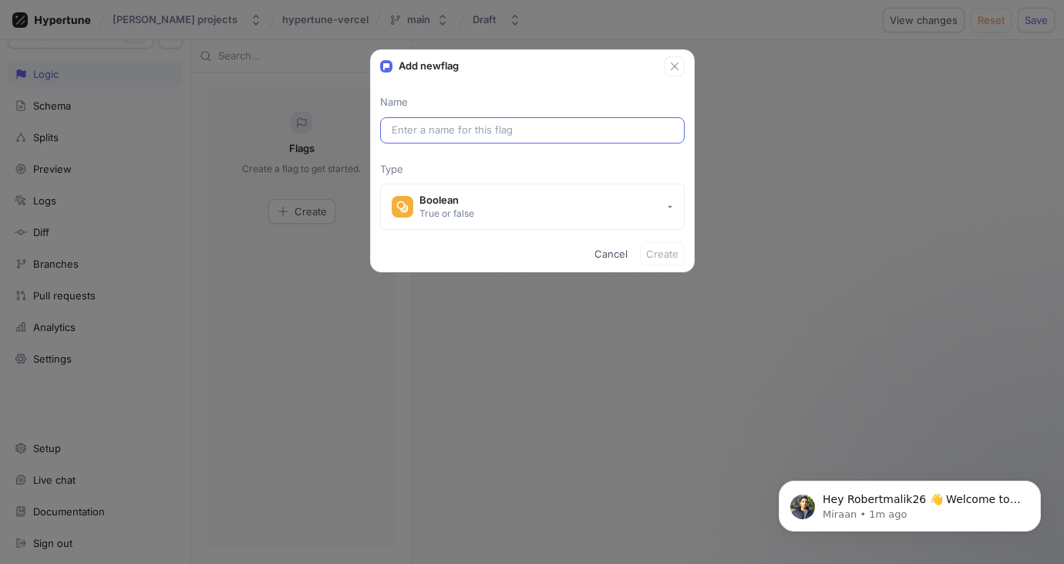
click at [482, 125] on input "text" at bounding box center [532, 130] width 281 height 15
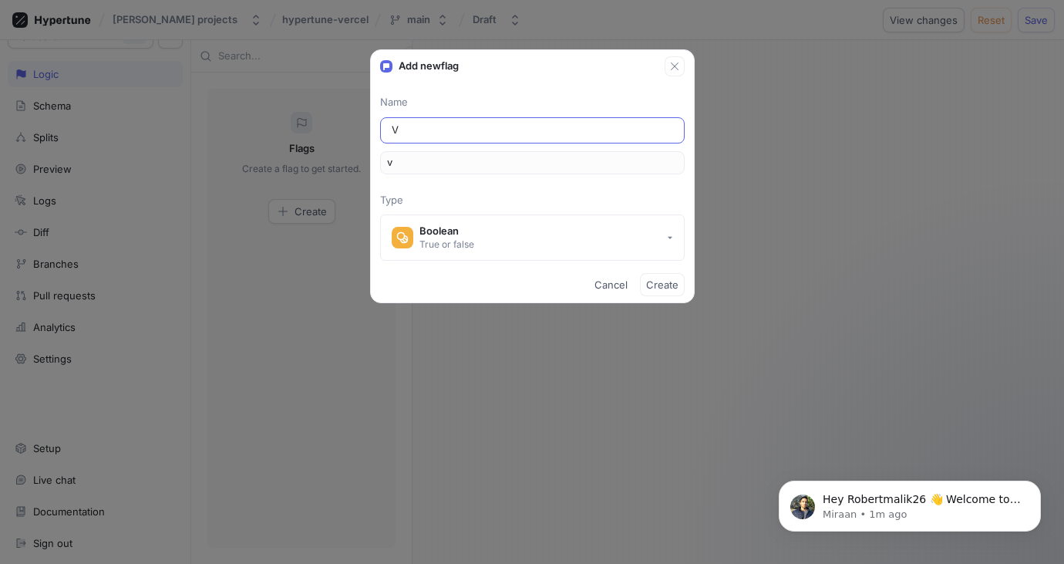
type input "VR"
type input "vr"
type input "VRC"
type input "vrc"
type input "VERC-"
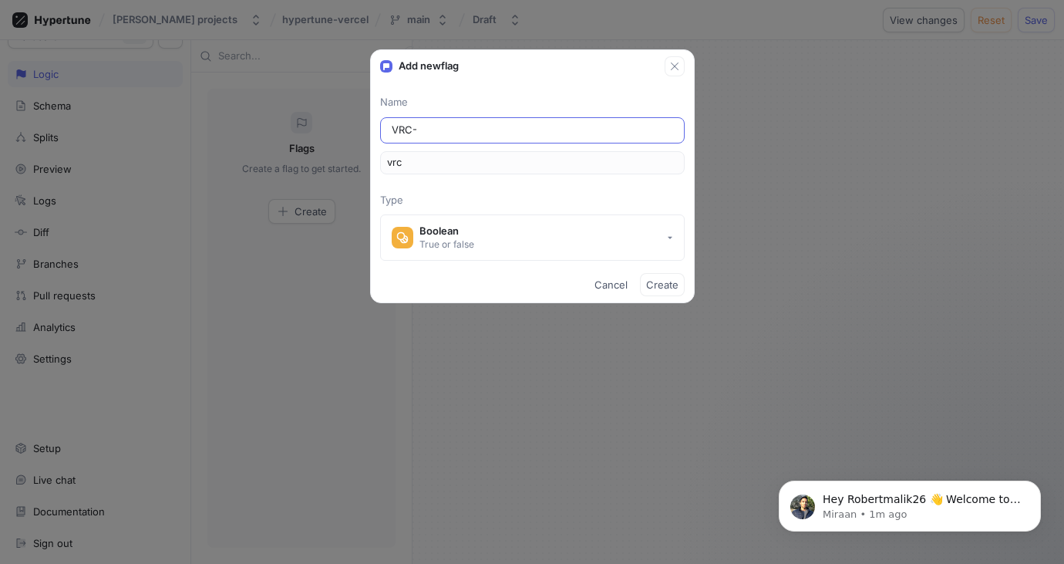
type input "verc"
type input "VERC-H"
type input "vercH"
type input "VERC-HU"
type input "vercHU"
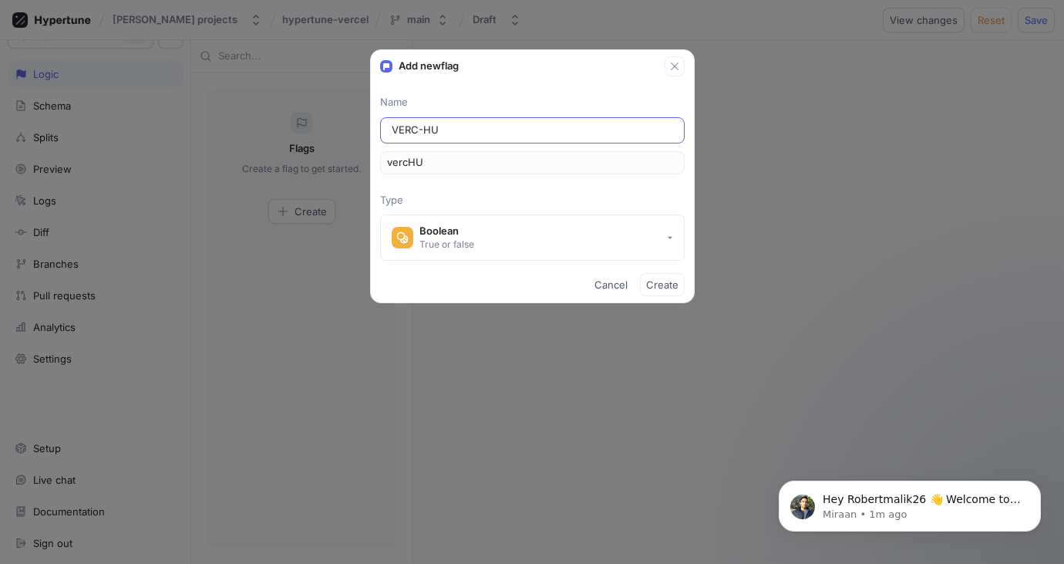
type input "VERC-HUP"
type input "vercHUP"
type input "VERC-HUPT"
type input "vercHUPT"
type input "VERC-HUPTU"
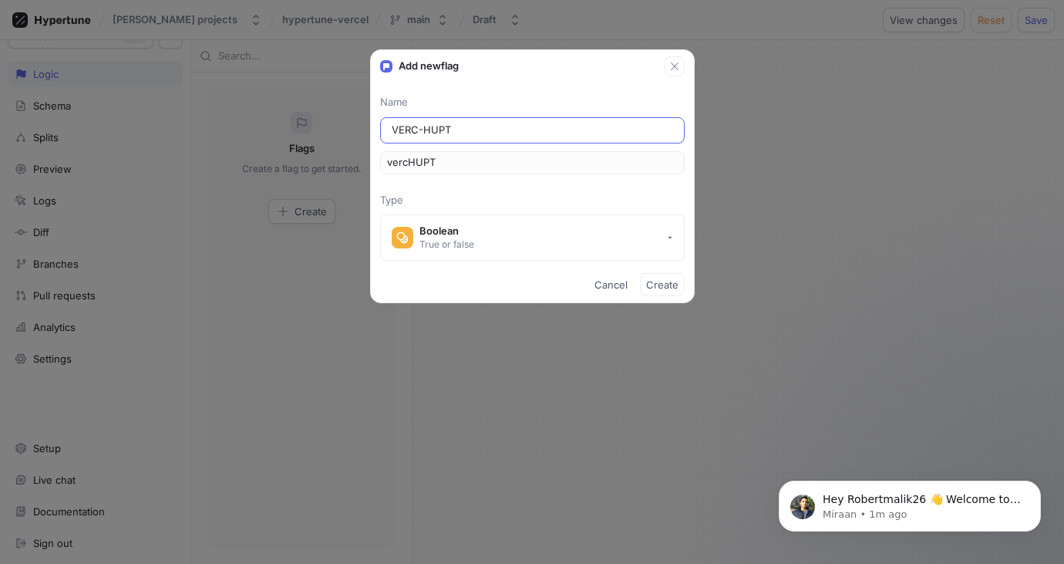
type input "vercHUPTU"
type input "VERC-HUPTUN"
type input "vercHUPTUN"
type input "VERC-HPTUN"
type input "vercHPTUN"
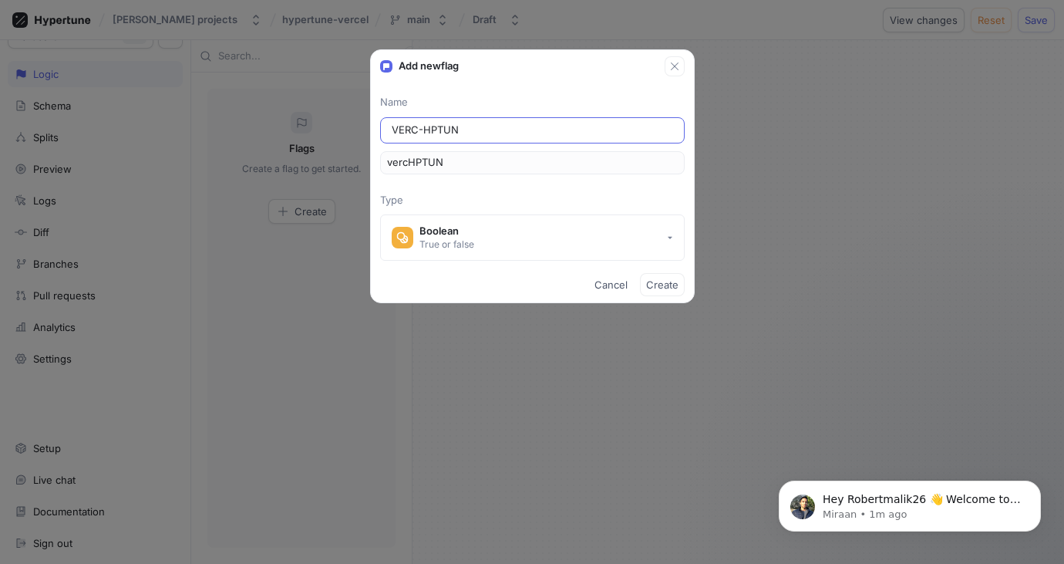
type input "VERC-HYPTUN"
type input "vercHYPTUN"
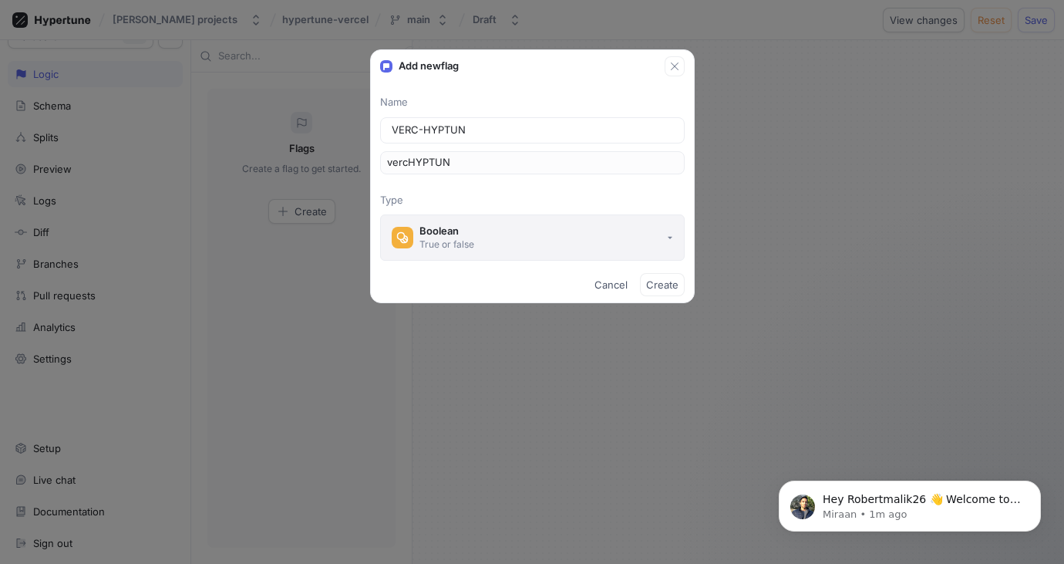
click at [464, 254] on button "Boolean True or false" at bounding box center [532, 237] width 305 height 46
type input "VERC-HYPTUN"
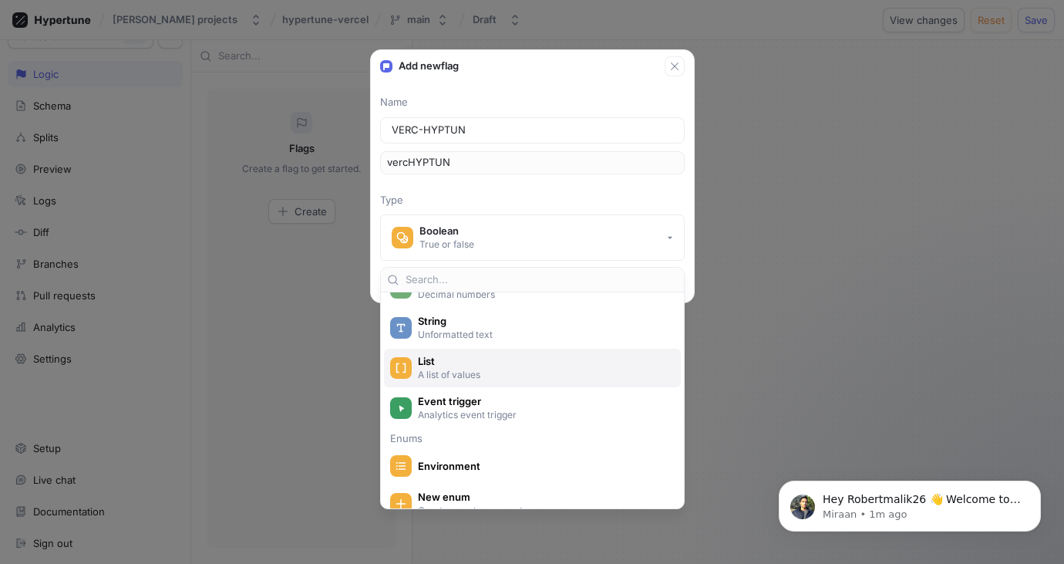
scroll to position [257, 0]
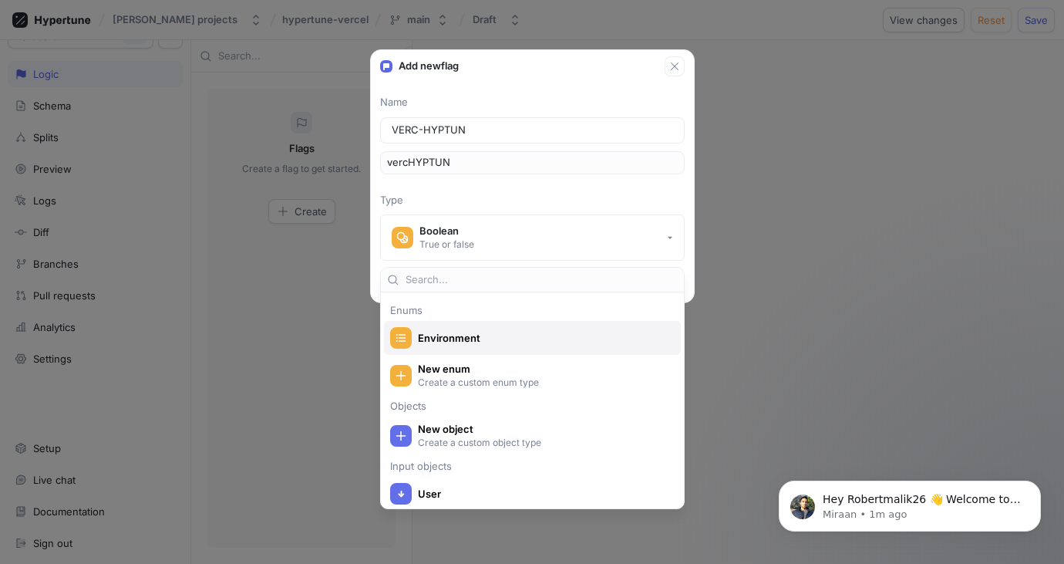
click at [499, 337] on span "Environment" at bounding box center [542, 338] width 249 height 13
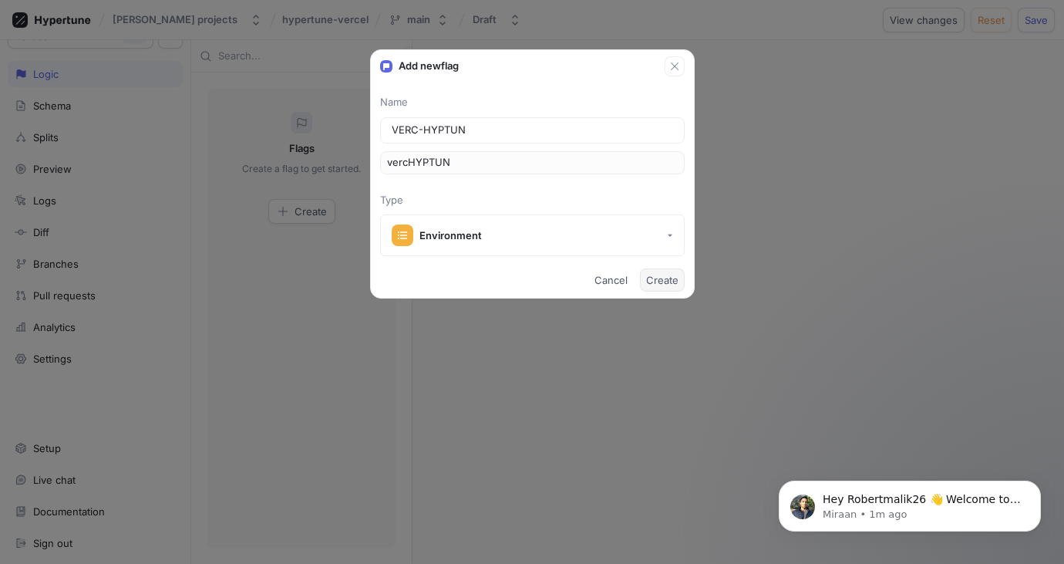
click at [657, 278] on span "Create" at bounding box center [662, 279] width 32 height 9
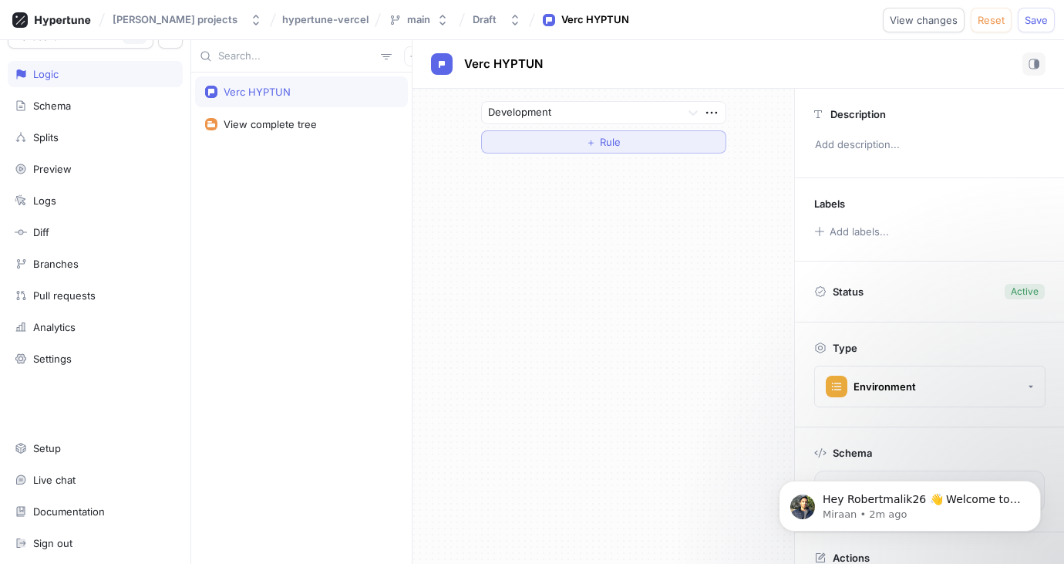
click at [631, 149] on button "＋ Rule" at bounding box center [603, 141] width 245 height 23
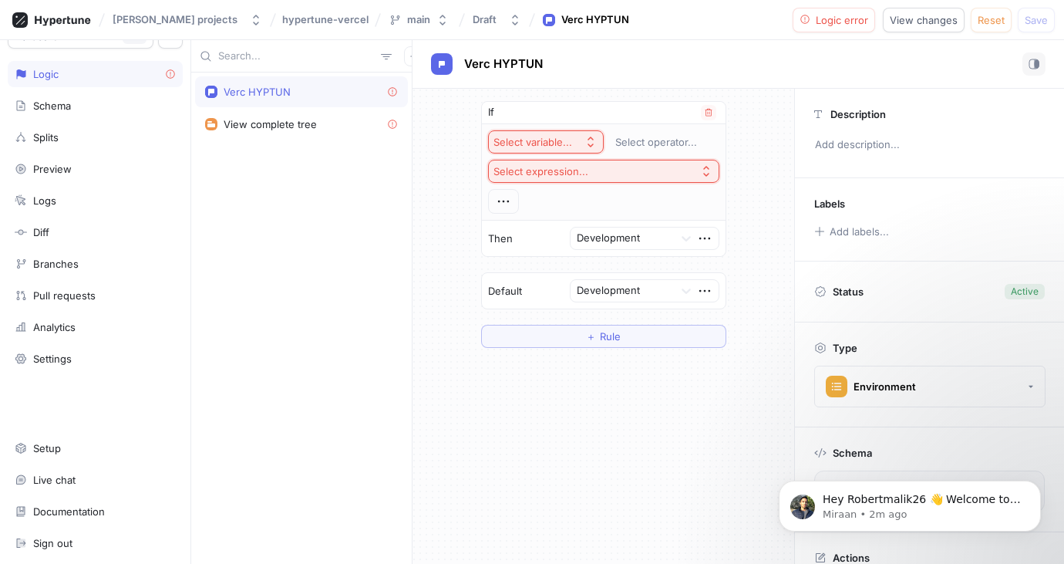
click at [566, 147] on div "Select variable..." at bounding box center [532, 142] width 79 height 13
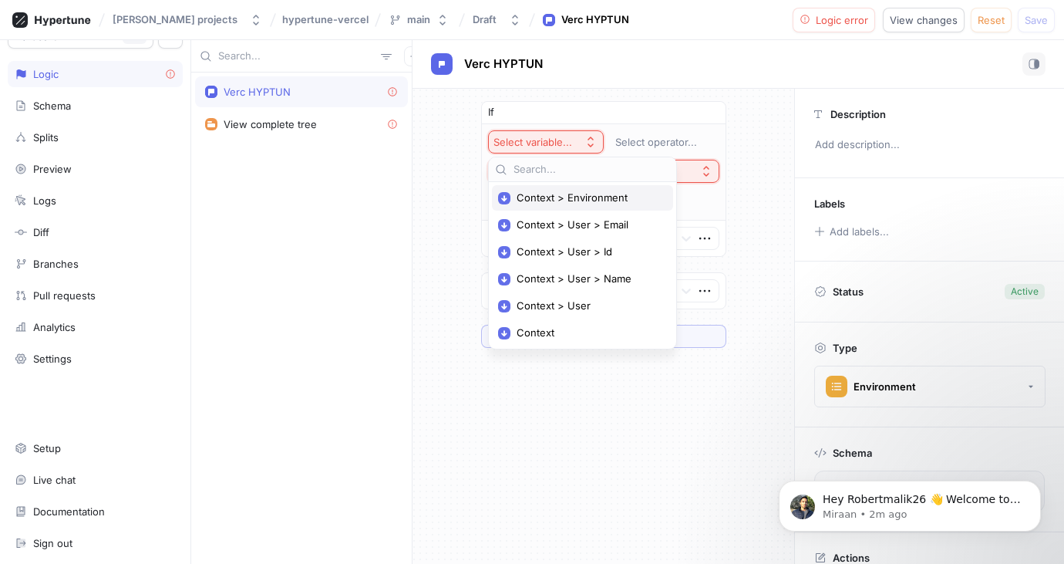
click at [565, 200] on span "Context > Environment" at bounding box center [588, 197] width 143 height 13
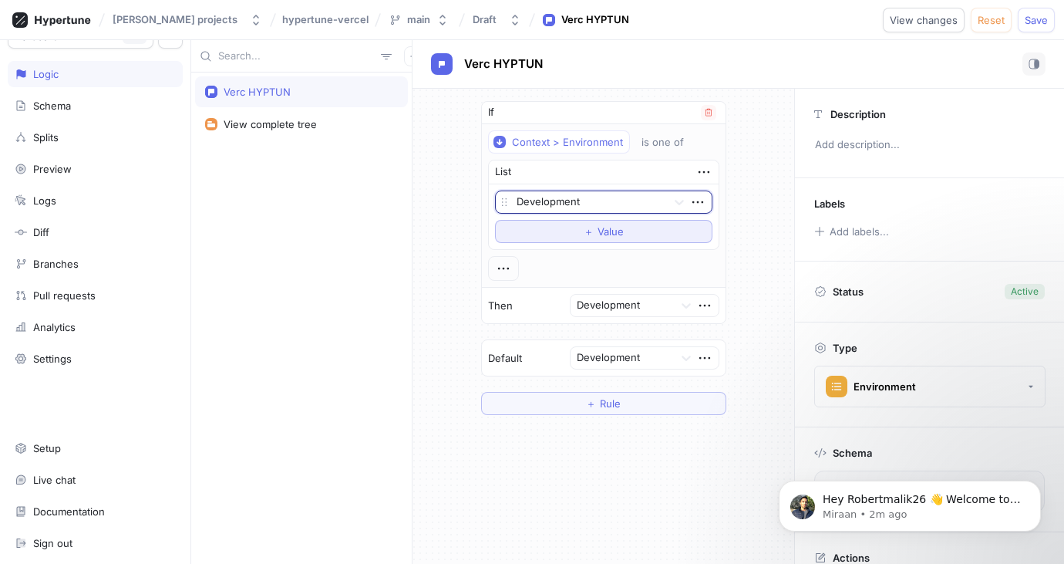
click at [584, 227] on span "＋" at bounding box center [589, 231] width 10 height 9
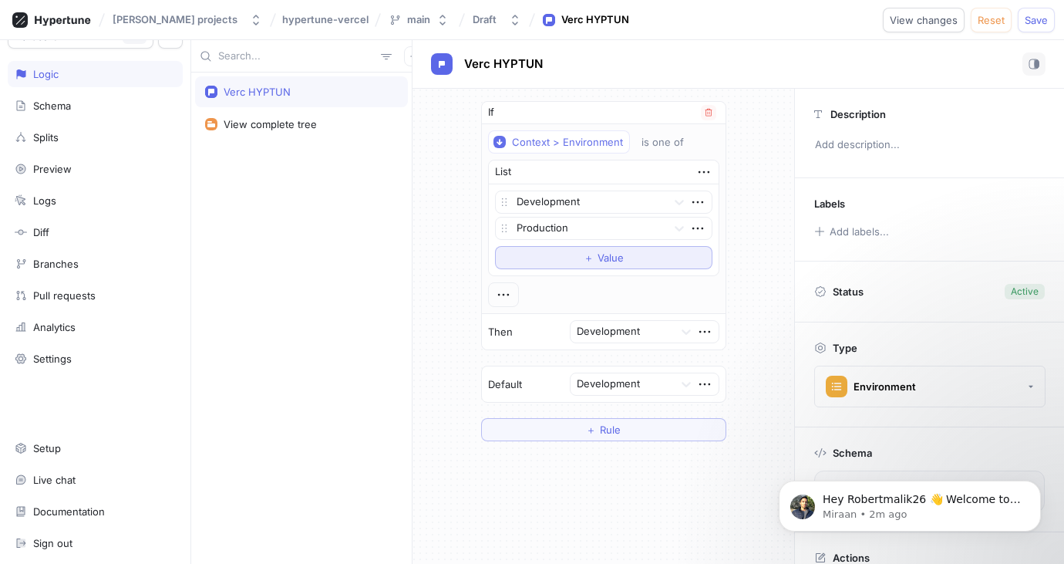
click at [598, 254] on span "Value" at bounding box center [611, 257] width 26 height 9
click at [607, 426] on span "Rule" at bounding box center [610, 426] width 21 height 9
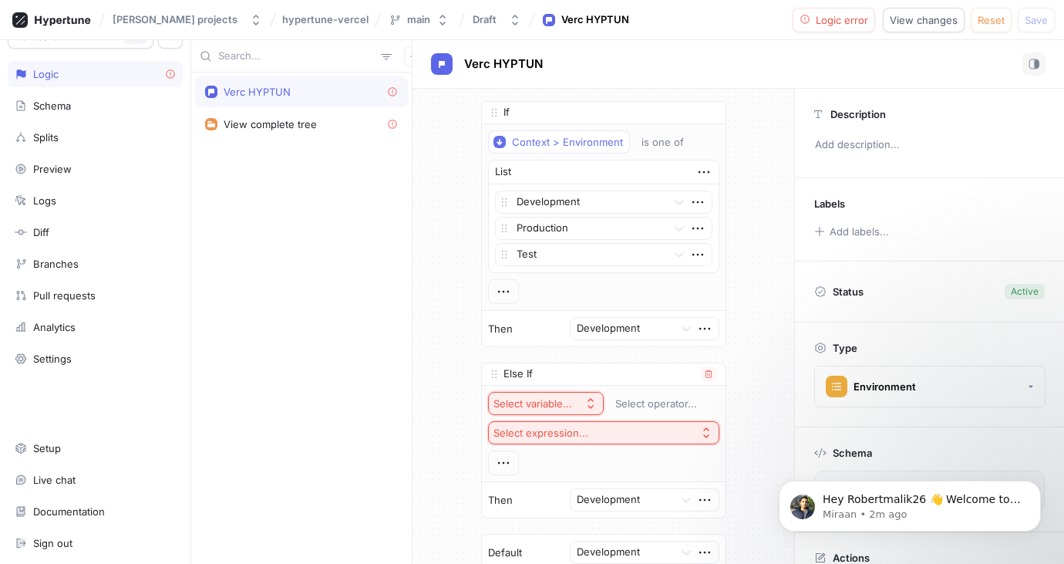
scroll to position [227, 0]
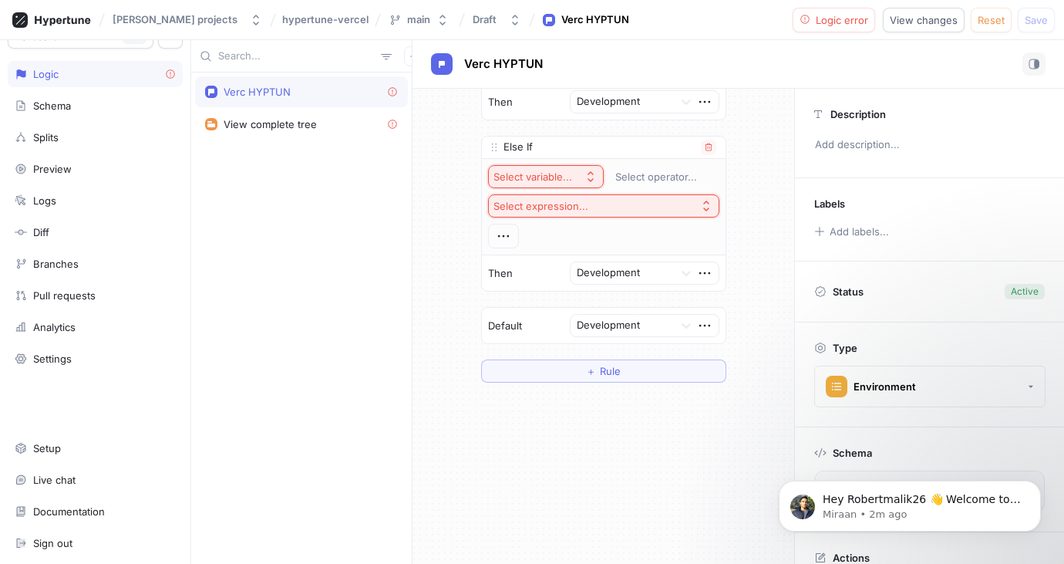
click at [585, 178] on icon "button" at bounding box center [590, 176] width 12 height 12
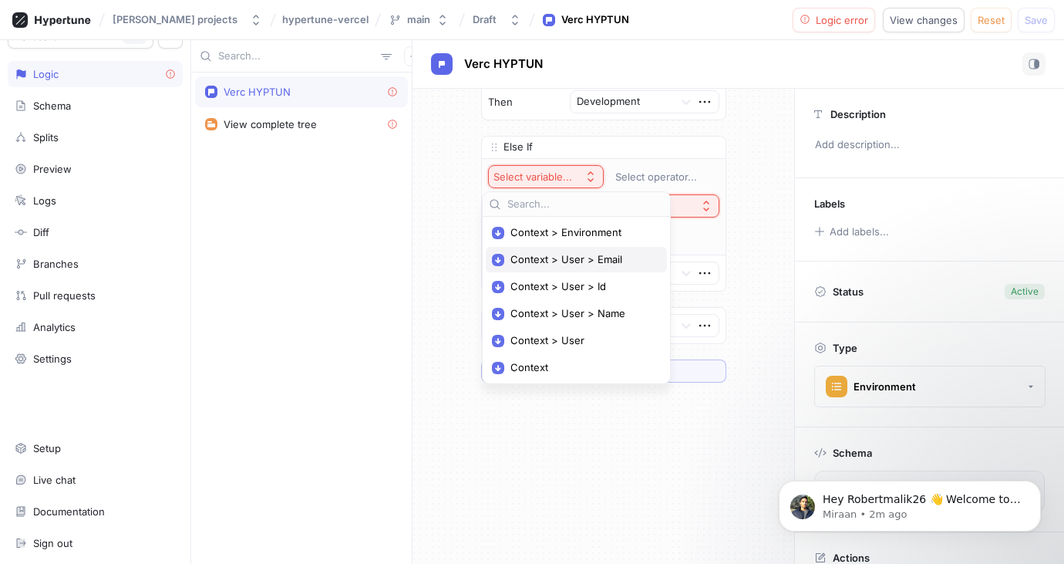
click at [579, 254] on span "Context > User > Email" at bounding box center [581, 259] width 143 height 13
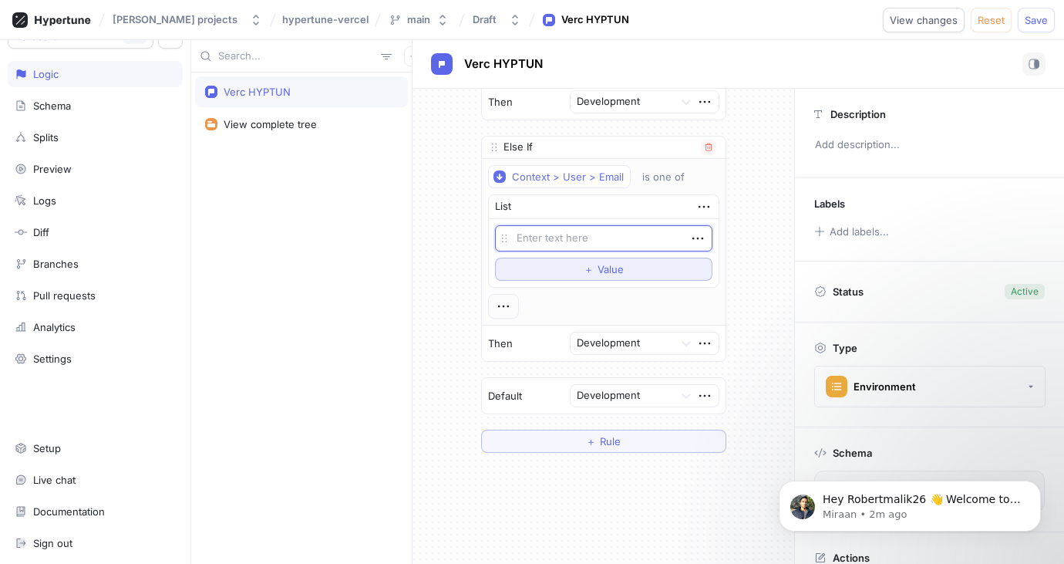
click at [584, 264] on span "＋" at bounding box center [589, 268] width 10 height 9
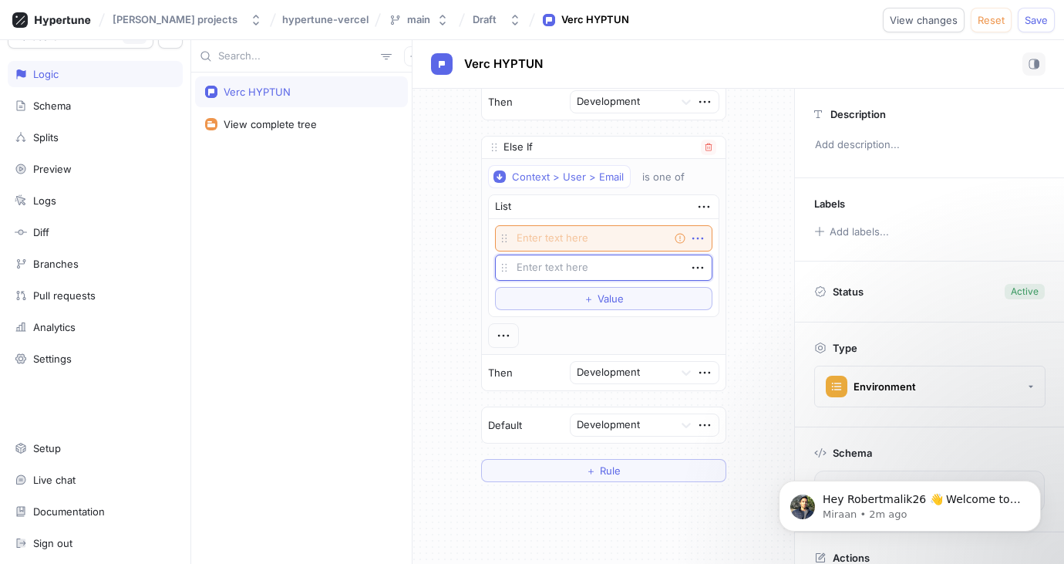
click at [694, 237] on icon "button" at bounding box center [697, 238] width 17 height 17
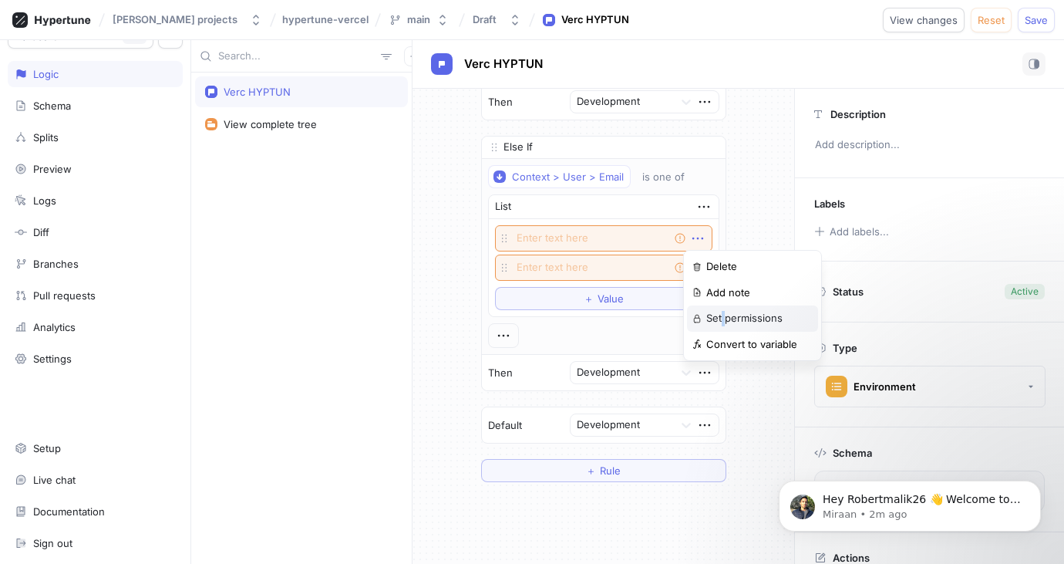
click at [721, 313] on p "Set permissions" at bounding box center [744, 318] width 76 height 15
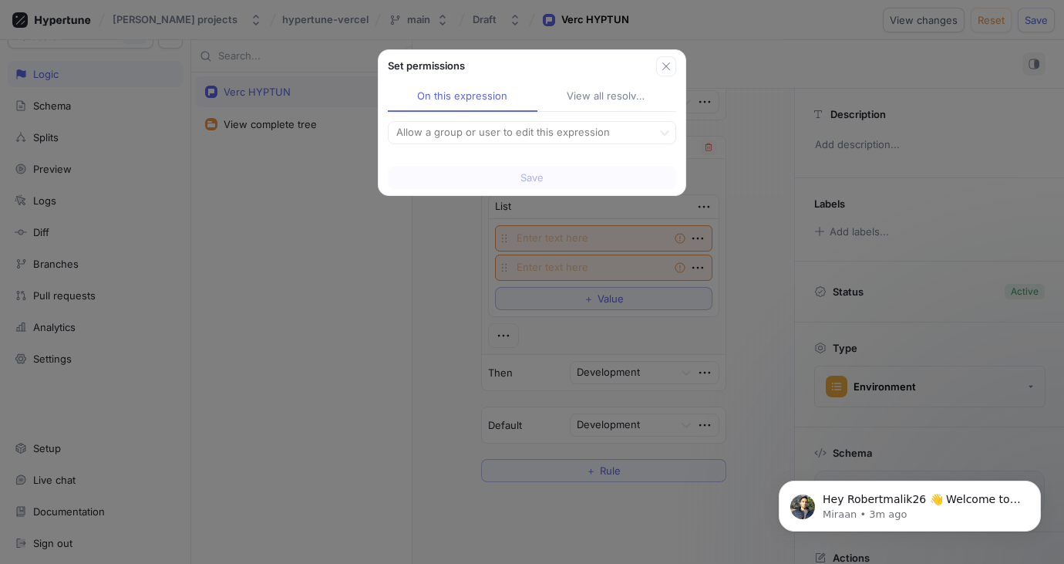
click at [587, 92] on div "View all resolved" at bounding box center [607, 96] width 80 height 15
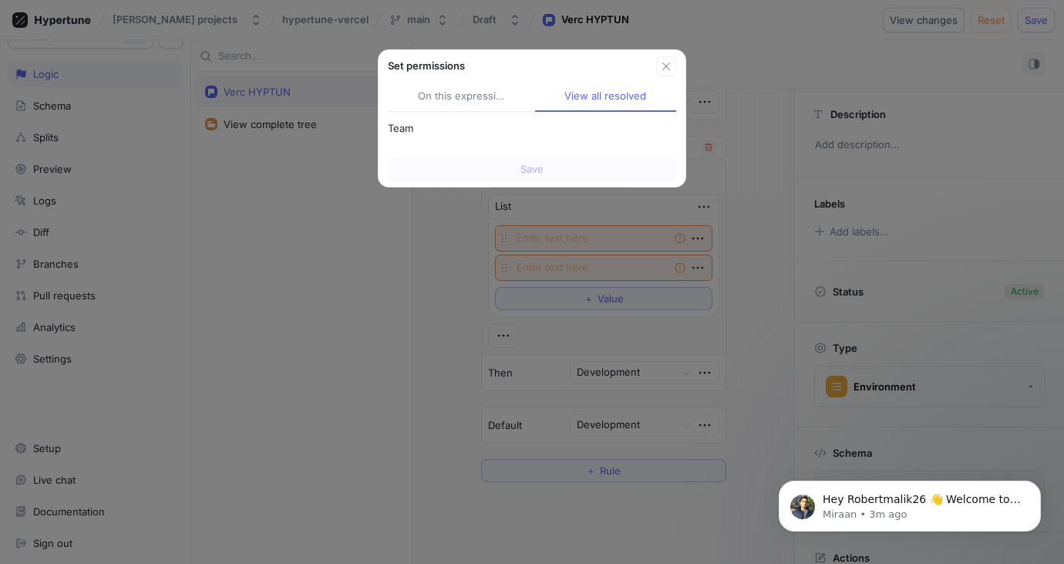
click at [456, 84] on button "On this expression" at bounding box center [461, 96] width 147 height 29
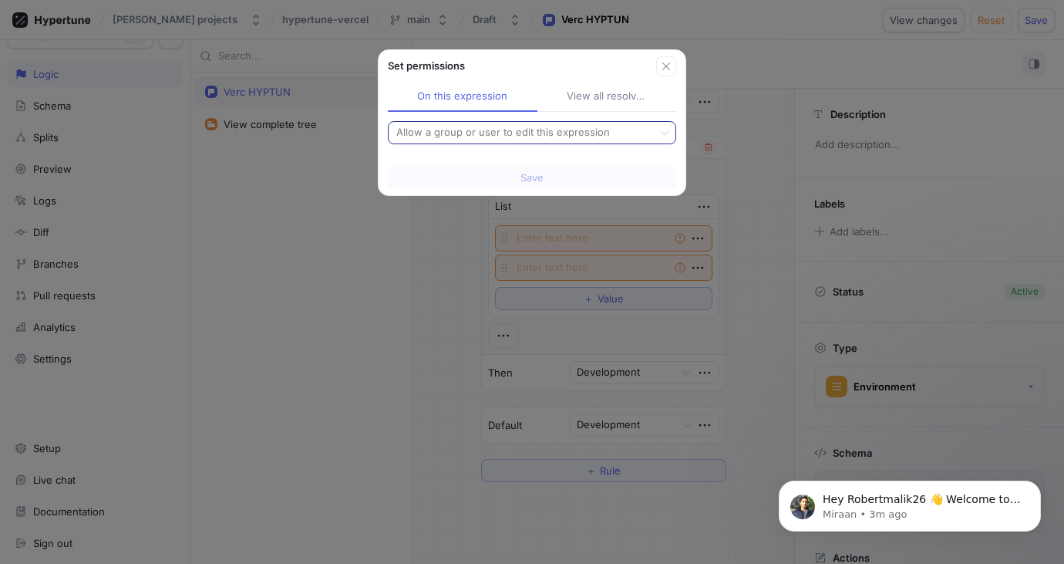
click at [503, 135] on div at bounding box center [520, 132] width 251 height 19
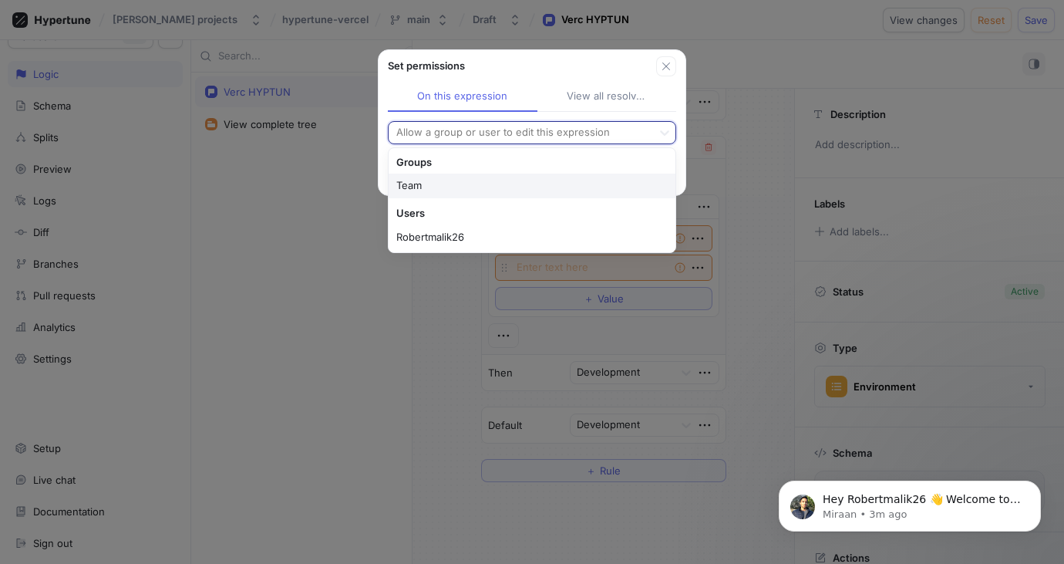
click at [403, 183] on div "Team" at bounding box center [532, 185] width 287 height 25
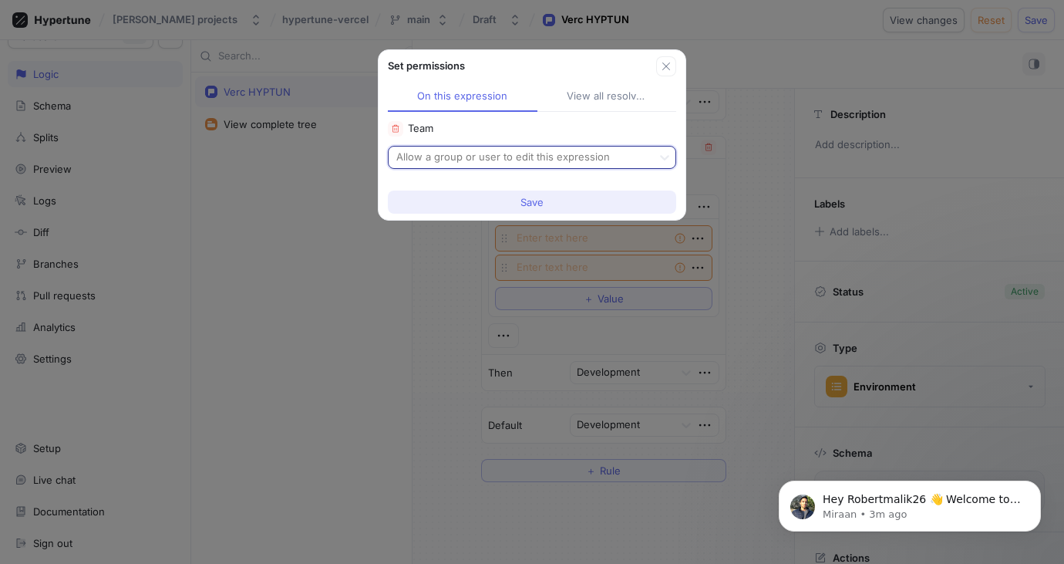
click at [530, 202] on span "Save" at bounding box center [531, 201] width 23 height 9
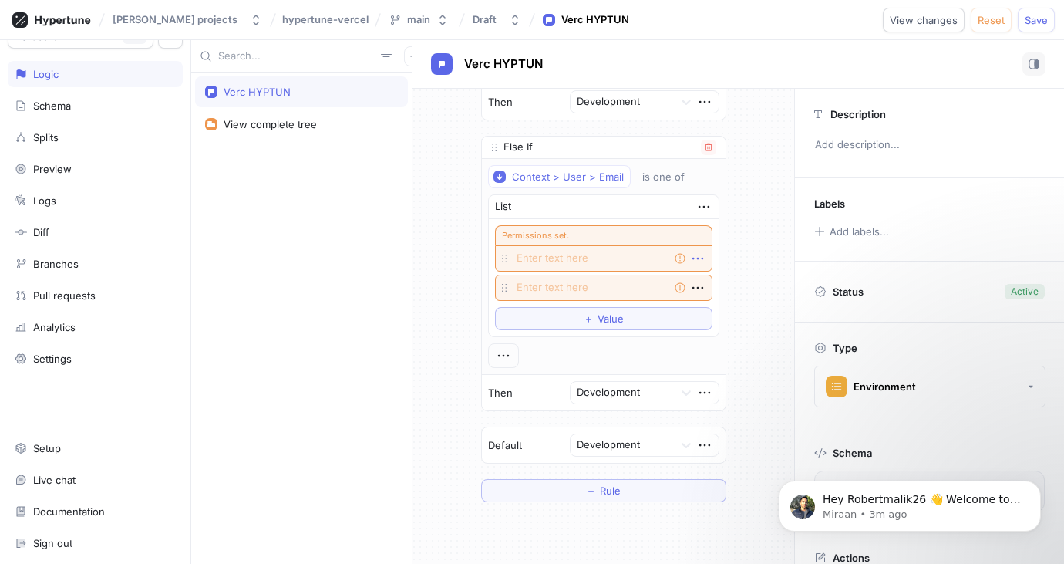
click at [691, 251] on icon "button" at bounding box center [697, 258] width 17 height 17
click at [739, 332] on p "Edit permissions" at bounding box center [745, 338] width 79 height 15
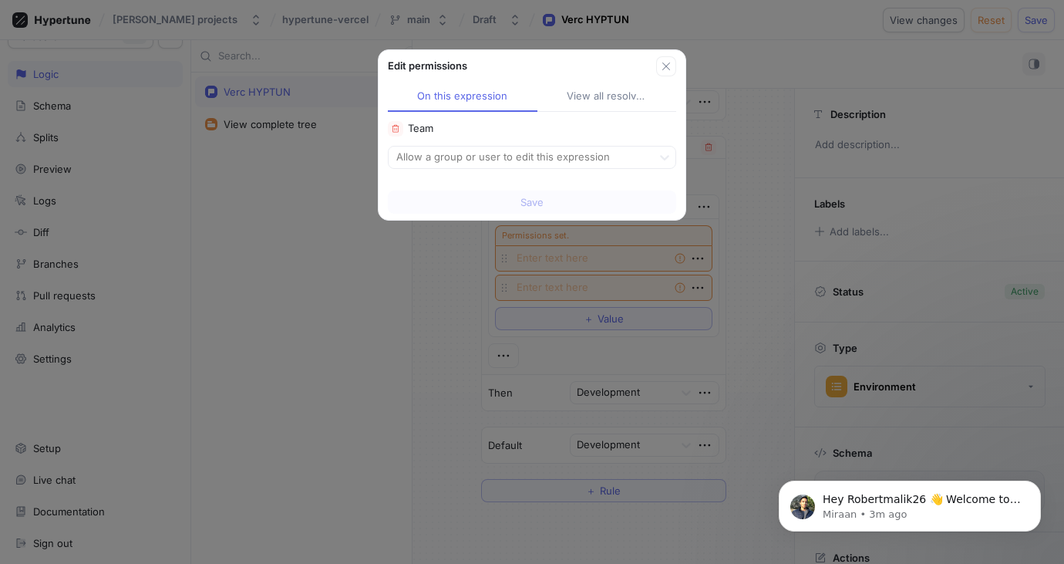
click at [612, 94] on div "View all resolved" at bounding box center [607, 96] width 80 height 15
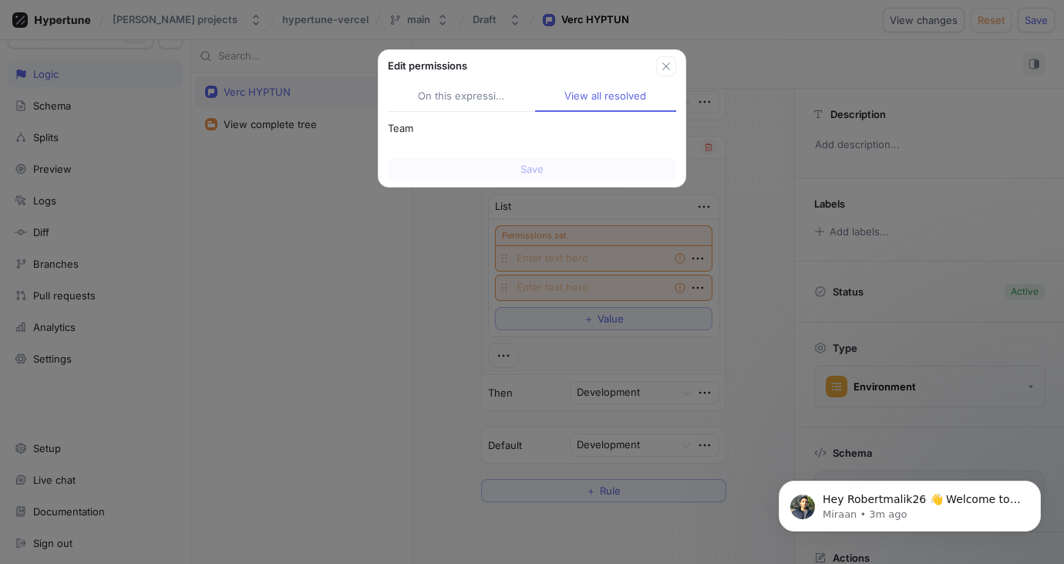
click at [655, 65] on div "Edit permissions" at bounding box center [522, 66] width 268 height 15
click at [672, 66] on button "button" at bounding box center [666, 66] width 20 height 20
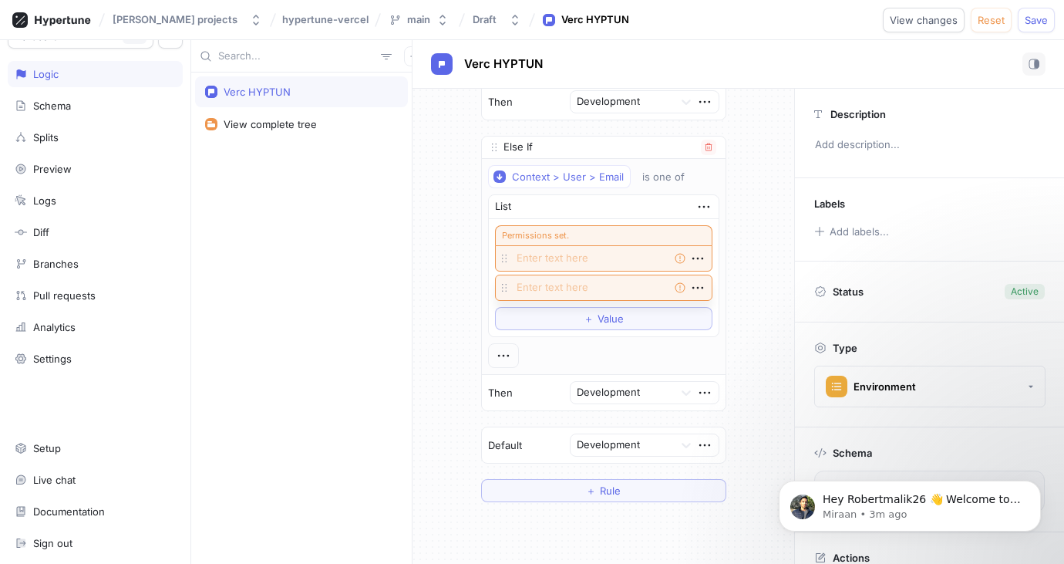
click at [494, 291] on span at bounding box center [501, 287] width 19 height 52
drag, startPoint x: 494, startPoint y: 289, endPoint x: 462, endPoint y: 239, distance: 59.7
click at [462, 239] on div "If Context > Environment is one of List Development Production Test To pick up …" at bounding box center [603, 188] width 382 height 652
click at [693, 240] on icon "button" at bounding box center [697, 238] width 17 height 17
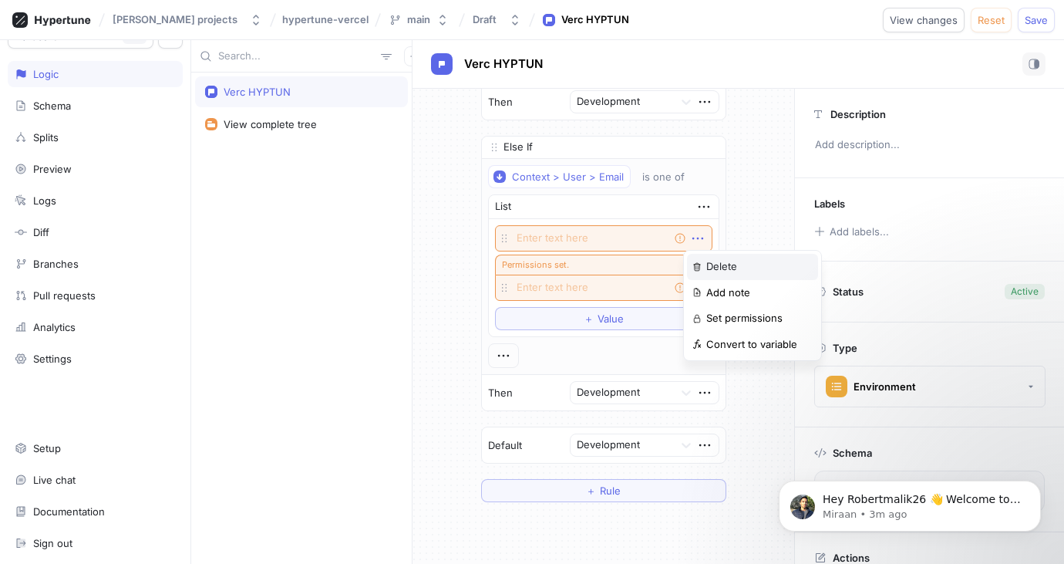
click at [714, 263] on p "Delete" at bounding box center [721, 266] width 31 height 15
type textarea "x"
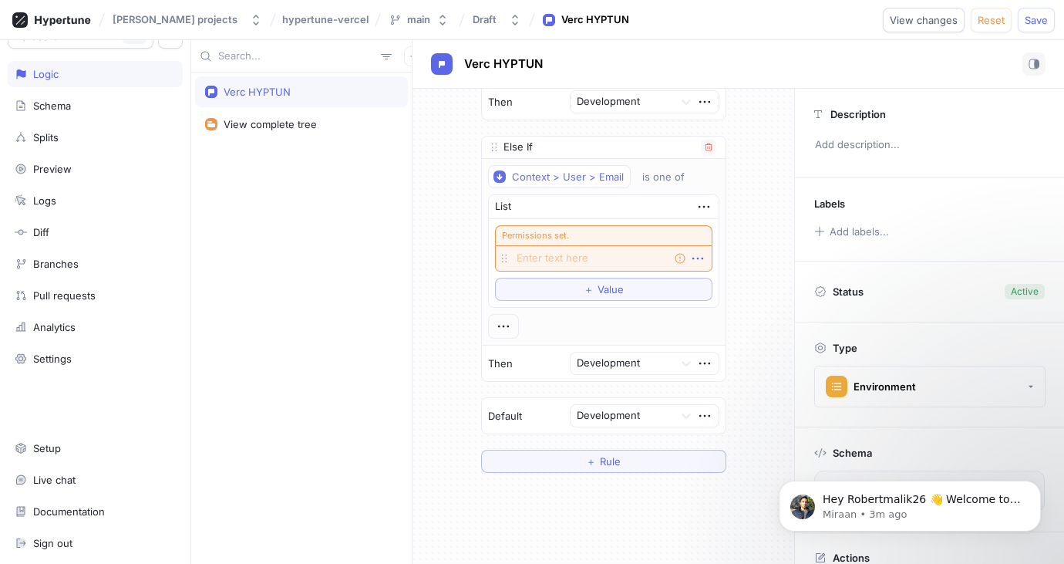
click at [691, 261] on icon "button" at bounding box center [697, 258] width 17 height 17
click at [712, 284] on p "Delete" at bounding box center [721, 286] width 31 height 15
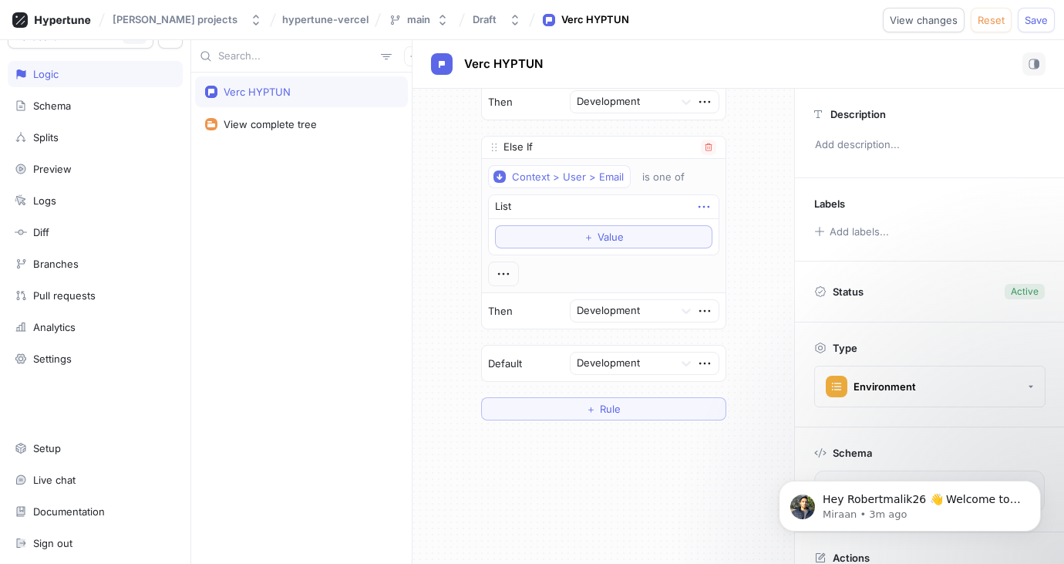
click at [695, 207] on icon "button" at bounding box center [703, 206] width 17 height 17
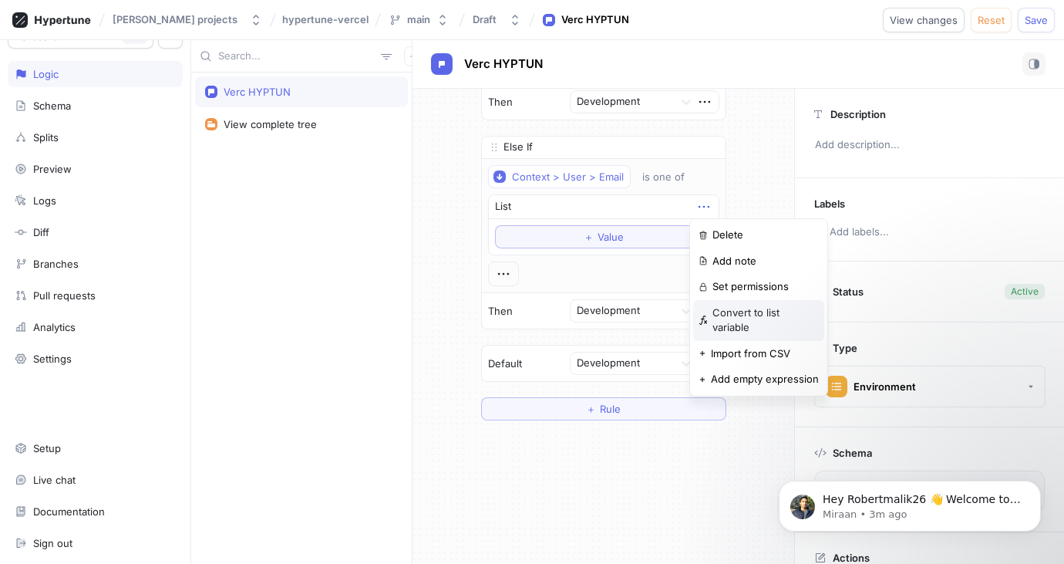
click at [796, 309] on p "Convert to list variable" at bounding box center [765, 320] width 106 height 30
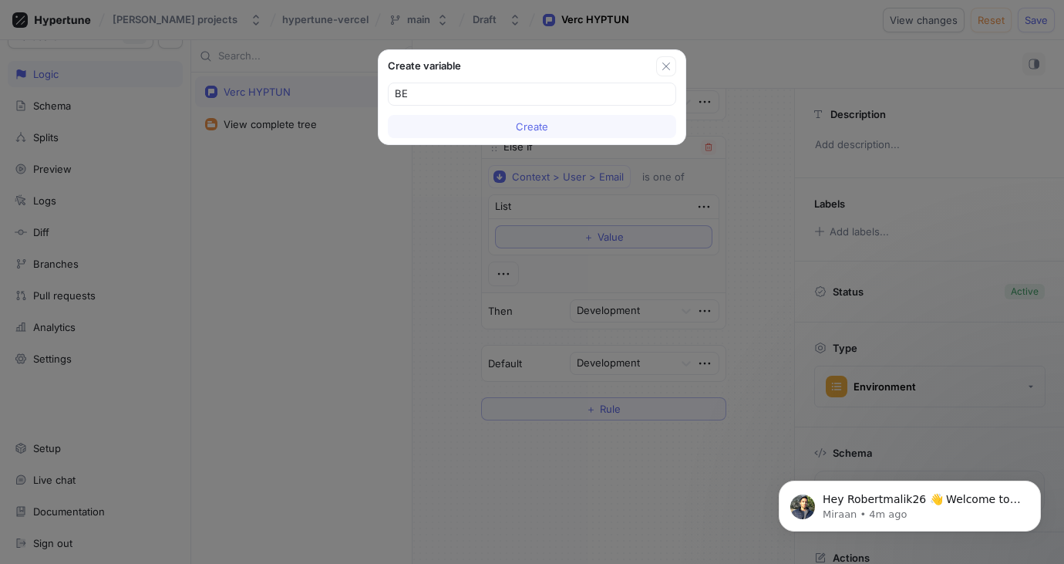
type input "B"
click at [511, 93] on input "beta" at bounding box center [532, 93] width 274 height 15
type input "b"
type input "G"
type input "betavariable"
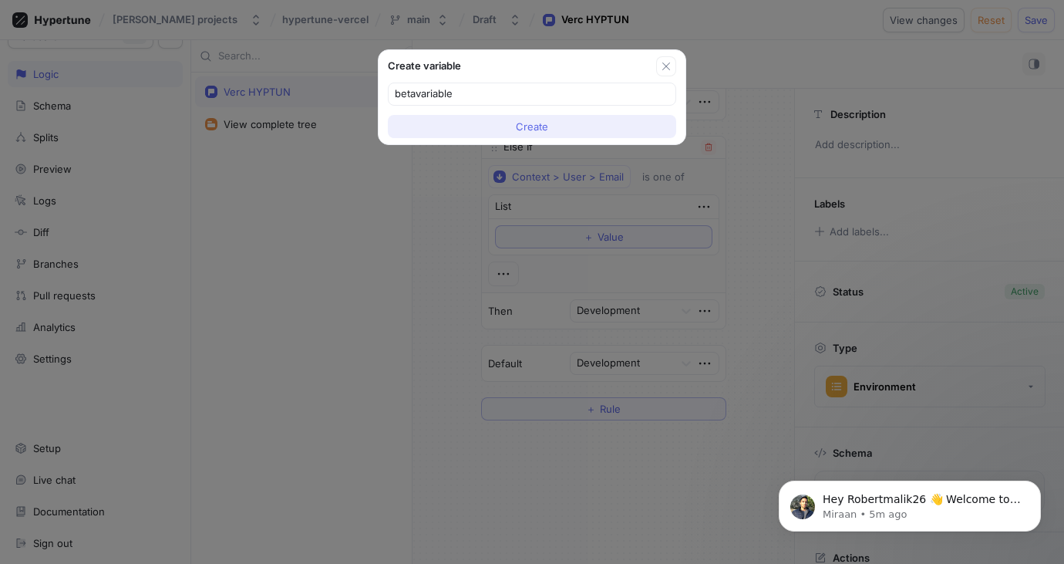
click at [542, 126] on span "Create" at bounding box center [532, 126] width 32 height 9
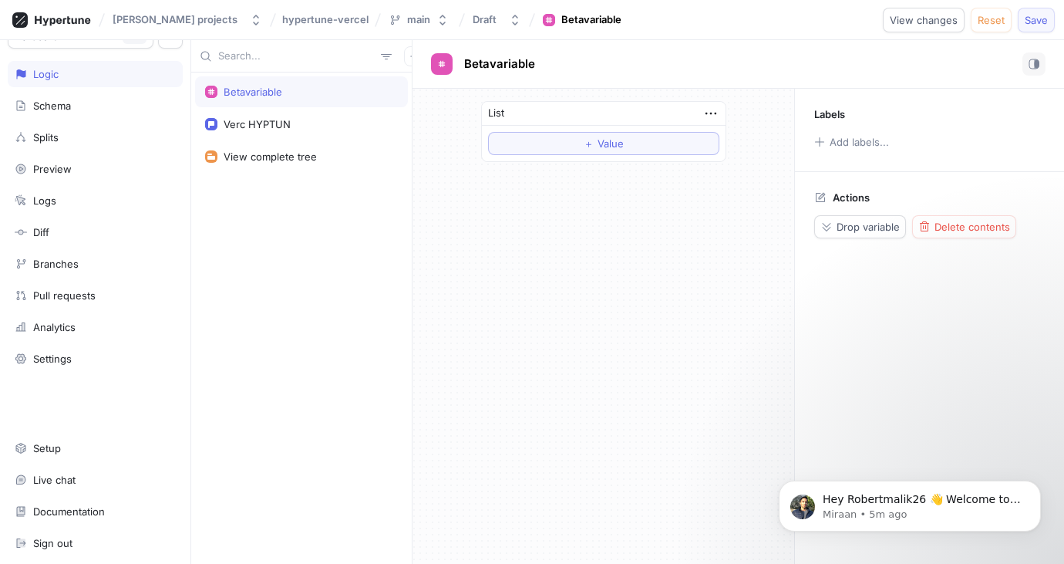
click at [1046, 19] on span "Save" at bounding box center [1036, 19] width 23 height 9
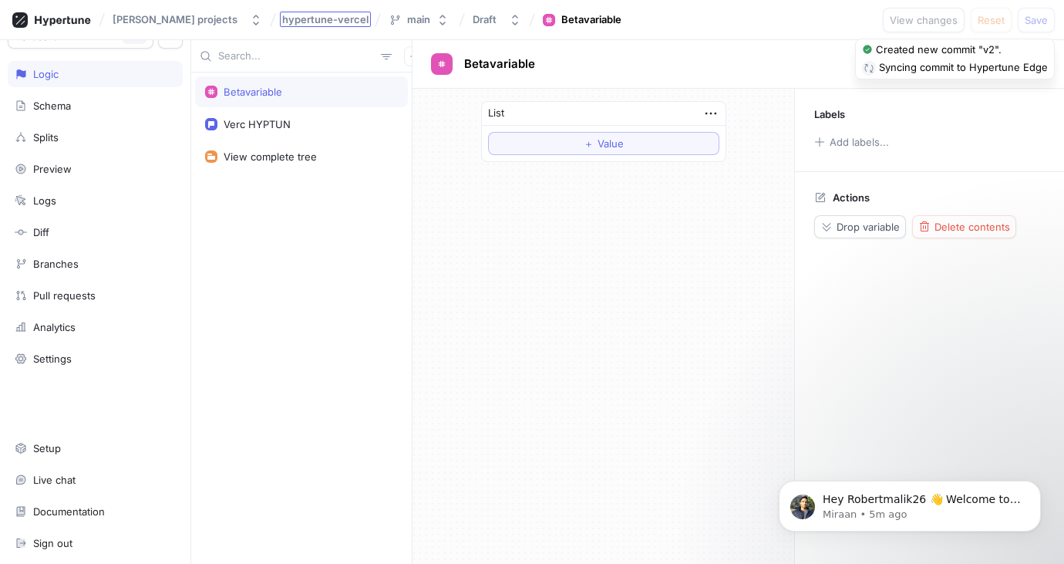
click at [311, 15] on span "hypertune-vercel" at bounding box center [325, 19] width 86 height 11
click at [563, 16] on div "Betavariable" at bounding box center [591, 19] width 60 height 15
click at [391, 19] on icon "button" at bounding box center [395, 19] width 9 height 9
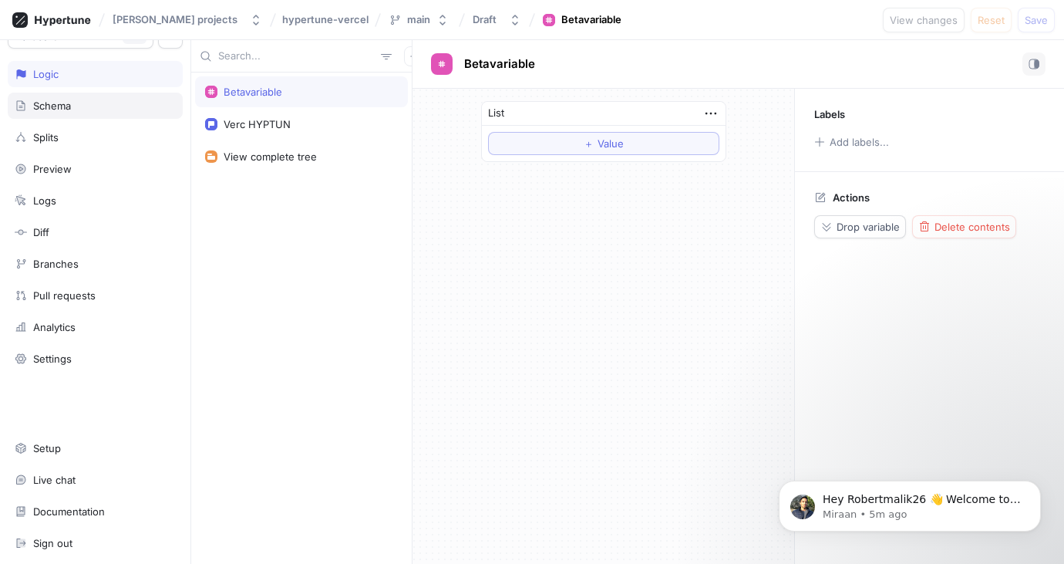
click at [65, 103] on div "Schema" at bounding box center [52, 105] width 38 height 12
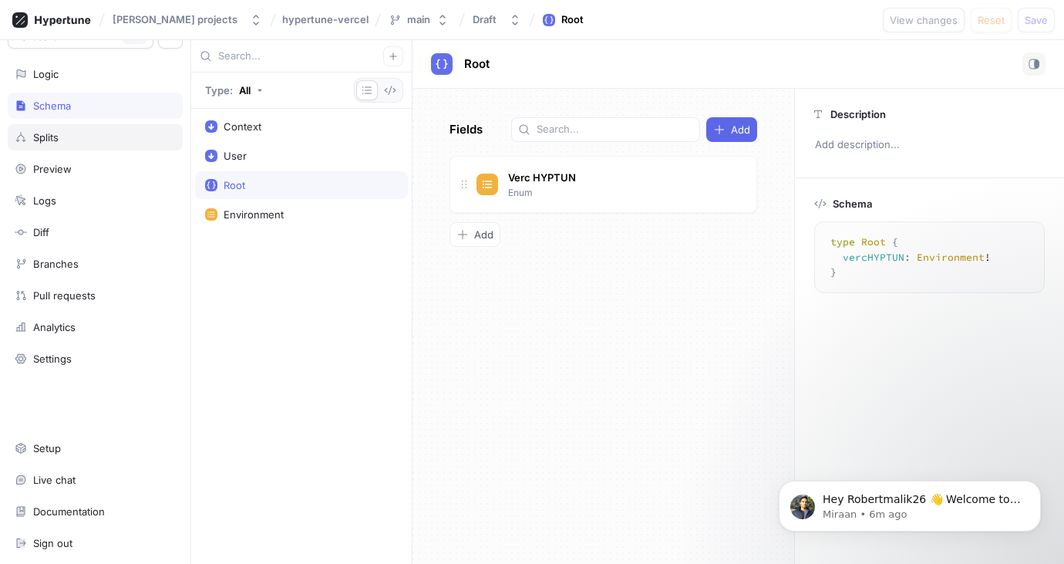
click at [58, 137] on div "Splits" at bounding box center [45, 137] width 25 height 12
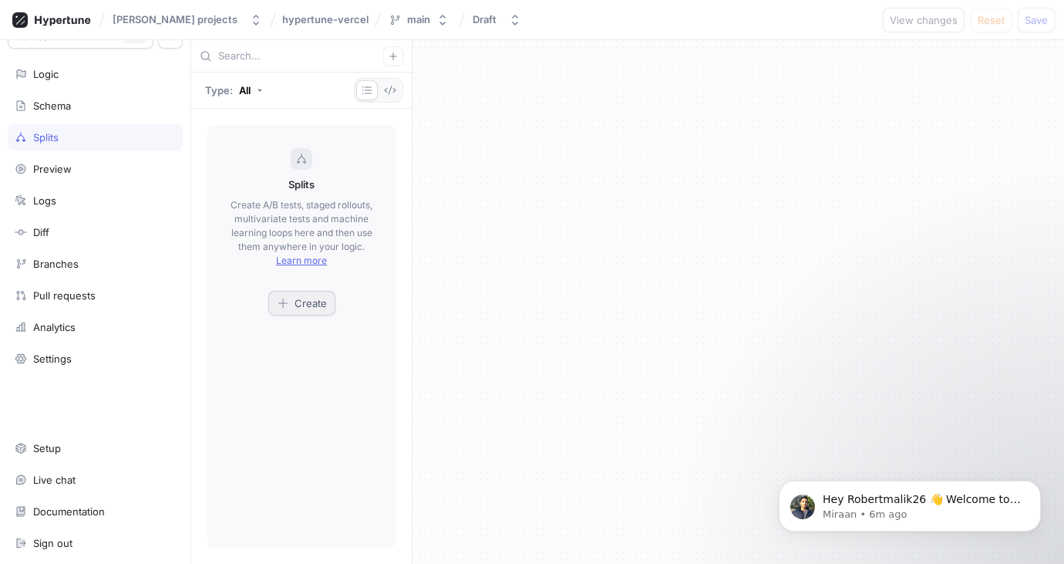
click at [315, 303] on span "Create" at bounding box center [311, 302] width 32 height 9
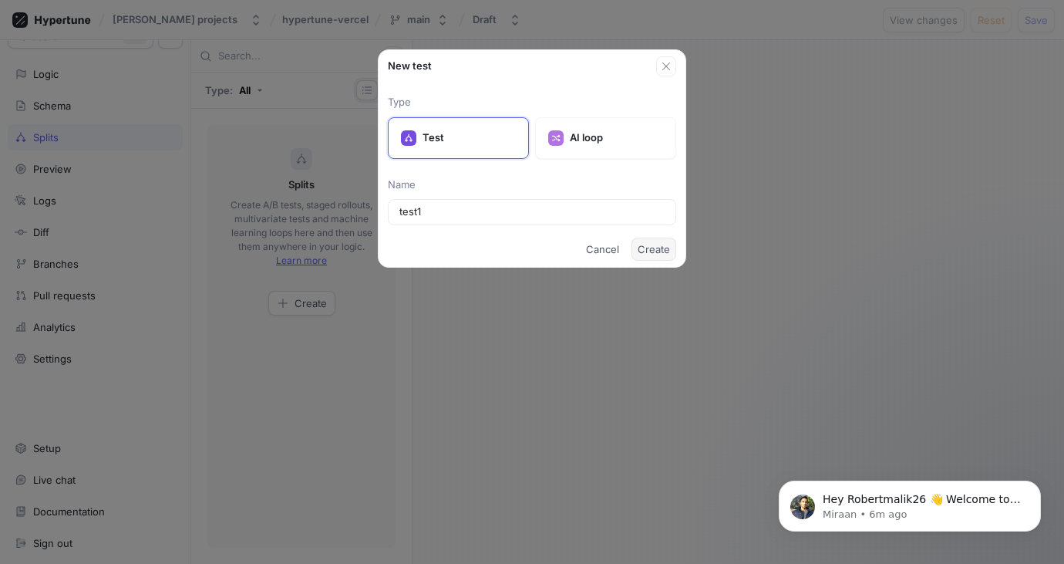
type input "test1"
click at [656, 260] on button "Create" at bounding box center [653, 248] width 45 height 23
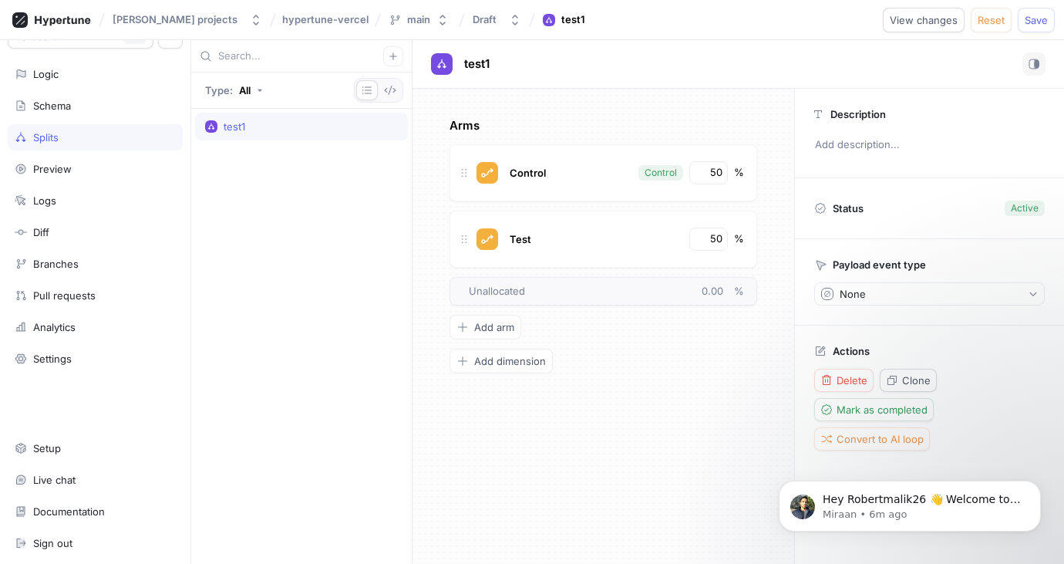
click at [892, 443] on span "Convert to AI loop" at bounding box center [880, 438] width 87 height 9
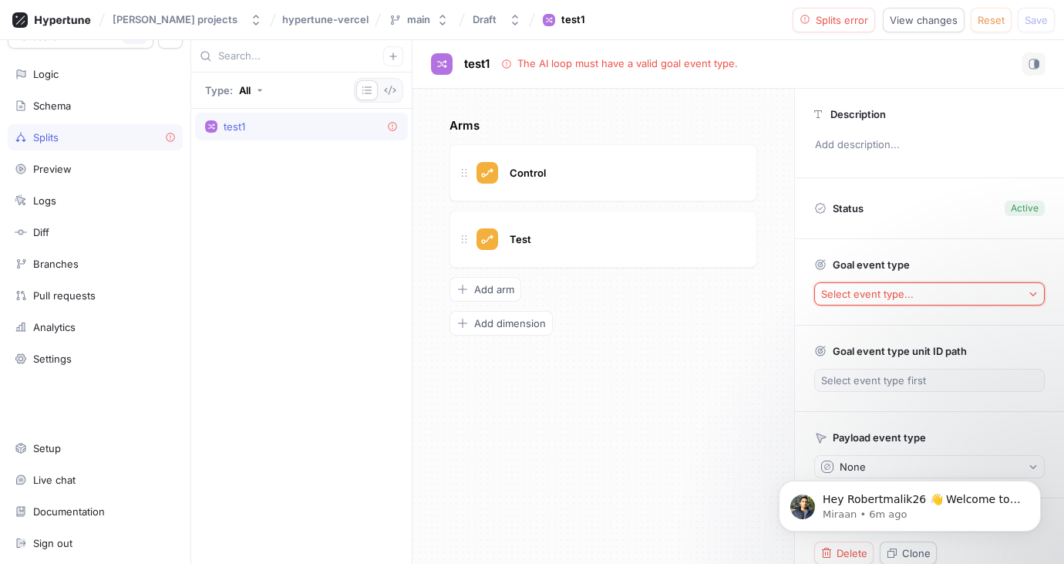
click at [969, 298] on button "Select event type..." at bounding box center [929, 293] width 231 height 23
click at [877, 350] on span "＋ New Event Type" at bounding box center [870, 349] width 92 height 13
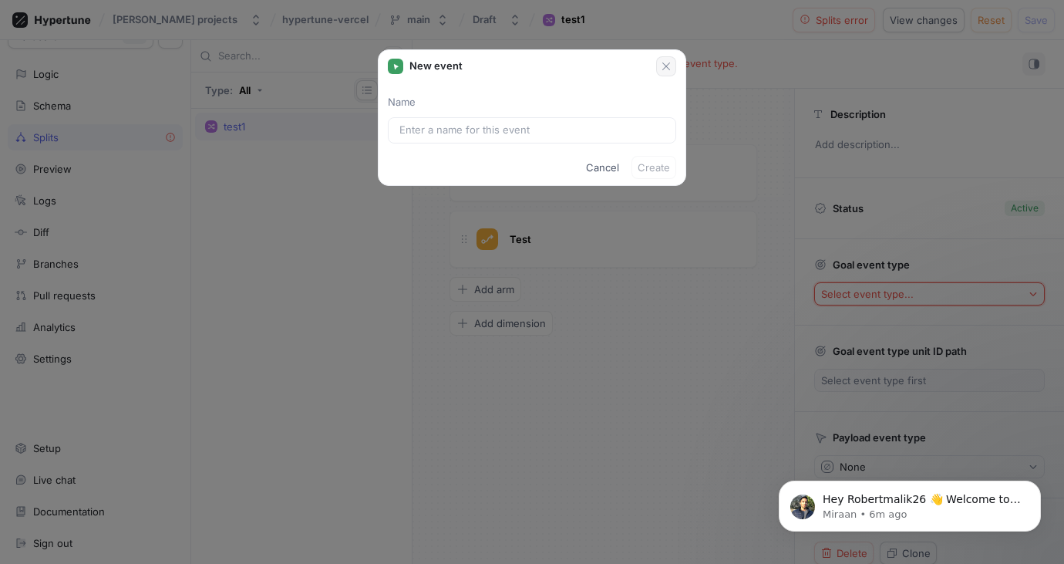
click at [670, 69] on icon "button" at bounding box center [666, 66] width 12 height 12
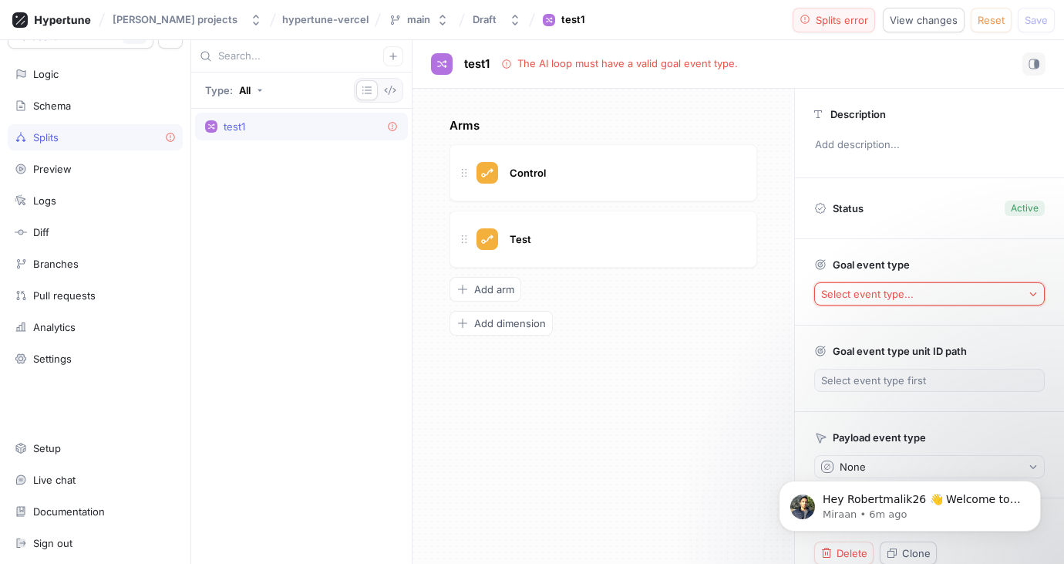
click at [843, 22] on span "Splits error" at bounding box center [842, 19] width 52 height 9
click at [984, 20] on span "Reset" at bounding box center [991, 19] width 27 height 9
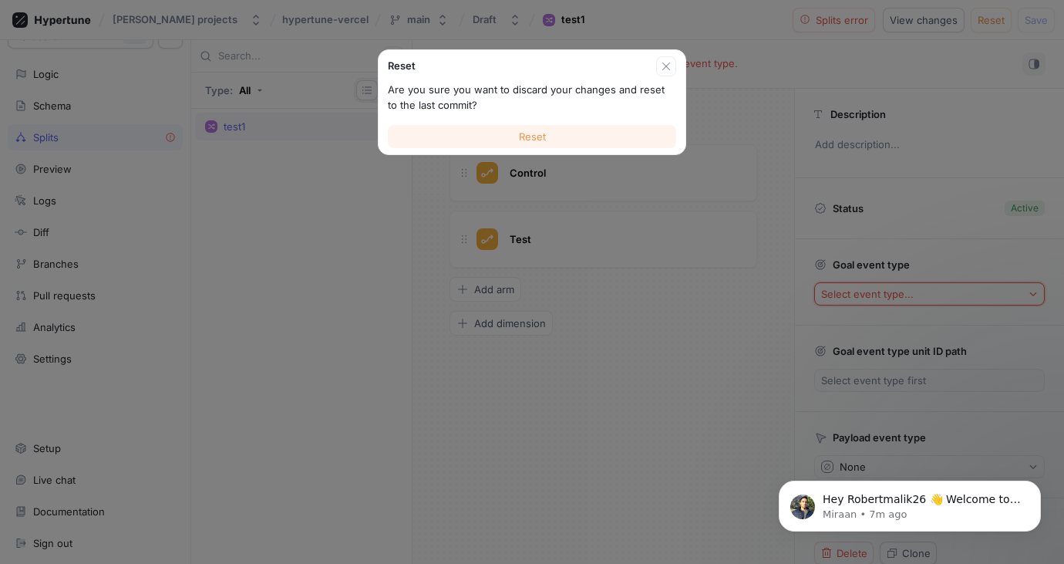
click at [567, 134] on button "Reset" at bounding box center [532, 136] width 288 height 23
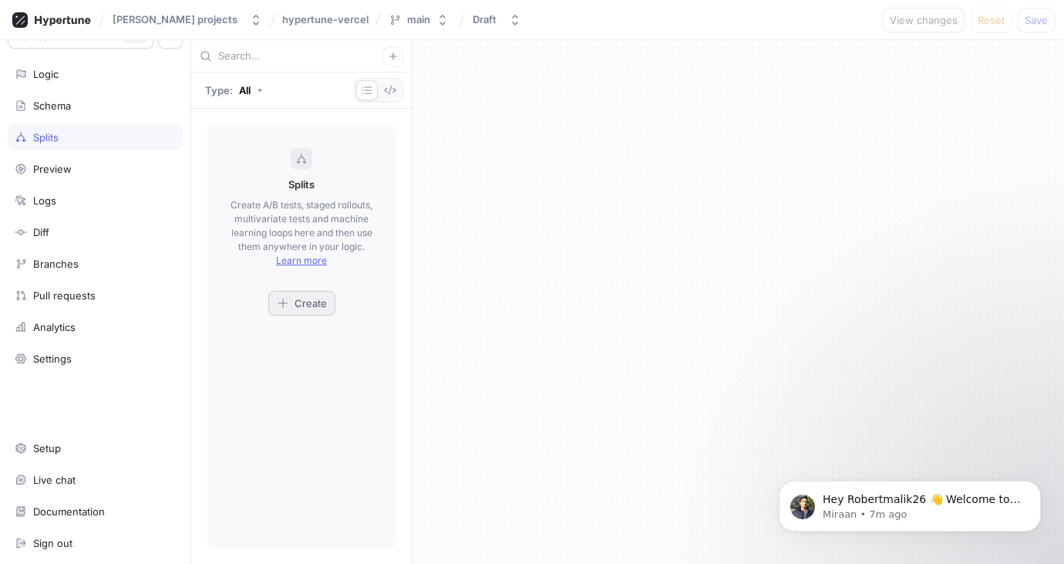
click at [313, 304] on span "Create" at bounding box center [311, 302] width 32 height 9
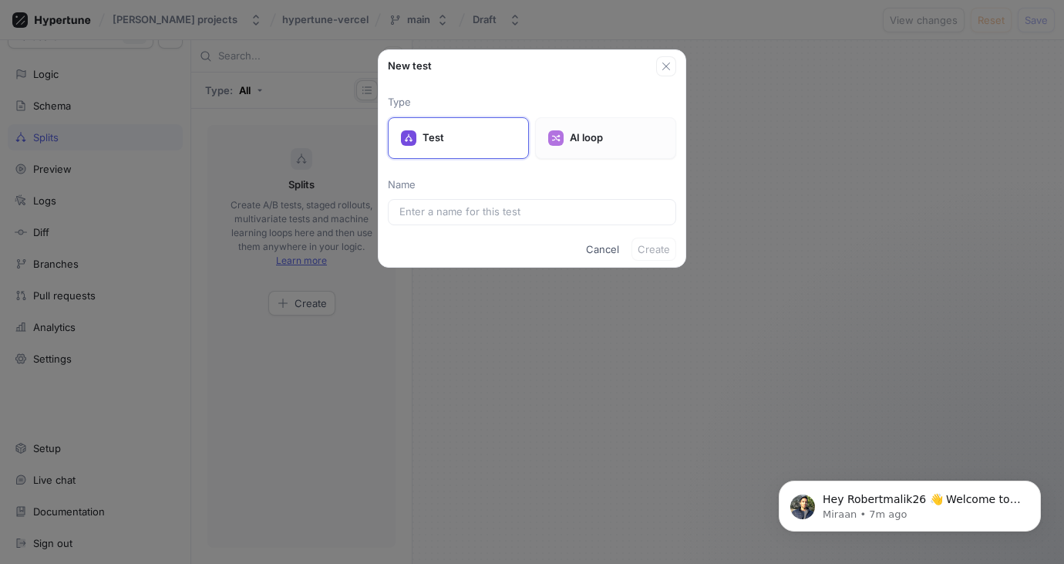
click at [575, 133] on p "AI loop" at bounding box center [616, 137] width 93 height 15
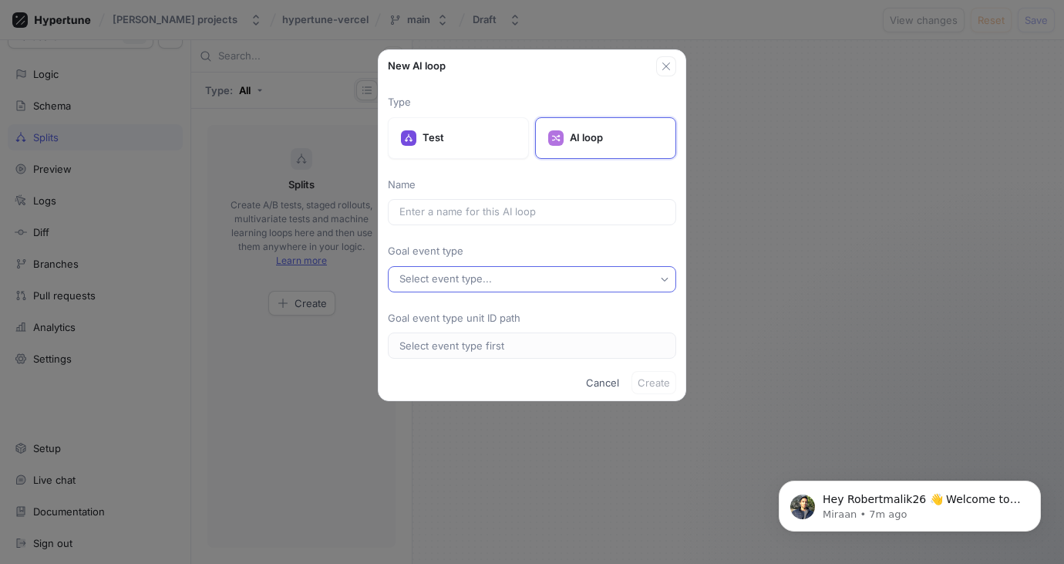
click at [589, 271] on button "Select event type..." at bounding box center [532, 279] width 288 height 26
click at [454, 346] on div "＋ New Event Type" at bounding box center [532, 336] width 281 height 25
drag, startPoint x: 453, startPoint y: 345, endPoint x: 444, endPoint y: 282, distance: 63.1
click at [444, 284] on div "Select event type..." at bounding box center [445, 278] width 93 height 13
click at [469, 332] on span "＋ New Event Type" at bounding box center [444, 336] width 92 height 13
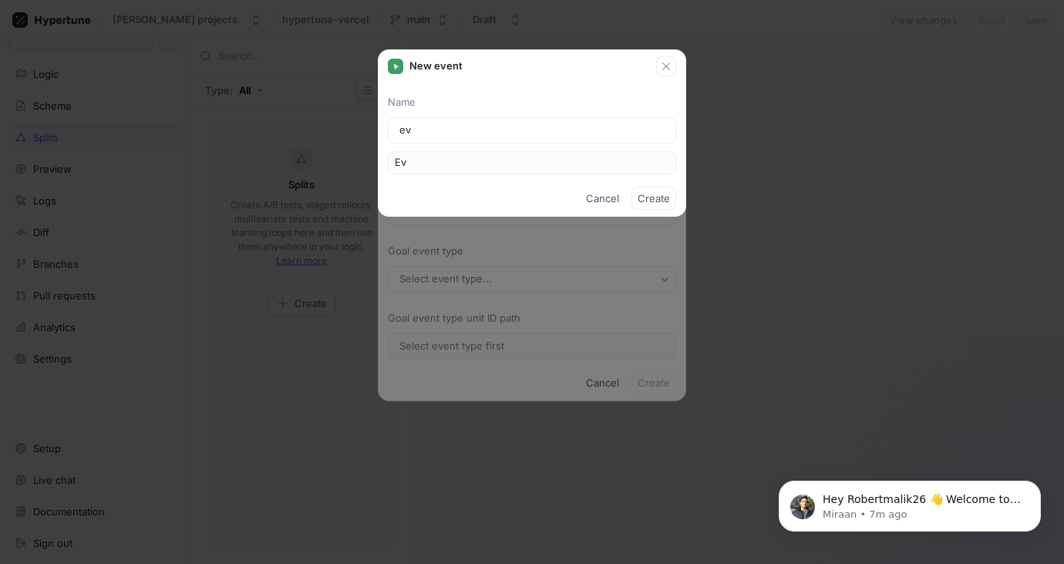
type input "eve"
type input "Eve"
type input "even"
type input "Even"
type input "event"
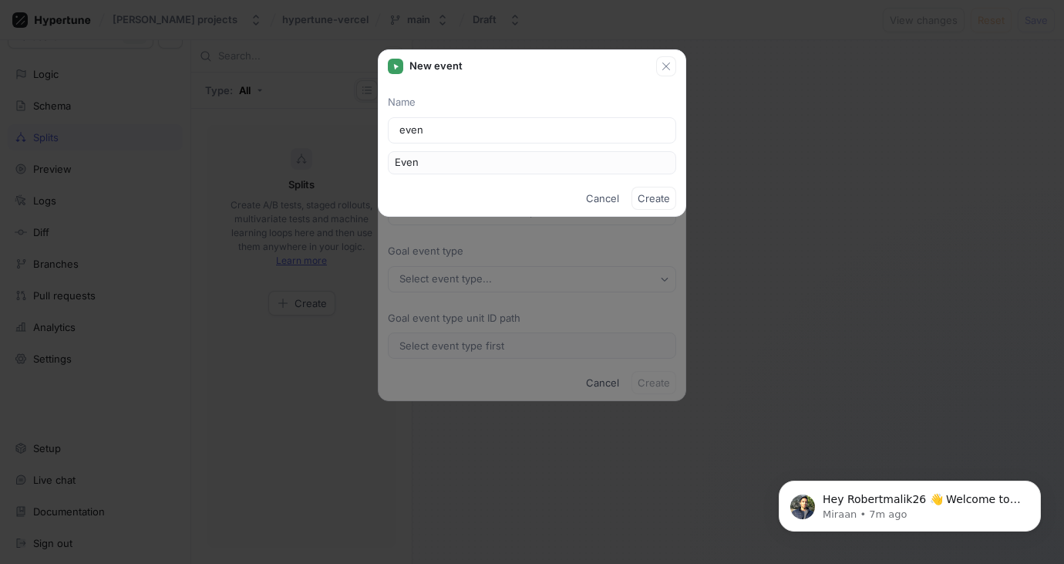
type input "Event"
type input "eventg"
type input "Eventg"
type input "event"
type input "Event"
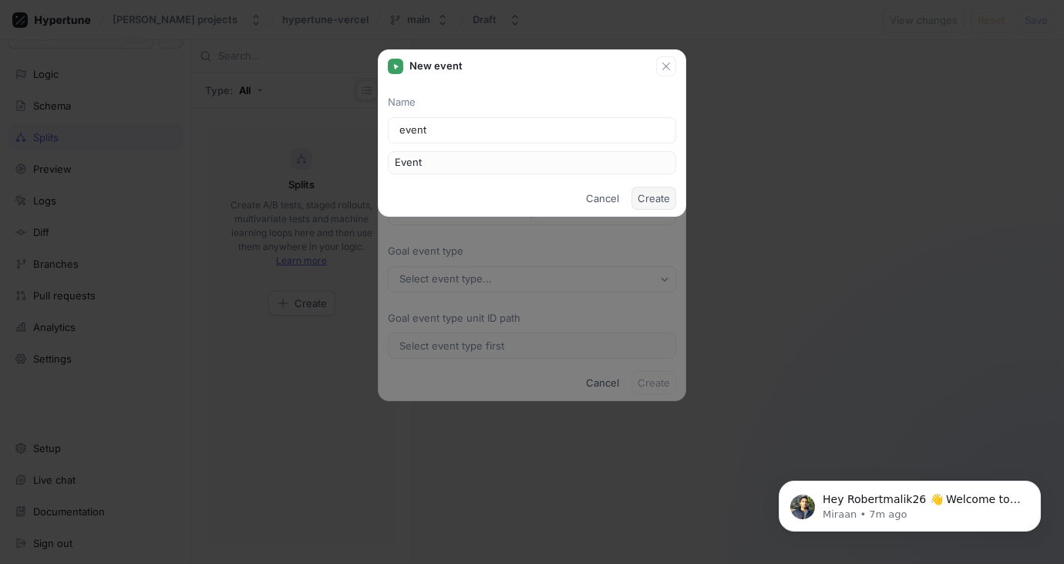
type input "event"
click at [662, 190] on button "Create" at bounding box center [653, 198] width 45 height 23
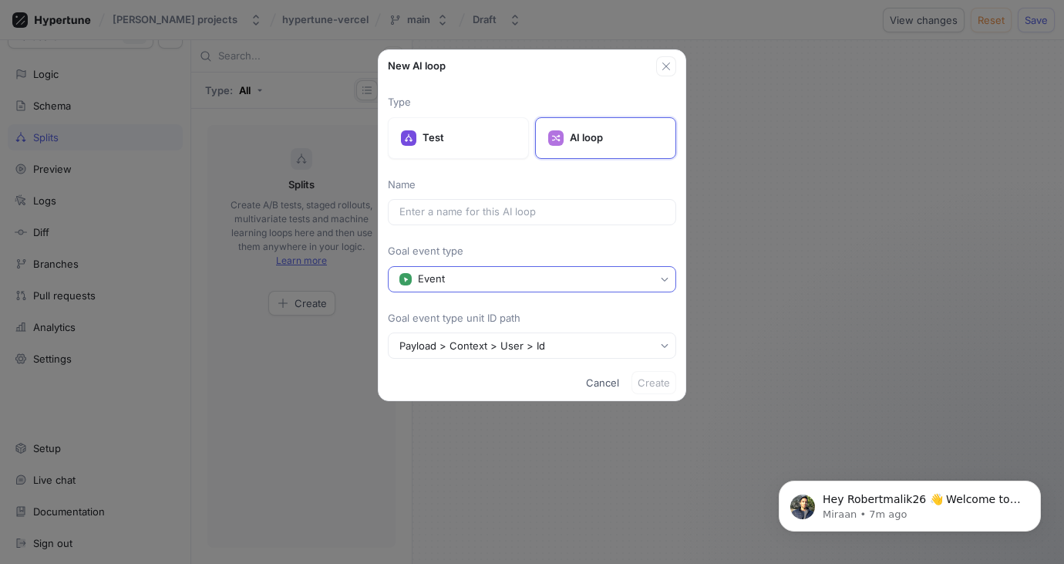
click at [635, 283] on button "Event" at bounding box center [532, 279] width 288 height 26
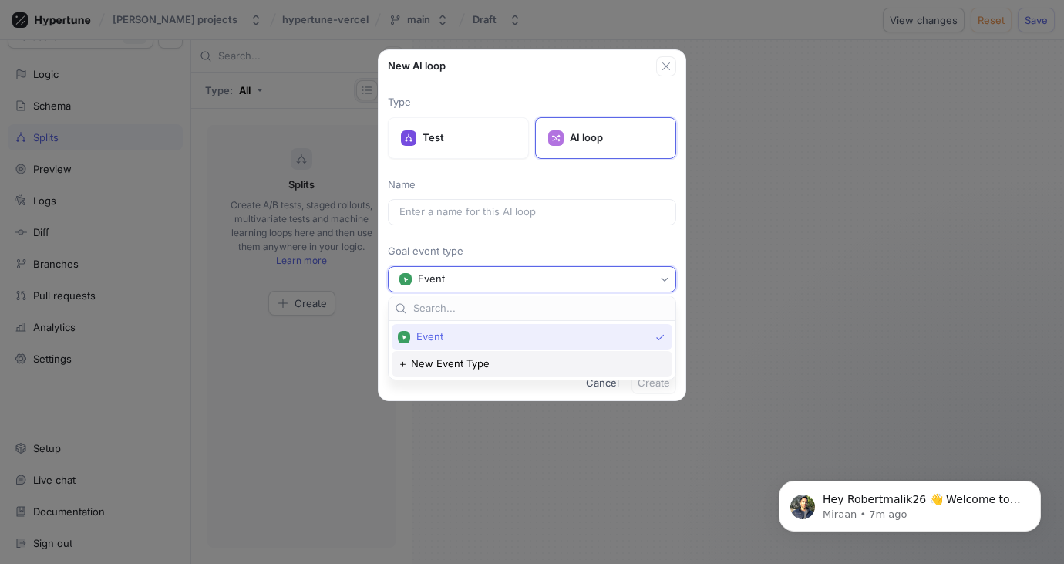
click at [437, 364] on span "＋ New Event Type" at bounding box center [444, 363] width 92 height 13
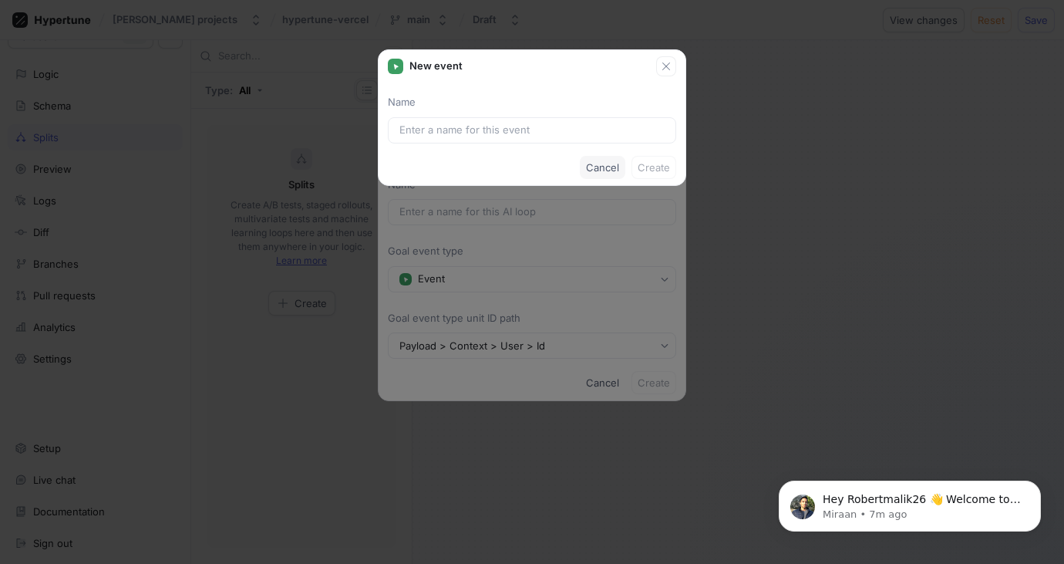
click at [591, 168] on span "Cancel" at bounding box center [602, 167] width 33 height 9
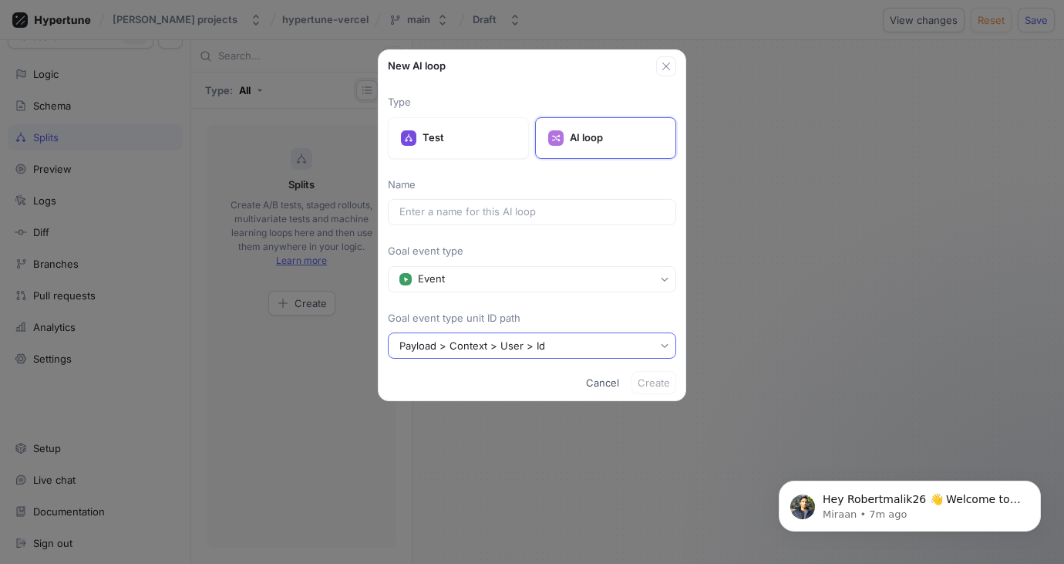
click at [638, 335] on button "Payload > Context > User > Id" at bounding box center [532, 345] width 288 height 26
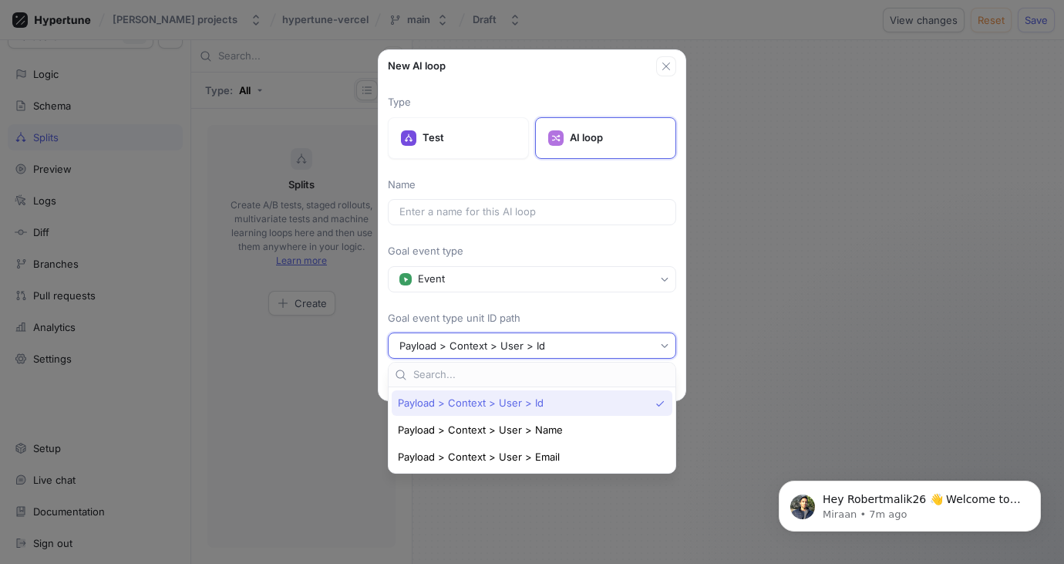
click at [523, 400] on span "Payload > Context > User > Id" at bounding box center [471, 402] width 146 height 13
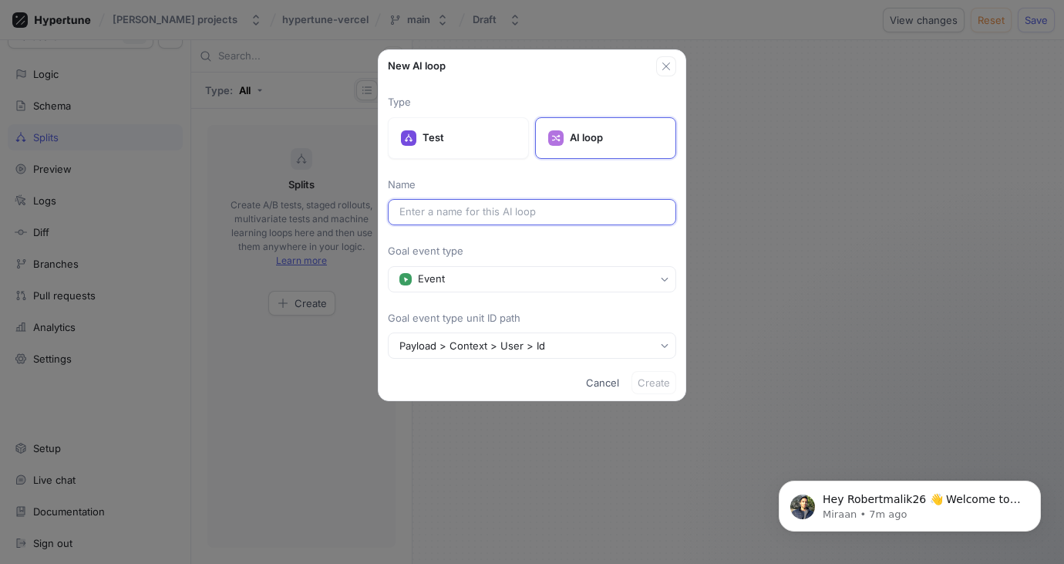
click at [496, 210] on input "text" at bounding box center [531, 211] width 265 height 15
drag, startPoint x: 481, startPoint y: 53, endPoint x: 500, endPoint y: 89, distance: 40.7
click at [500, 89] on div "New AI loop Type Test AI loop Name Goal event type Event Goal event type unit I…" at bounding box center [532, 225] width 308 height 352
drag, startPoint x: 500, startPoint y: 89, endPoint x: 485, endPoint y: 208, distance: 119.6
click at [485, 208] on input "text" at bounding box center [531, 211] width 265 height 15
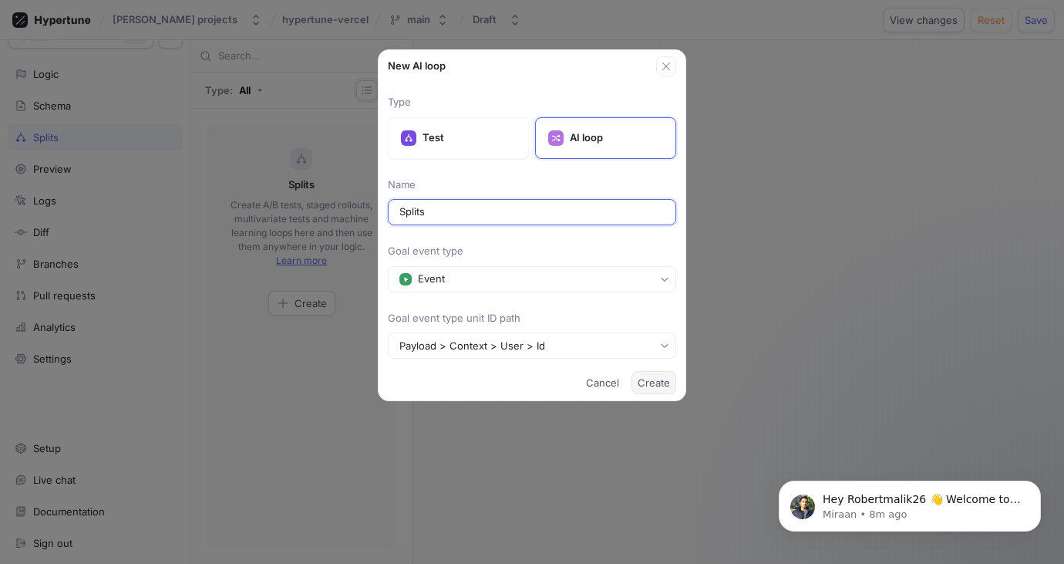
type input "Splits"
click at [668, 375] on button "Create" at bounding box center [653, 382] width 45 height 23
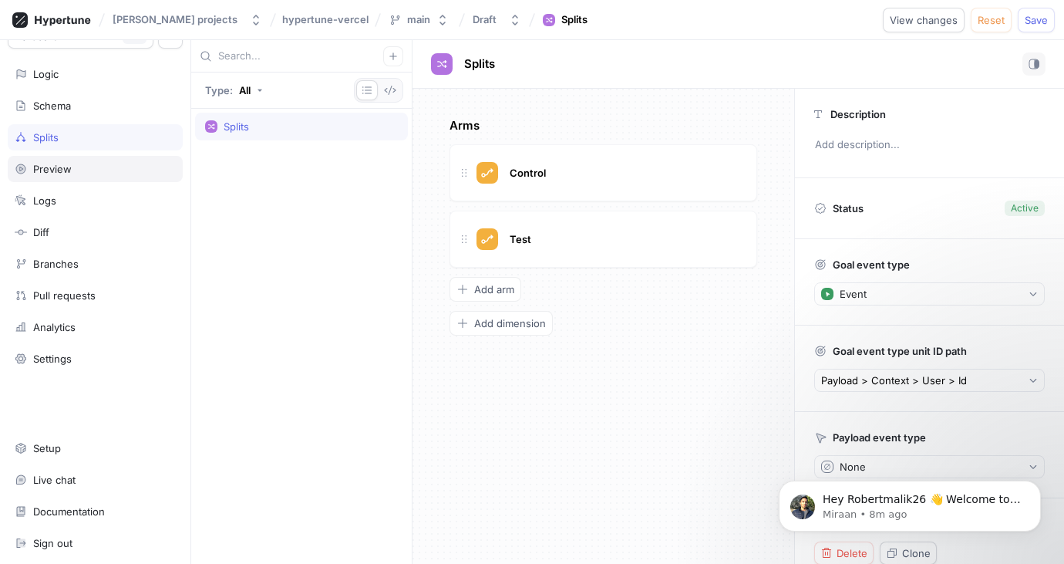
click at [62, 170] on div "Preview" at bounding box center [52, 169] width 39 height 12
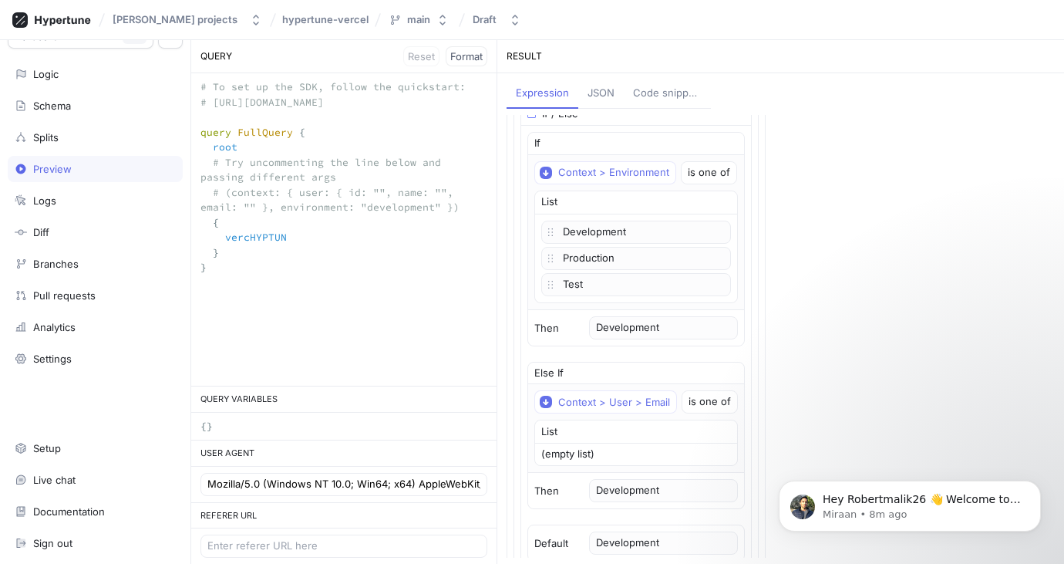
scroll to position [175, 0]
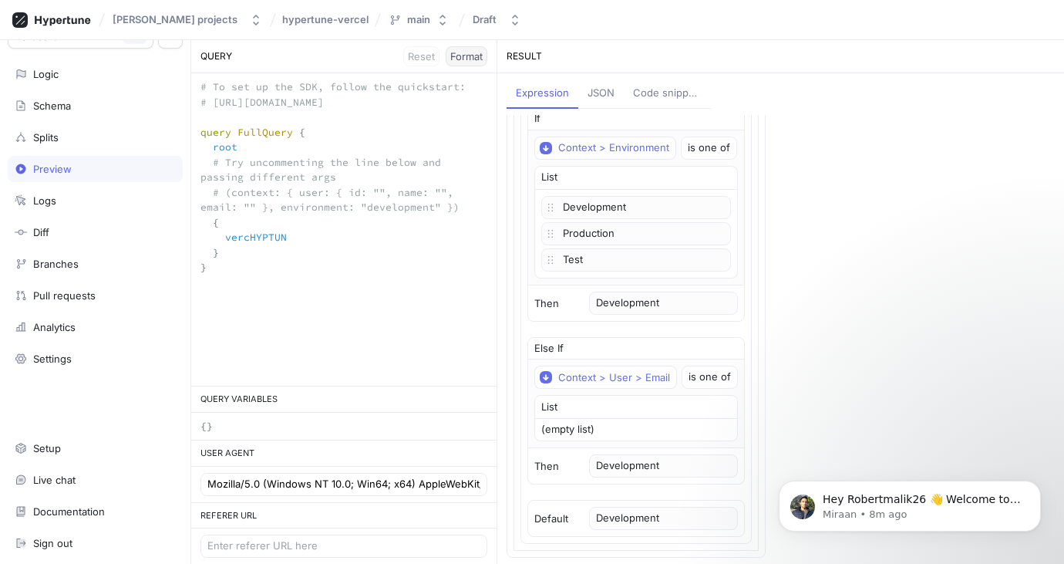
click at [470, 56] on span "Format" at bounding box center [466, 56] width 32 height 9
type textarea "query FullQuery { root { vercHYPTUN } }"
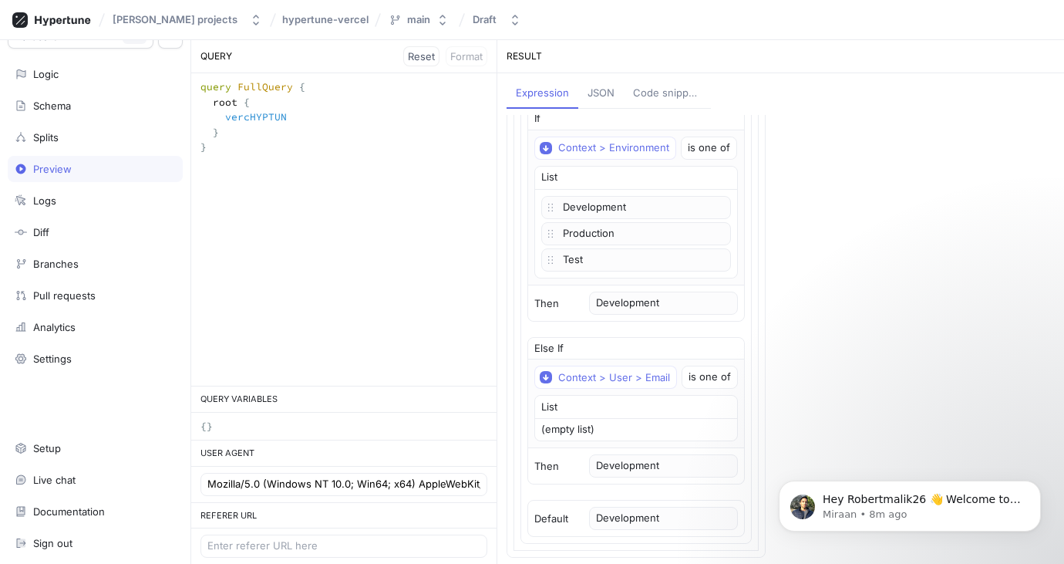
click at [516, 56] on div "RESULT" at bounding box center [780, 56] width 567 height 33
click at [35, 204] on div "Logs" at bounding box center [44, 200] width 23 height 12
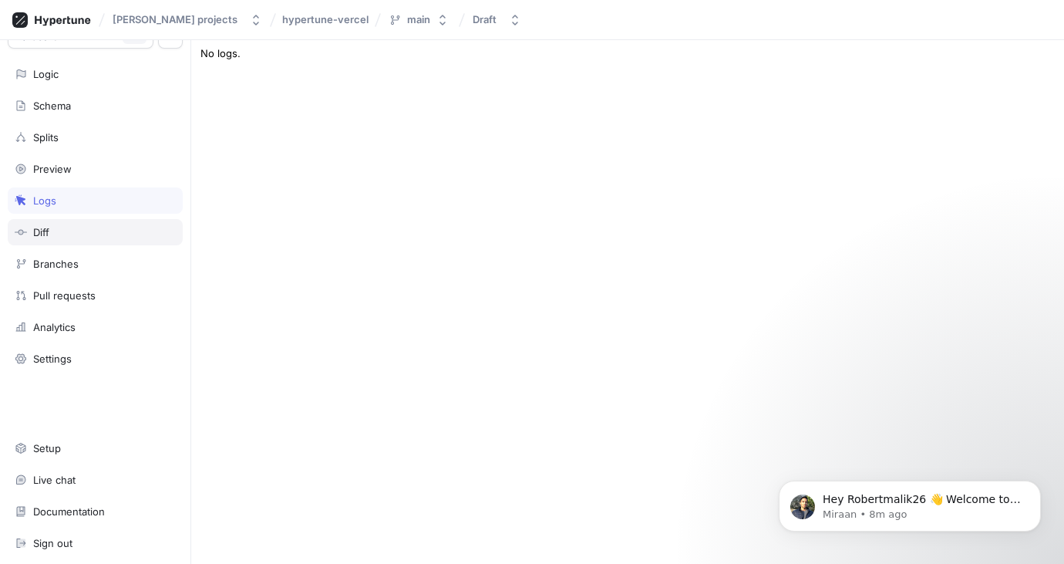
click at [56, 225] on div "Diff" at bounding box center [95, 232] width 175 height 26
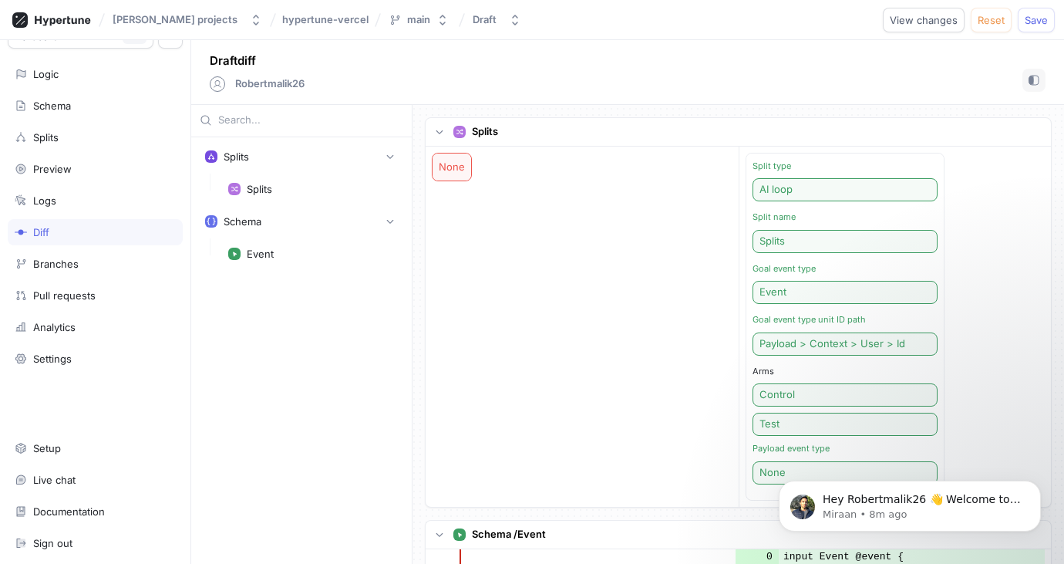
click at [441, 170] on div "None" at bounding box center [452, 167] width 39 height 28
drag, startPoint x: 441, startPoint y: 170, endPoint x: 393, endPoint y: 224, distance: 71.5
click at [393, 224] on icon "button" at bounding box center [389, 221] width 9 height 9
click at [66, 262] on div "Branches" at bounding box center [55, 264] width 45 height 12
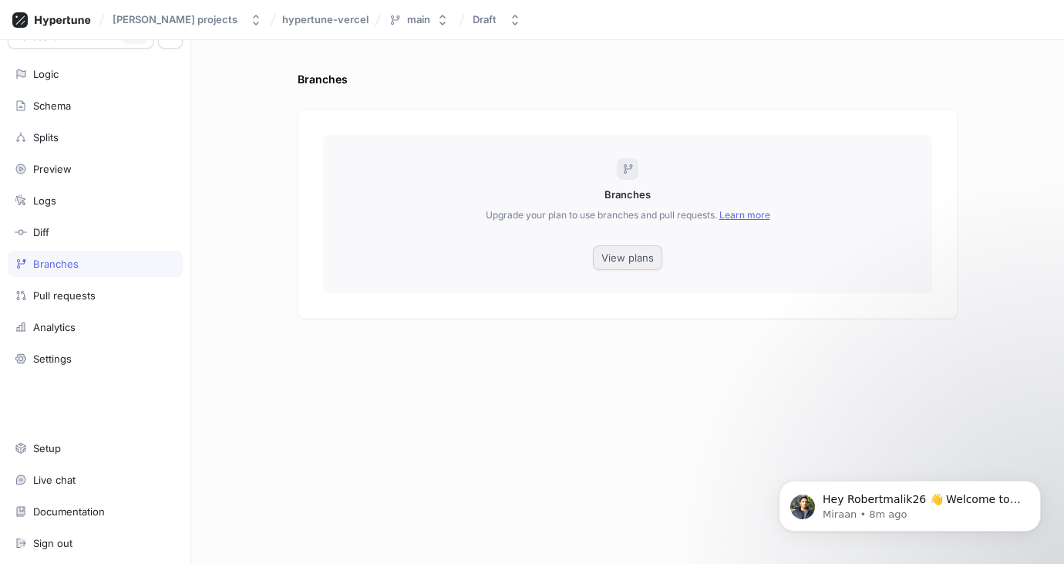
click at [645, 244] on div "Branches Upgrade your plan to use branches and pull requests. Learn more View p…" at bounding box center [627, 214] width 609 height 158
click at [640, 254] on span "View plans" at bounding box center [627, 257] width 52 height 9
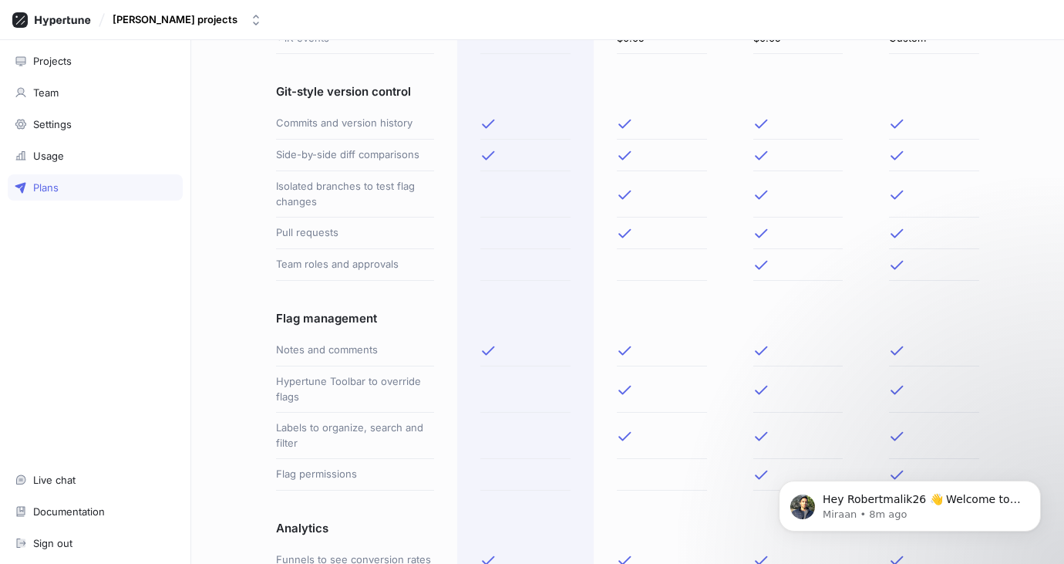
scroll to position [385, 0]
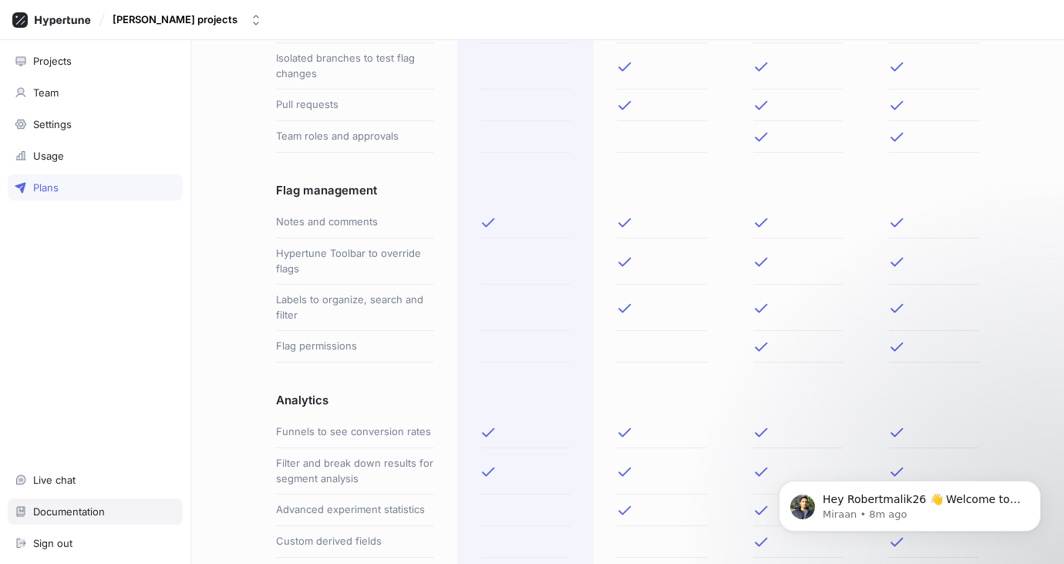
click at [97, 510] on div "Documentation" at bounding box center [69, 511] width 72 height 12
